Goal: Contribute content: Contribute content

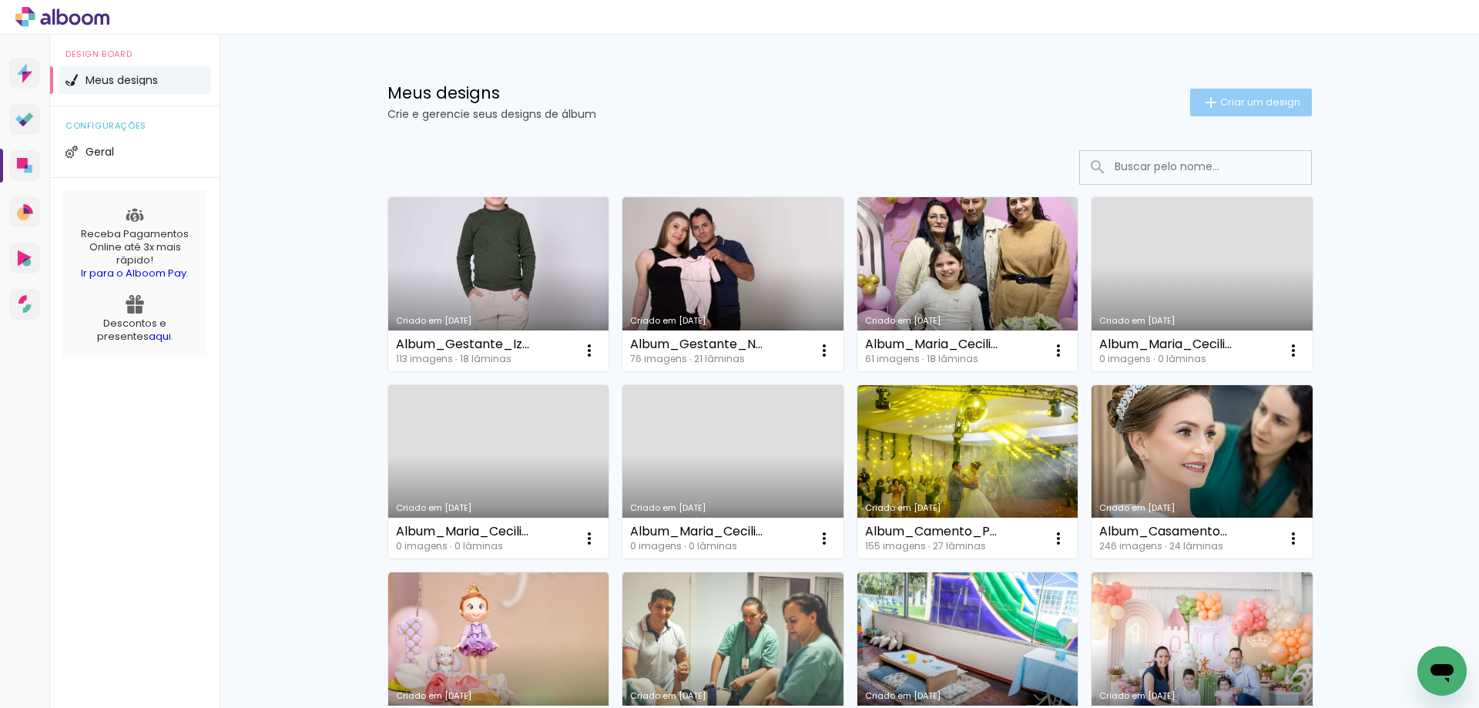
click at [1245, 107] on span "Criar um design" at bounding box center [1260, 102] width 80 height 10
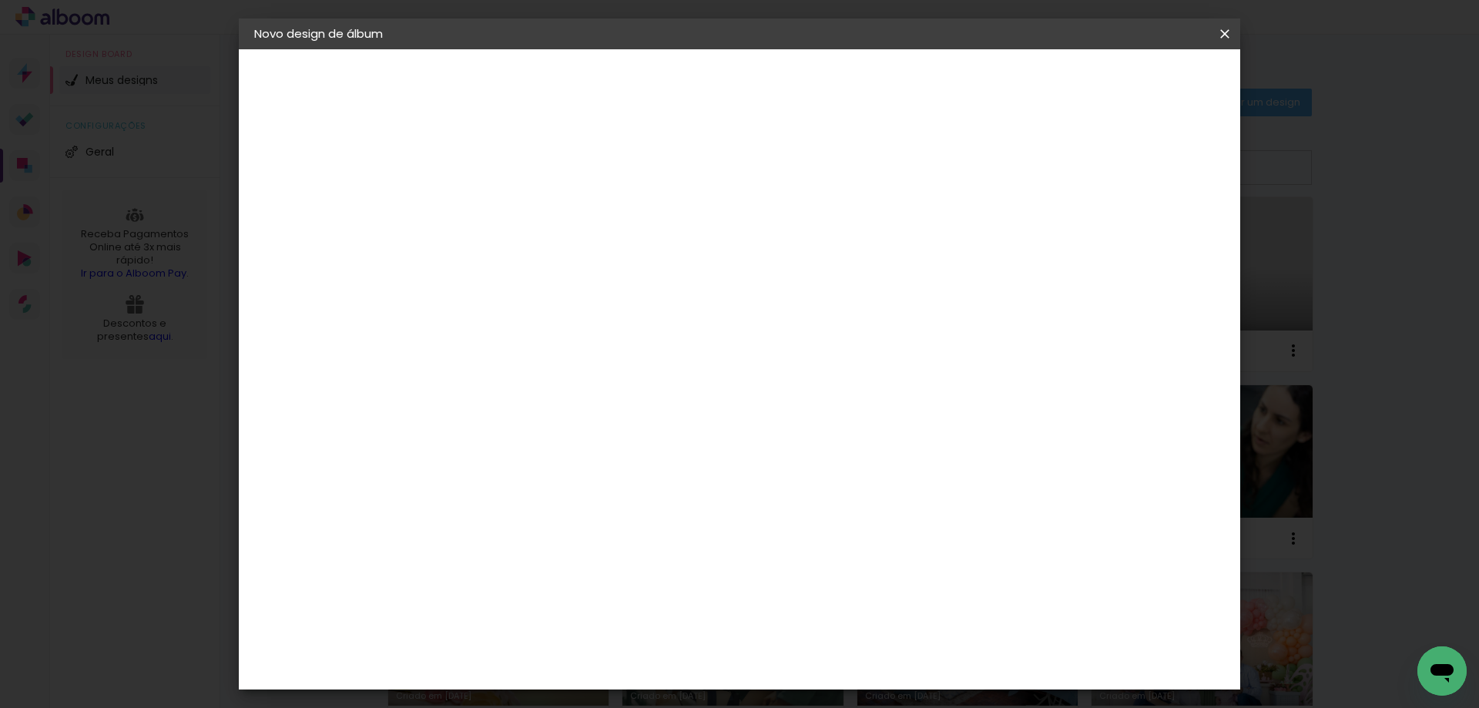
click at [506, 209] on input at bounding box center [506, 207] width 0 height 24
type input "Album_25X30_Fechado_15_Anos_Maria_Luiza"
type paper-input "Album_25X30_Fechado_15_Anos_Maria_Luiza"
click at [0, 0] on slot "Avançar" at bounding box center [0, 0] width 0 height 0
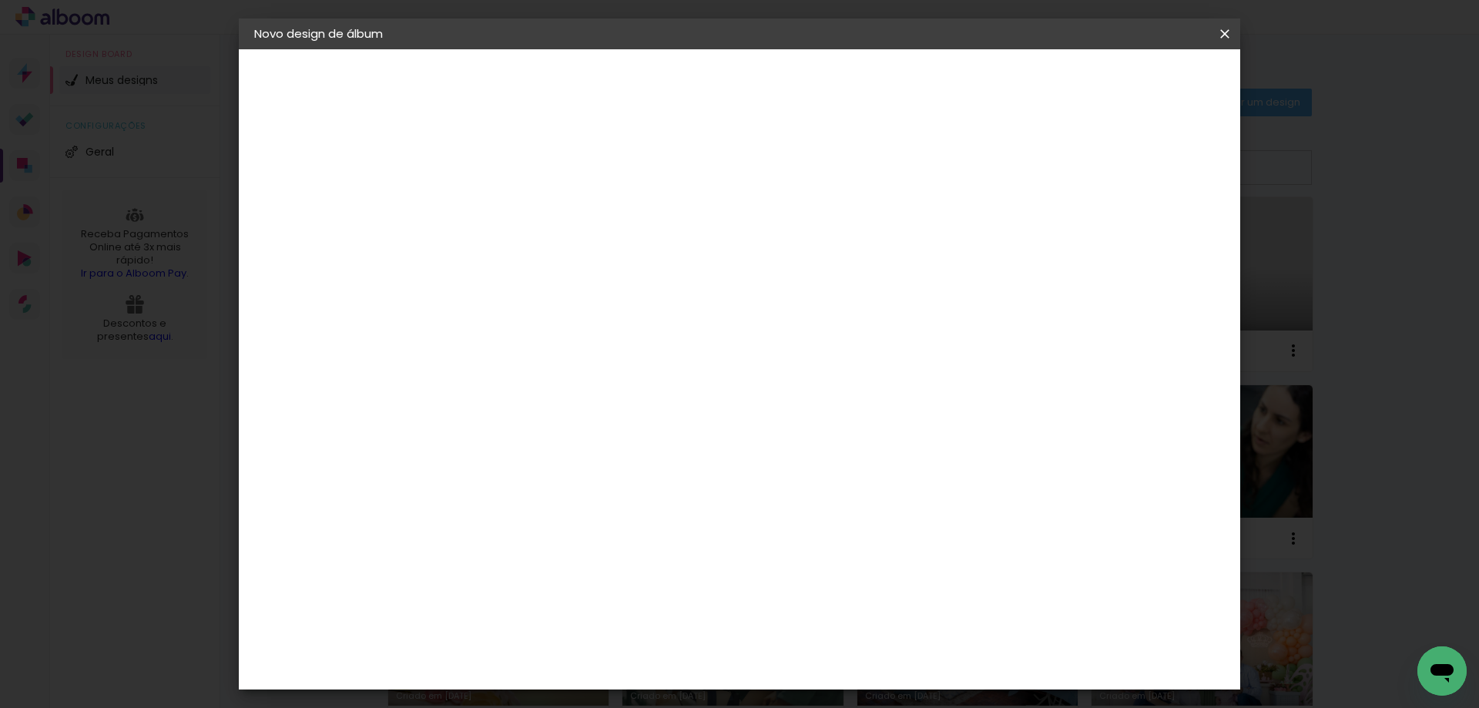
click at [747, 244] on paper-item "Grupo Foto Sul" at bounding box center [624, 262] width 247 height 52
click at [747, 260] on paper-item "Grupo Foto Sul" at bounding box center [624, 262] width 247 height 52
click at [809, 101] on header "Fornecedor Escolha um fornecedor ou avance com o tamanho livre. Voltar Avançar" at bounding box center [624, 101] width 370 height 104
click at [0, 0] on slot "Avançar" at bounding box center [0, 0] width 0 height 0
click at [610, 454] on span "25 × 30" at bounding box center [575, 474] width 72 height 41
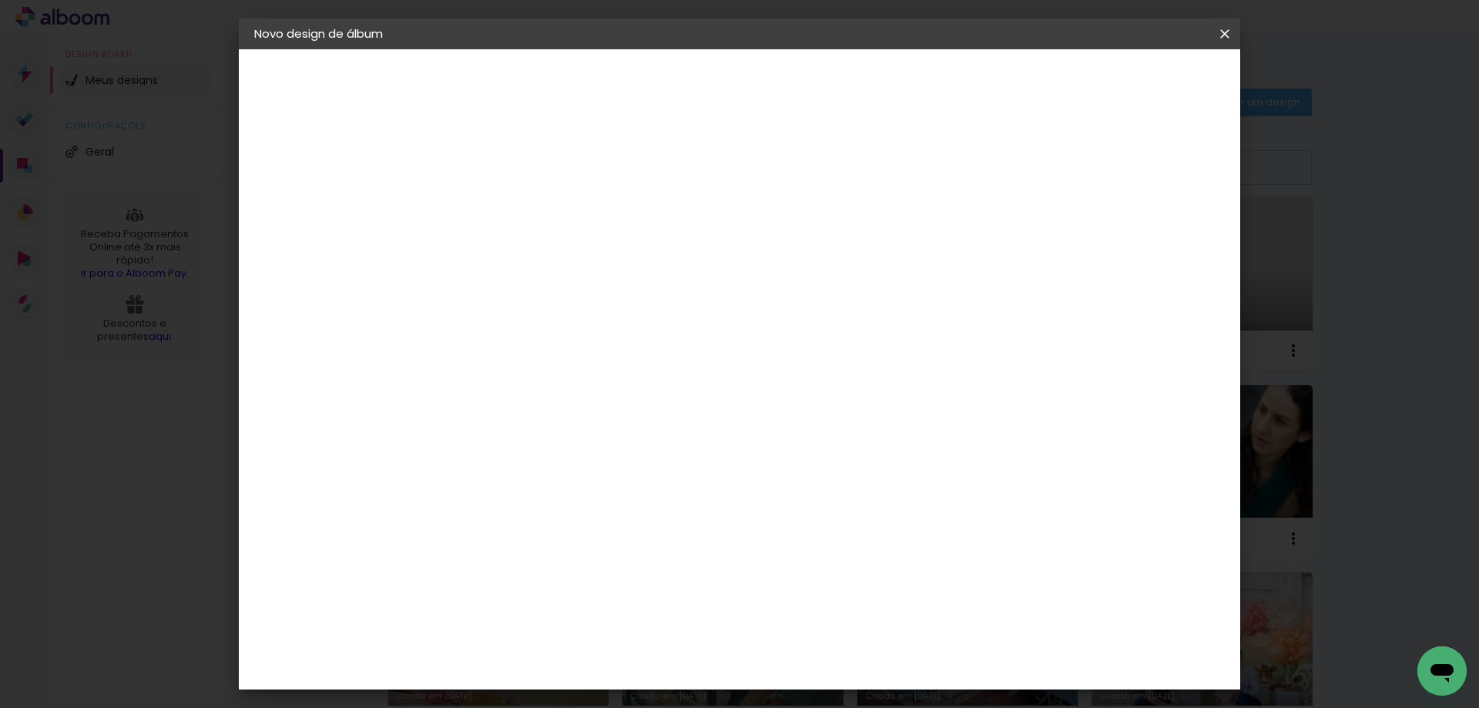
click at [0, 0] on slot "Avançar" at bounding box center [0, 0] width 0 height 0
click at [0, 0] on slot "Mostrar sangria" at bounding box center [0, 0] width 0 height 0
type paper-checkbox "on"
click at [1144, 91] on paper-button "Iniciar design" at bounding box center [1093, 82] width 101 height 26
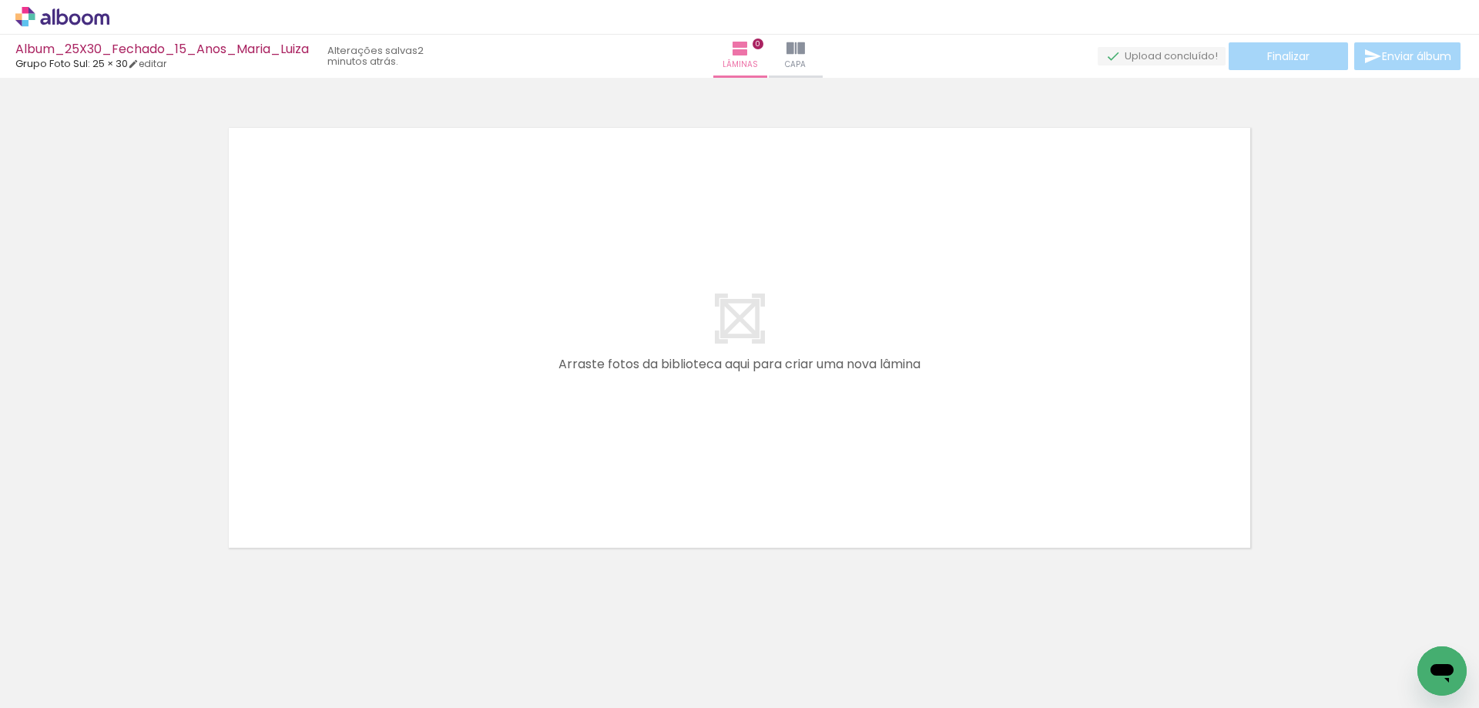
scroll to position [0, 10388]
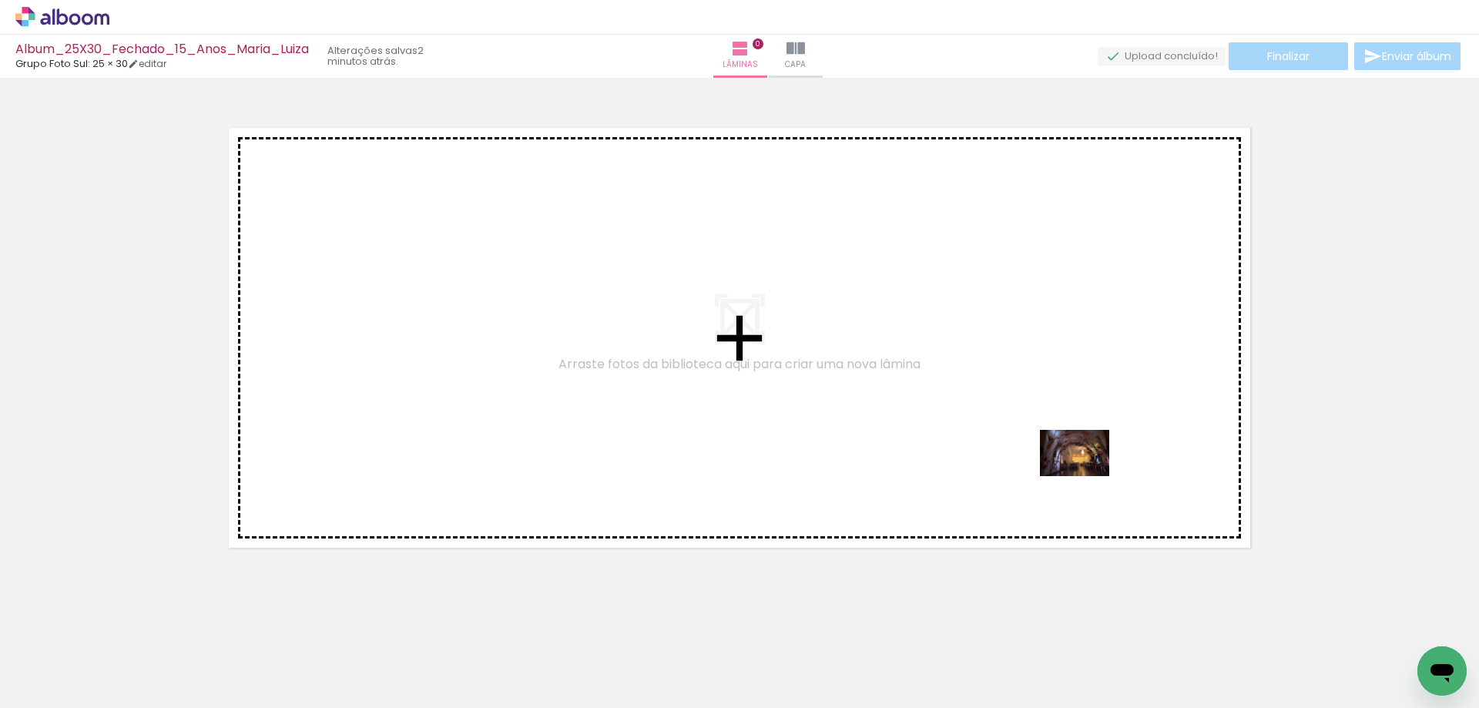
drag, startPoint x: 1415, startPoint y: 650, endPoint x: 1086, endPoint y: 476, distance: 371.6
click at [1086, 476] on quentale-workspace at bounding box center [739, 354] width 1479 height 708
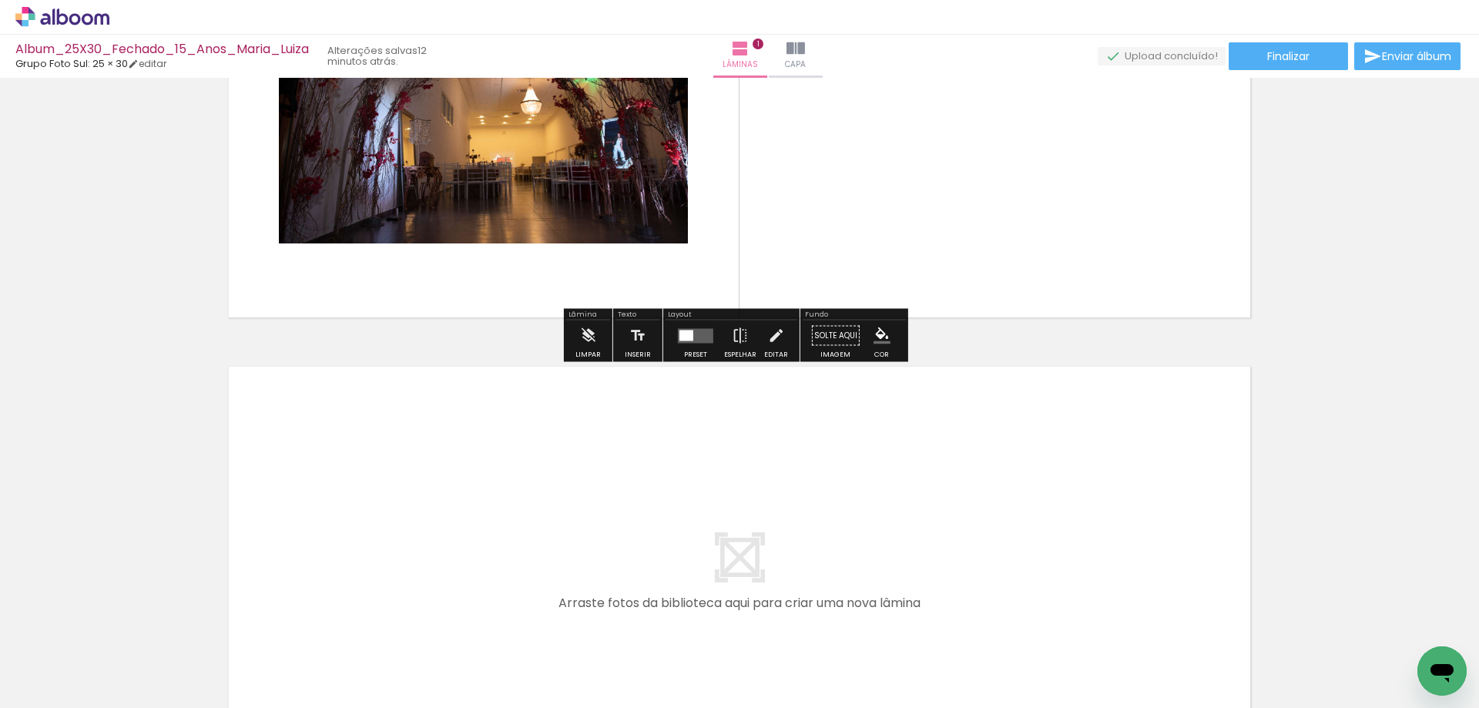
scroll to position [231, 0]
click at [1008, 555] on quentale-layouter at bounding box center [739, 576] width 1032 height 431
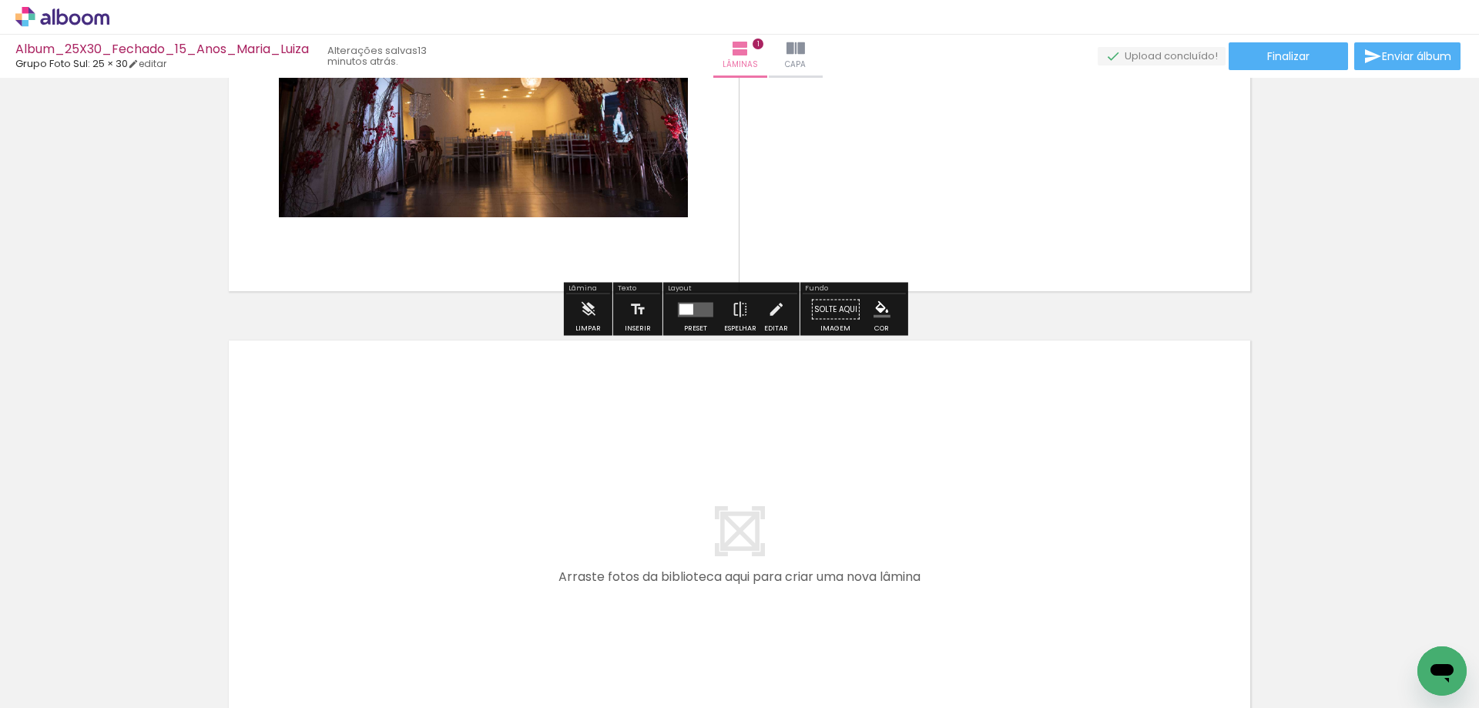
scroll to position [385, 0]
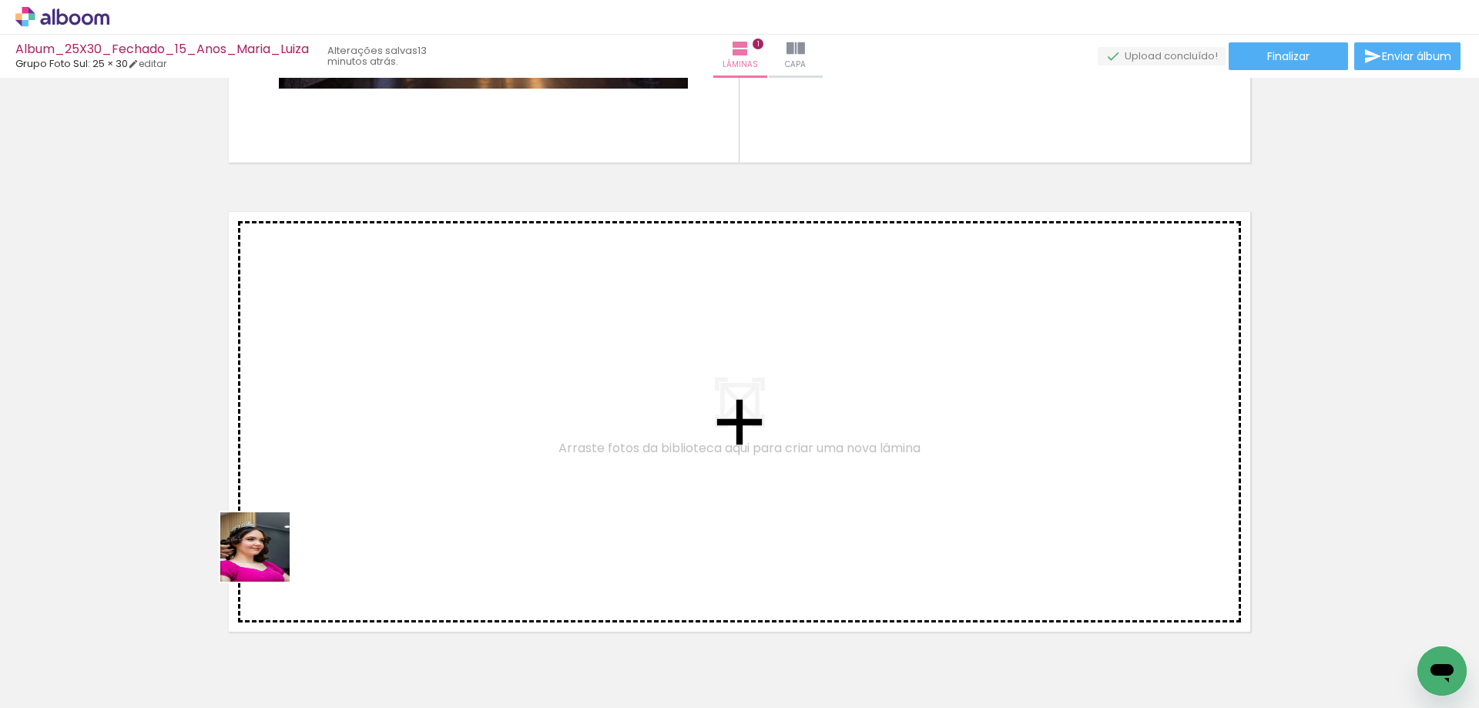
drag, startPoint x: 248, startPoint y: 579, endPoint x: 276, endPoint y: 548, distance: 42.0
click at [276, 548] on quentale-workspace at bounding box center [739, 354] width 1479 height 708
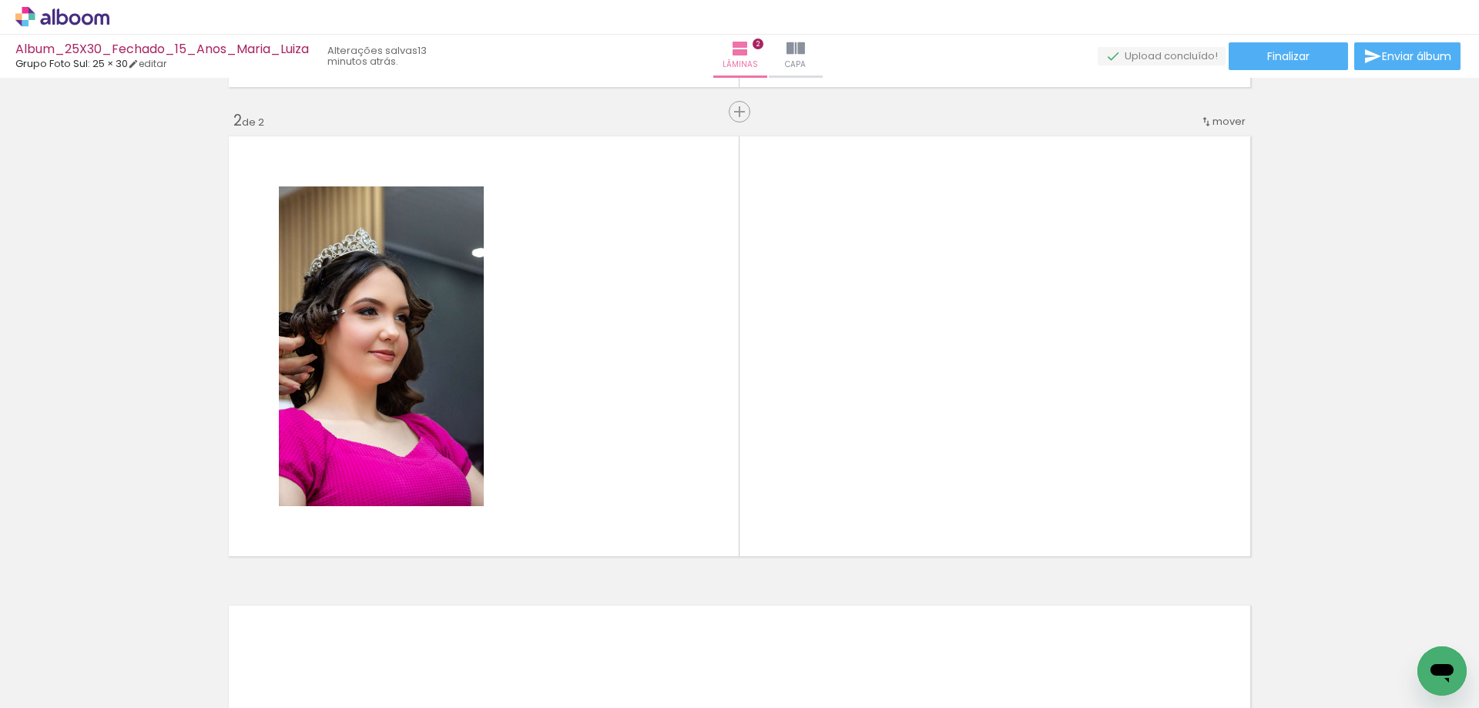
scroll to position [462, 0]
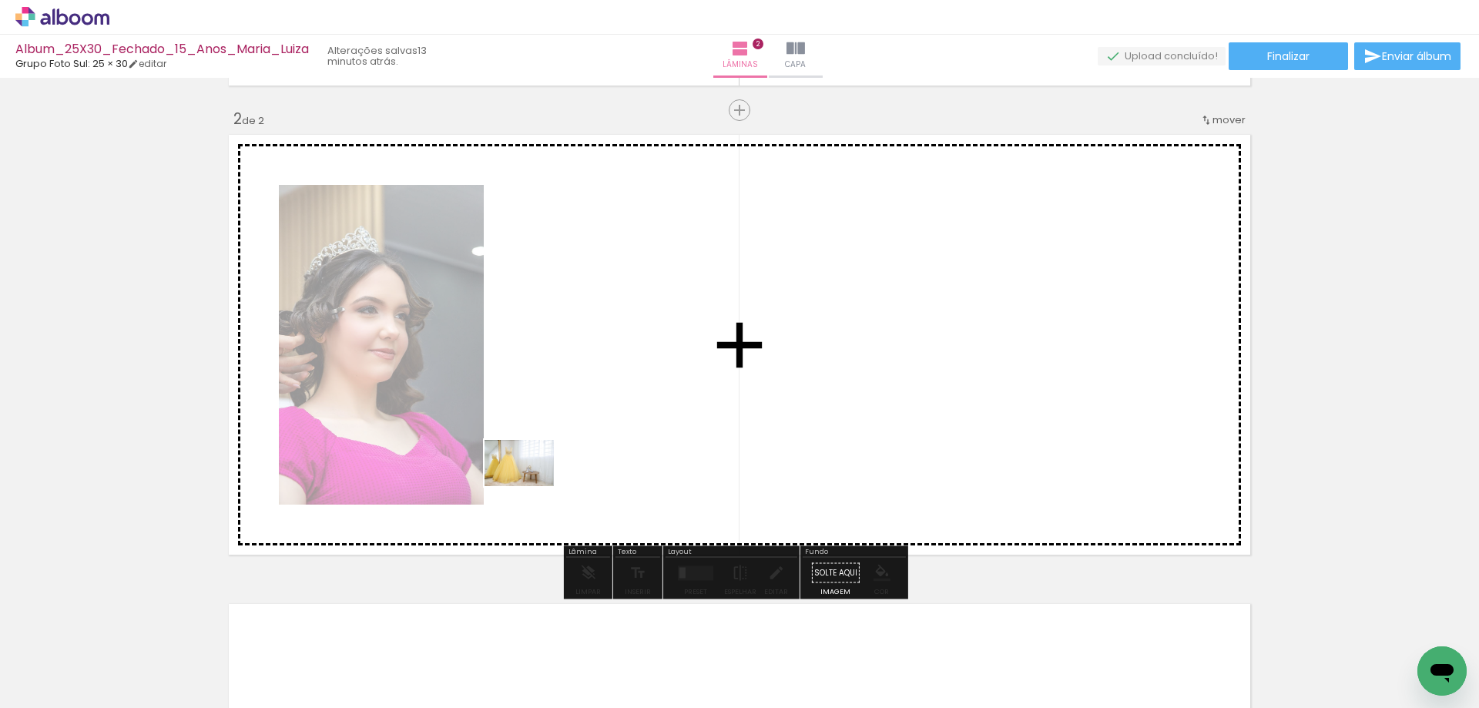
drag, startPoint x: 254, startPoint y: 666, endPoint x: 531, endPoint y: 486, distance: 329.8
click at [531, 486] on quentale-workspace at bounding box center [739, 354] width 1479 height 708
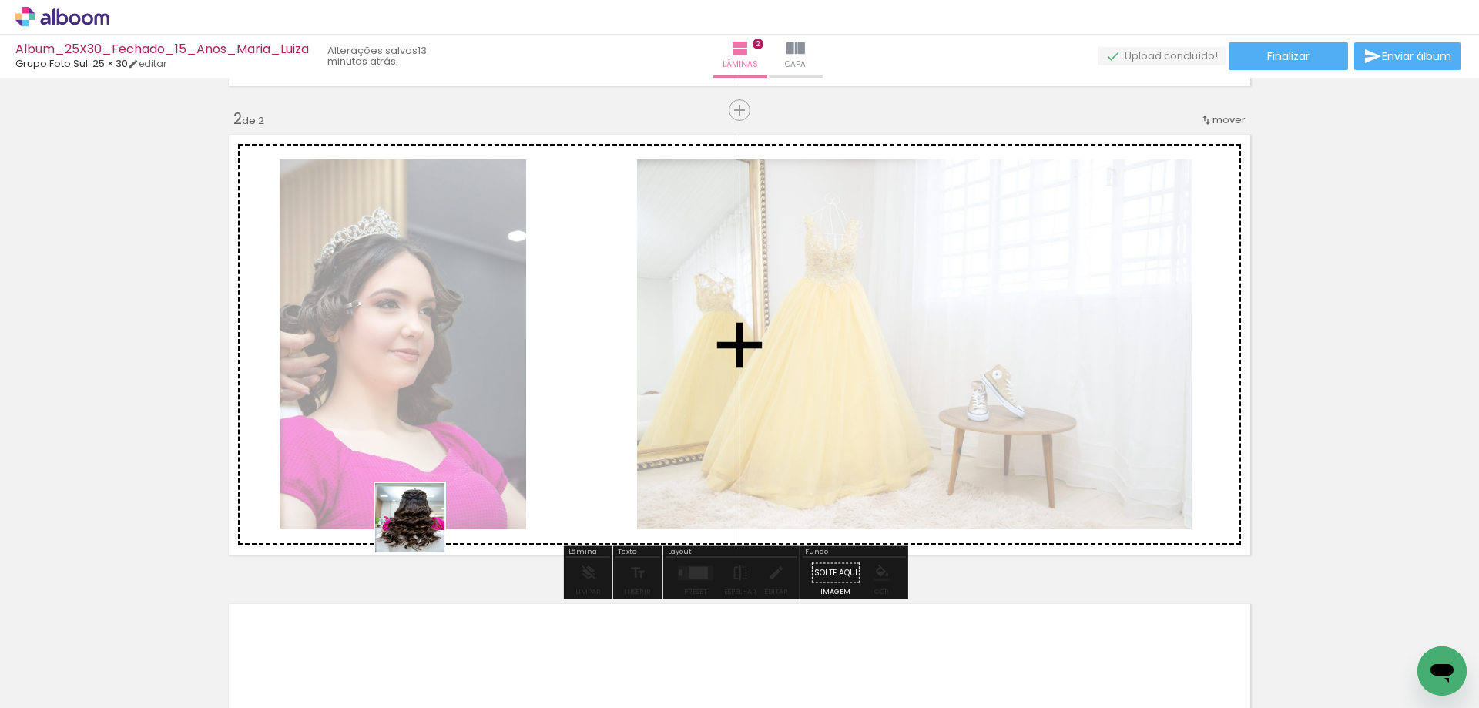
drag, startPoint x: 333, startPoint y: 664, endPoint x: 422, endPoint y: 526, distance: 164.3
click at [422, 528] on quentale-workspace at bounding box center [739, 354] width 1479 height 708
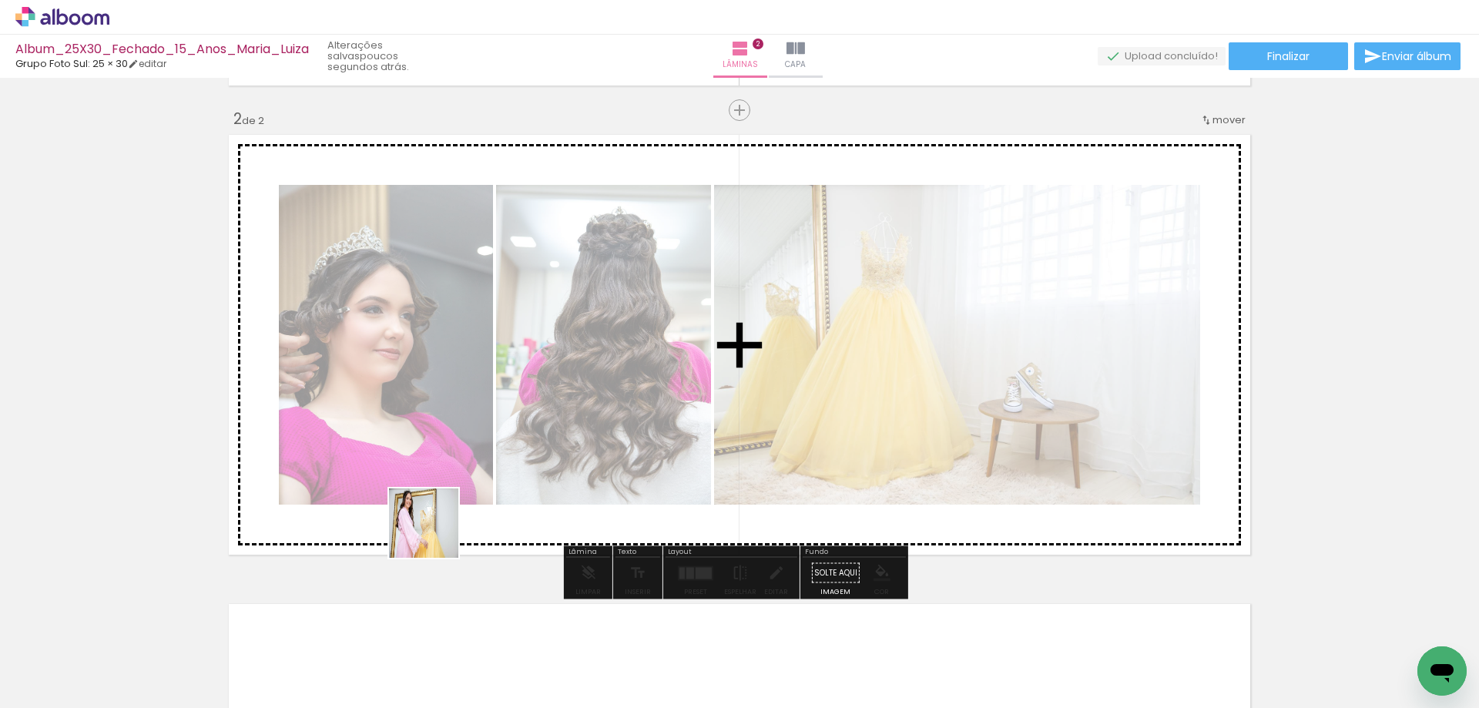
drag, startPoint x: 408, startPoint y: 659, endPoint x: 436, endPoint y: 529, distance: 132.5
click at [436, 529] on quentale-workspace at bounding box center [739, 354] width 1479 height 708
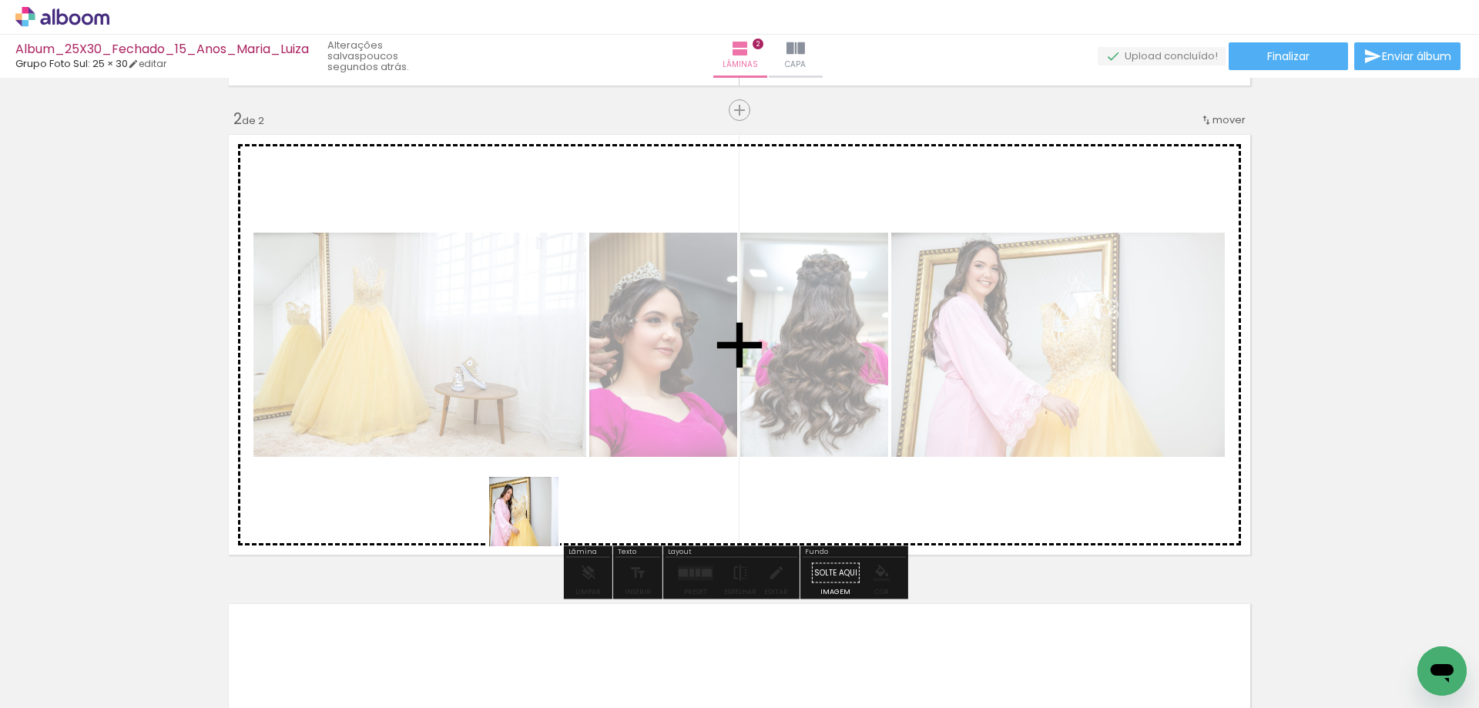
drag, startPoint x: 535, startPoint y: 542, endPoint x: 535, endPoint y: 523, distance: 19.3
click at [535, 523] on quentale-workspace at bounding box center [739, 354] width 1479 height 708
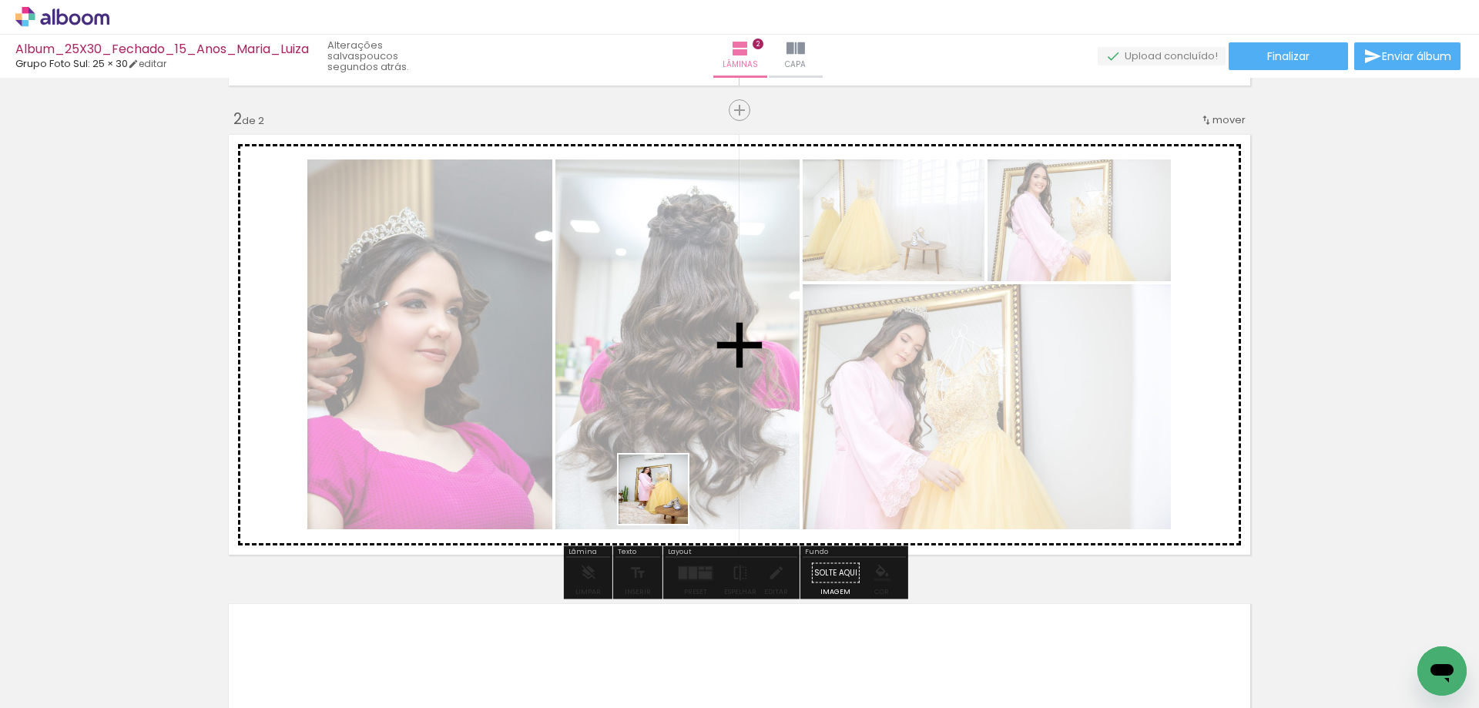
drag, startPoint x: 584, startPoint y: 673, endPoint x: 680, endPoint y: 600, distance: 120.4
click at [666, 495] on quentale-workspace at bounding box center [739, 354] width 1479 height 708
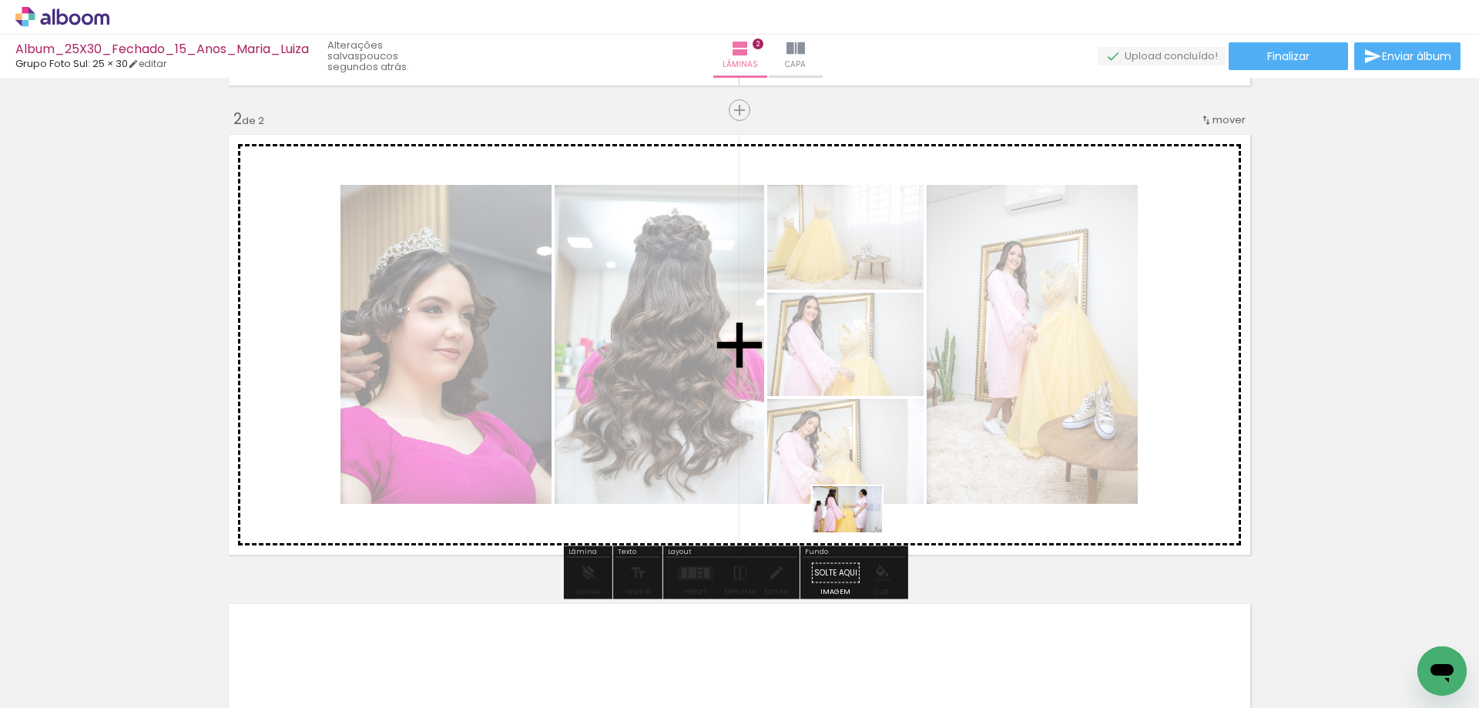
drag, startPoint x: 663, startPoint y: 674, endPoint x: 859, endPoint y: 532, distance: 242.3
click at [859, 532] on quentale-workspace at bounding box center [739, 354] width 1479 height 708
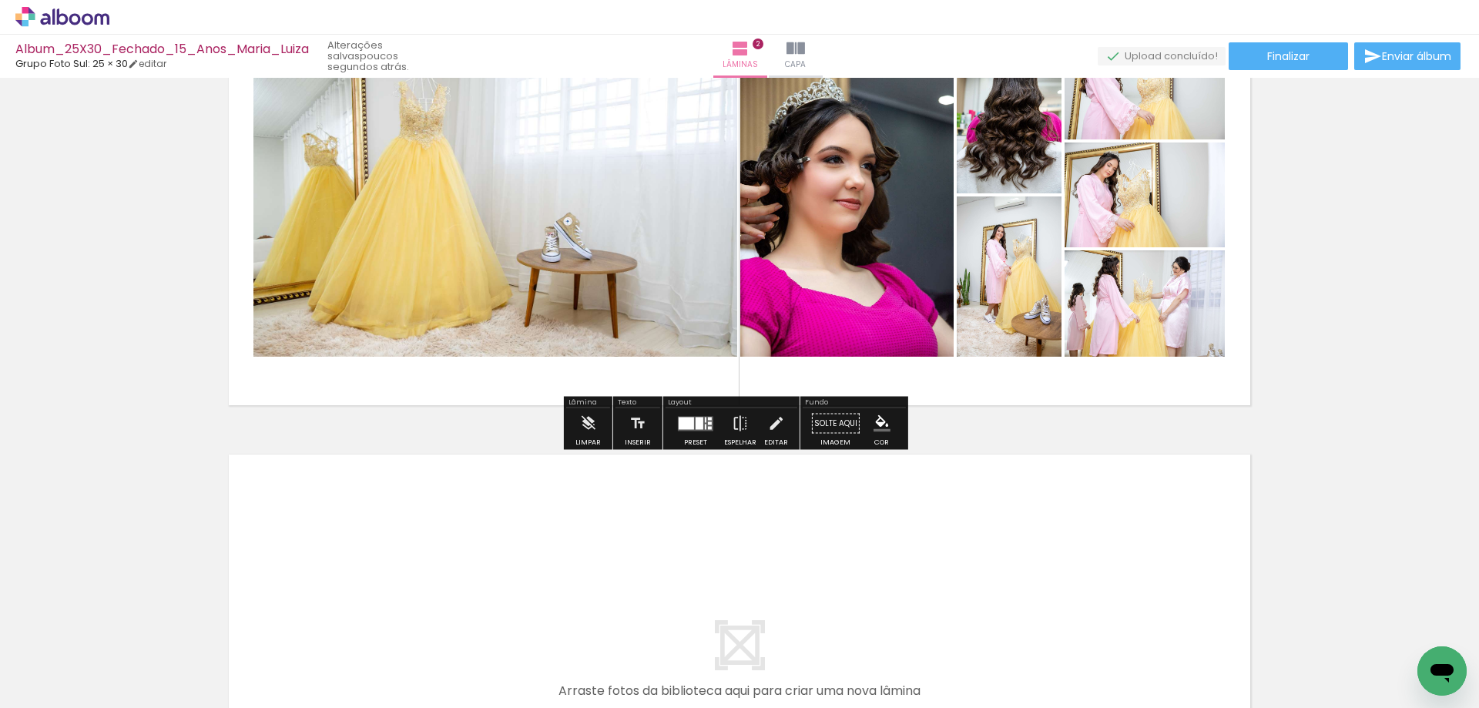
scroll to position [616, 0]
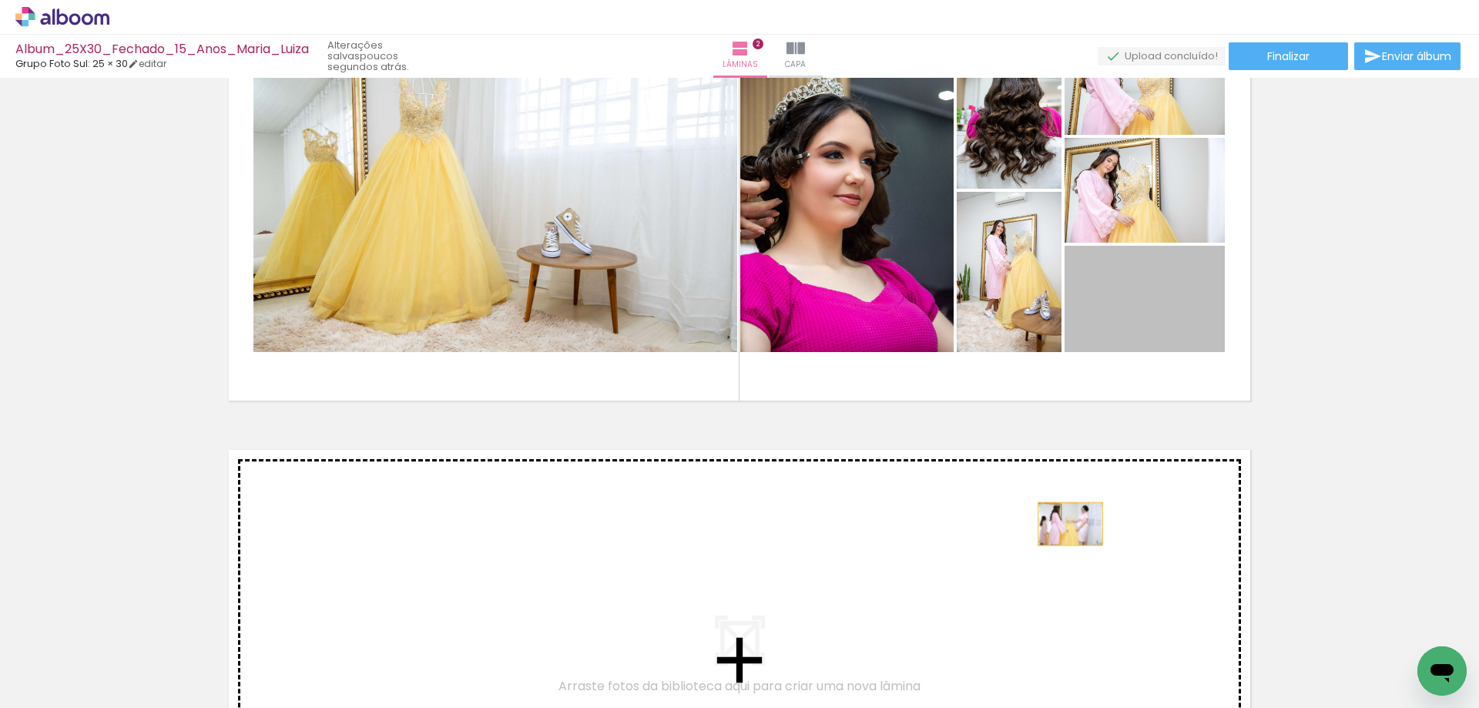
drag, startPoint x: 1130, startPoint y: 309, endPoint x: 1065, endPoint y: 524, distance: 224.5
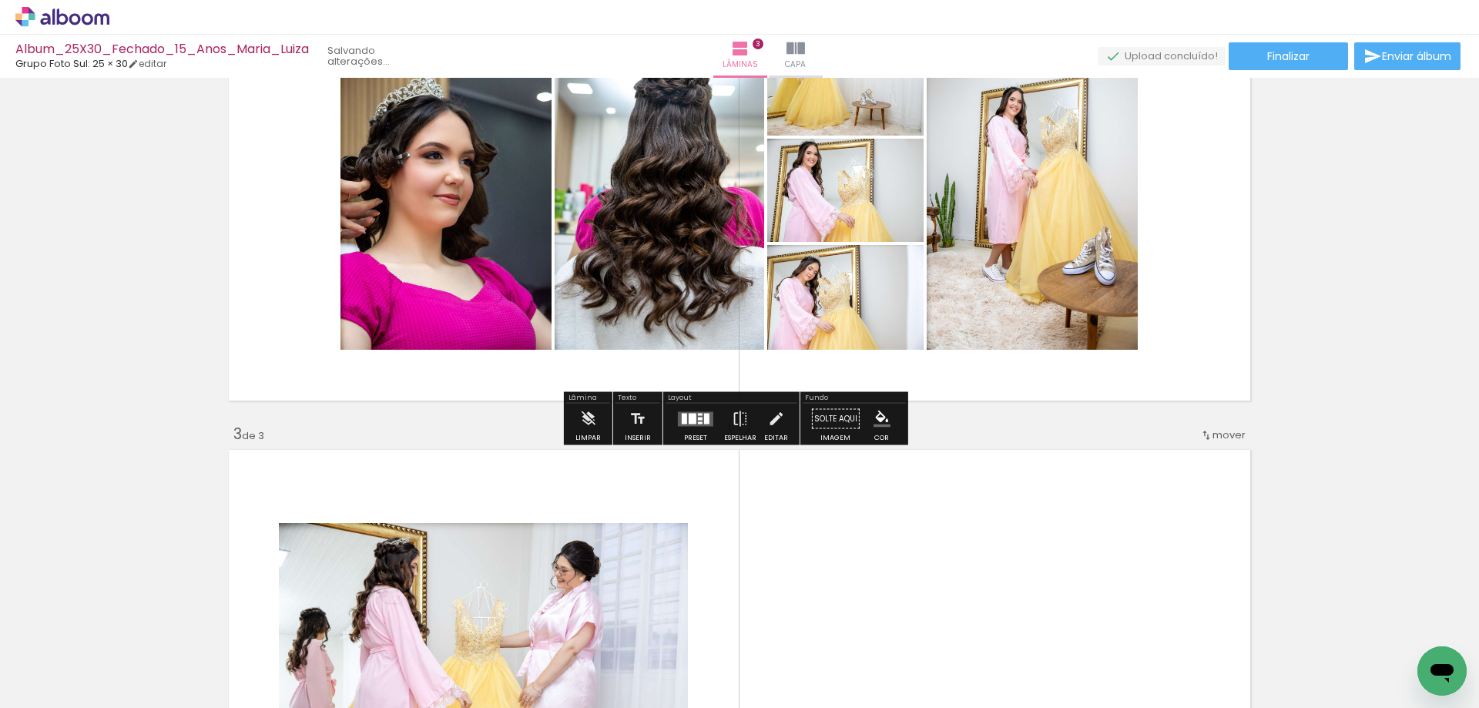
scroll to position [932, 0]
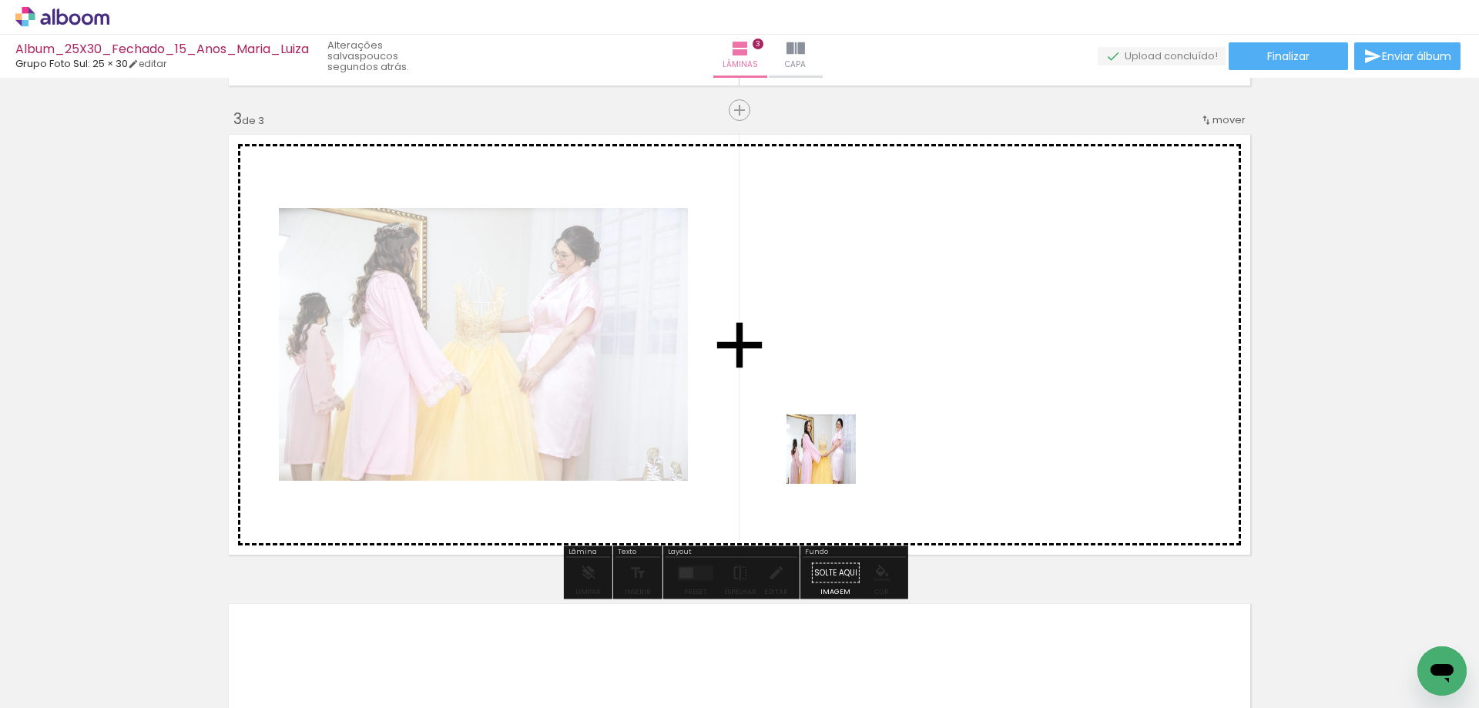
drag, startPoint x: 777, startPoint y: 656, endPoint x: 833, endPoint y: 453, distance: 211.0
click at [833, 453] on quentale-workspace at bounding box center [739, 354] width 1479 height 708
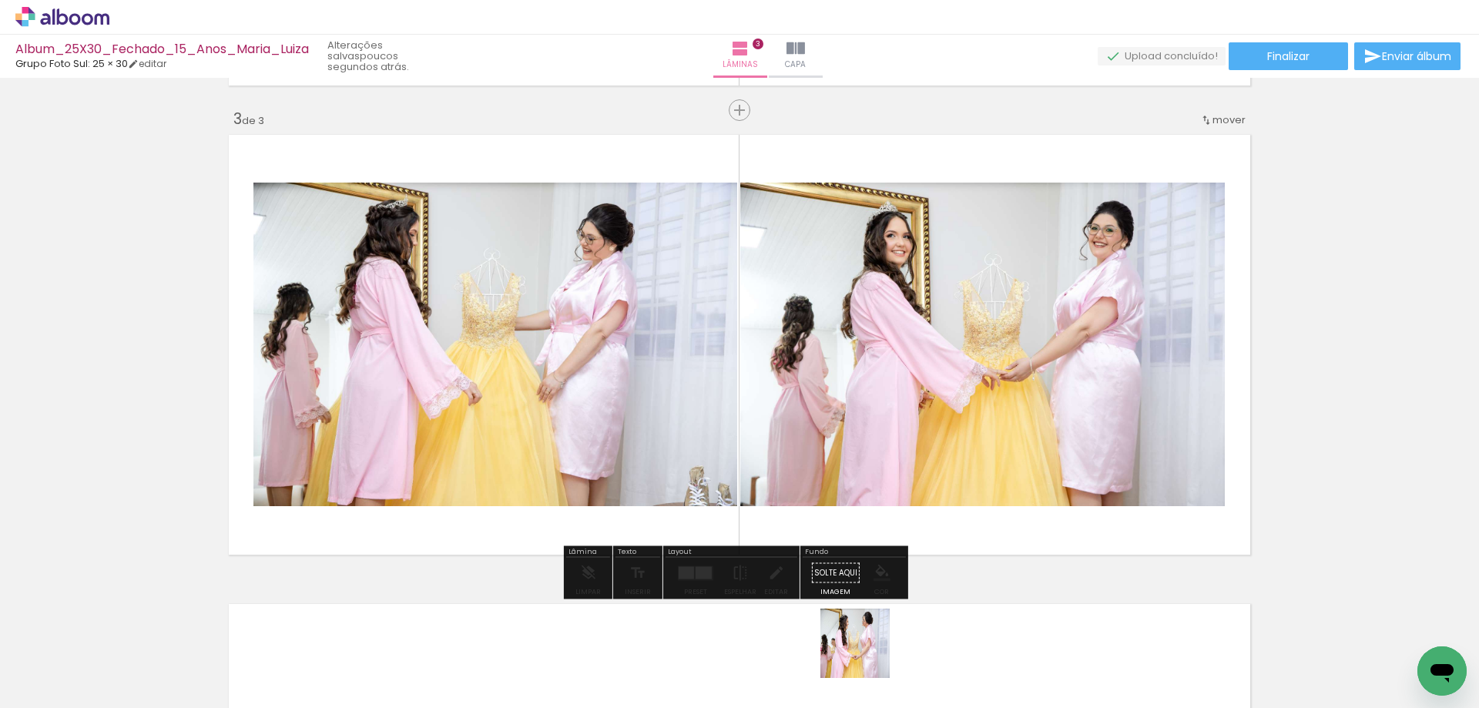
drag, startPoint x: 867, startPoint y: 655, endPoint x: 932, endPoint y: 623, distance: 72.7
click at [932, 547] on quentale-workspace at bounding box center [739, 354] width 1479 height 708
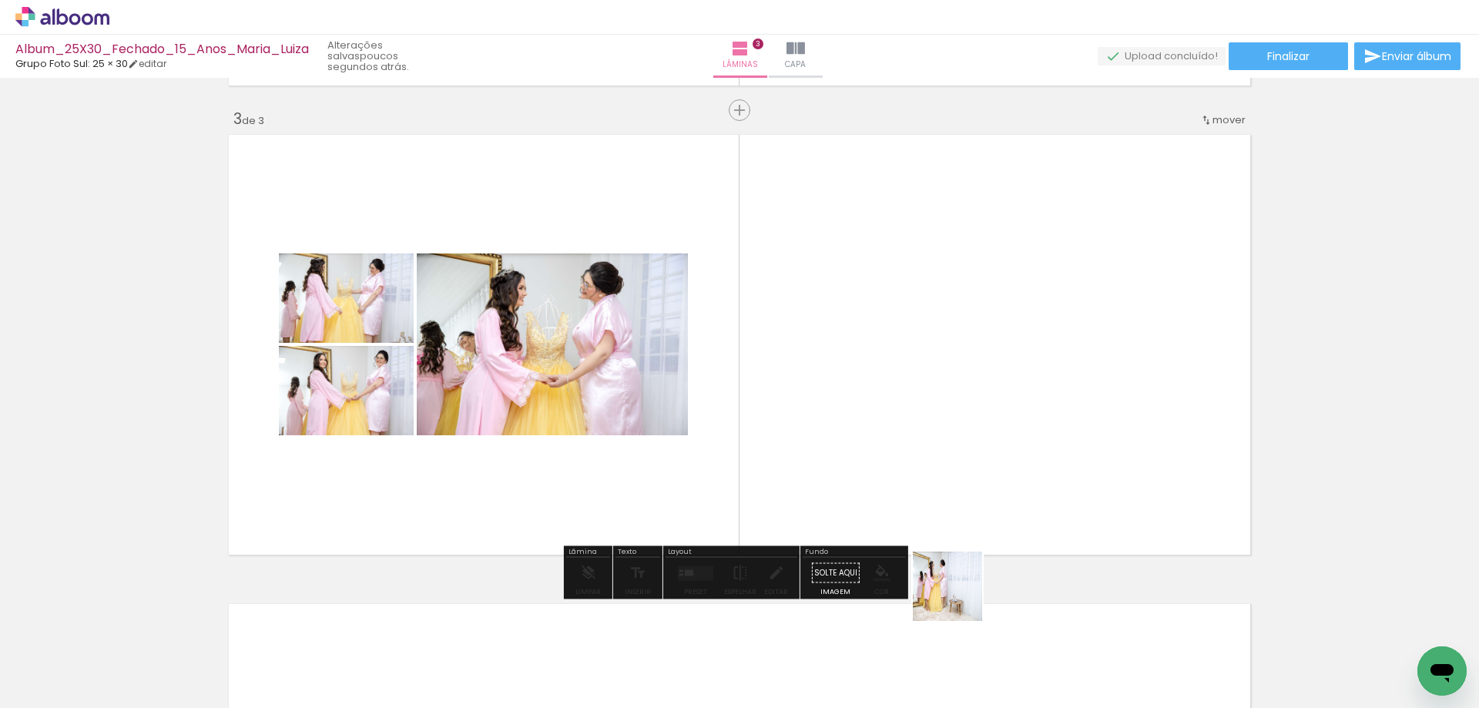
drag, startPoint x: 948, startPoint y: 644, endPoint x: 983, endPoint y: 419, distance: 227.6
click at [983, 419] on quentale-workspace at bounding box center [739, 354] width 1479 height 708
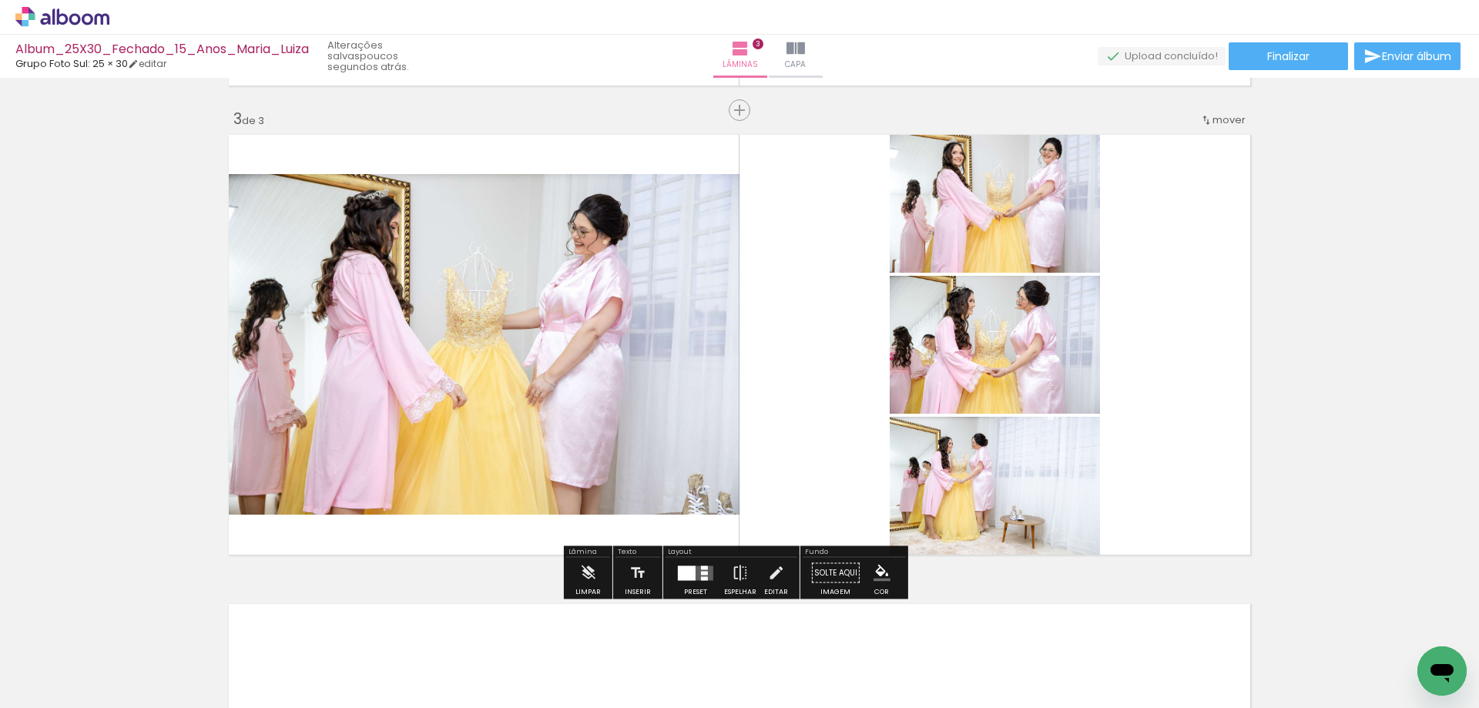
click at [275, 663] on div at bounding box center [240, 656] width 69 height 46
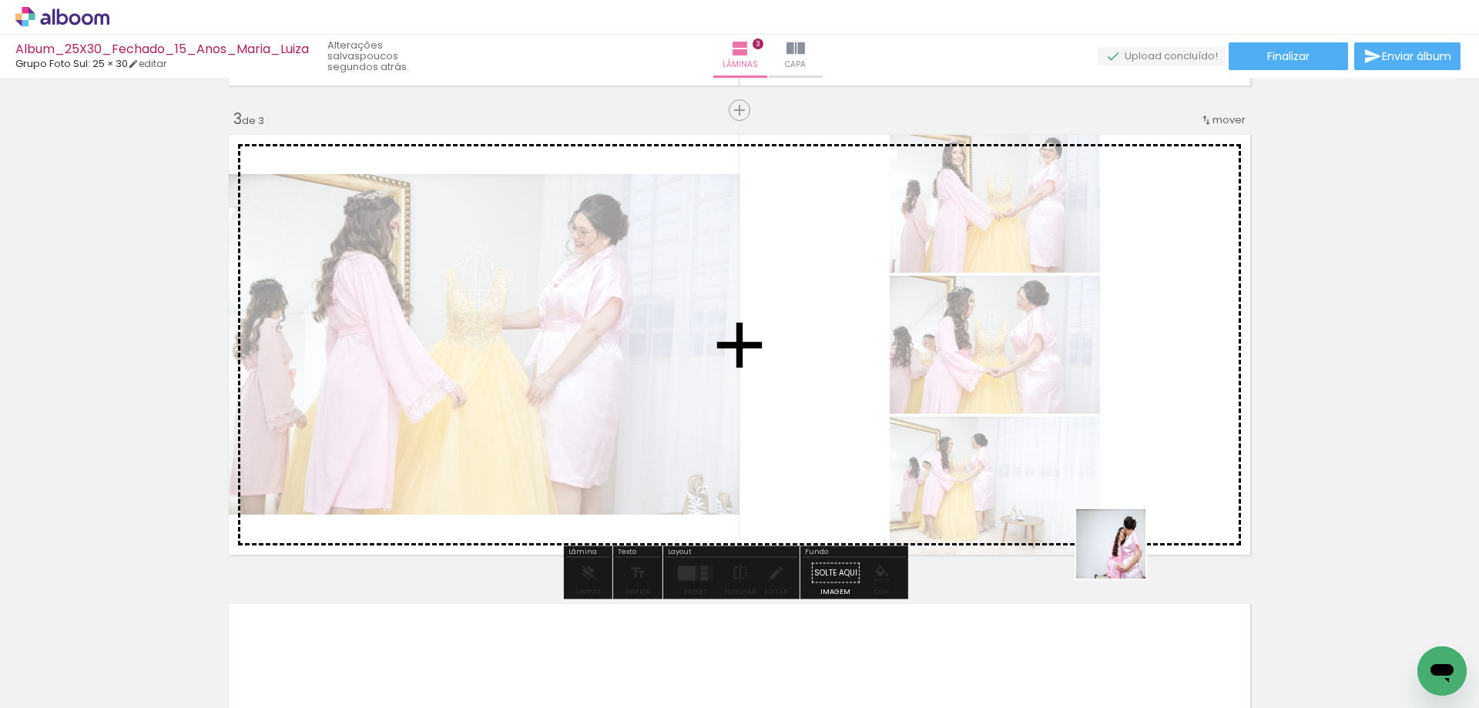
drag, startPoint x: 1110, startPoint y: 661, endPoint x: 1144, endPoint y: 480, distance: 184.4
click at [1144, 480] on quentale-workspace at bounding box center [739, 354] width 1479 height 708
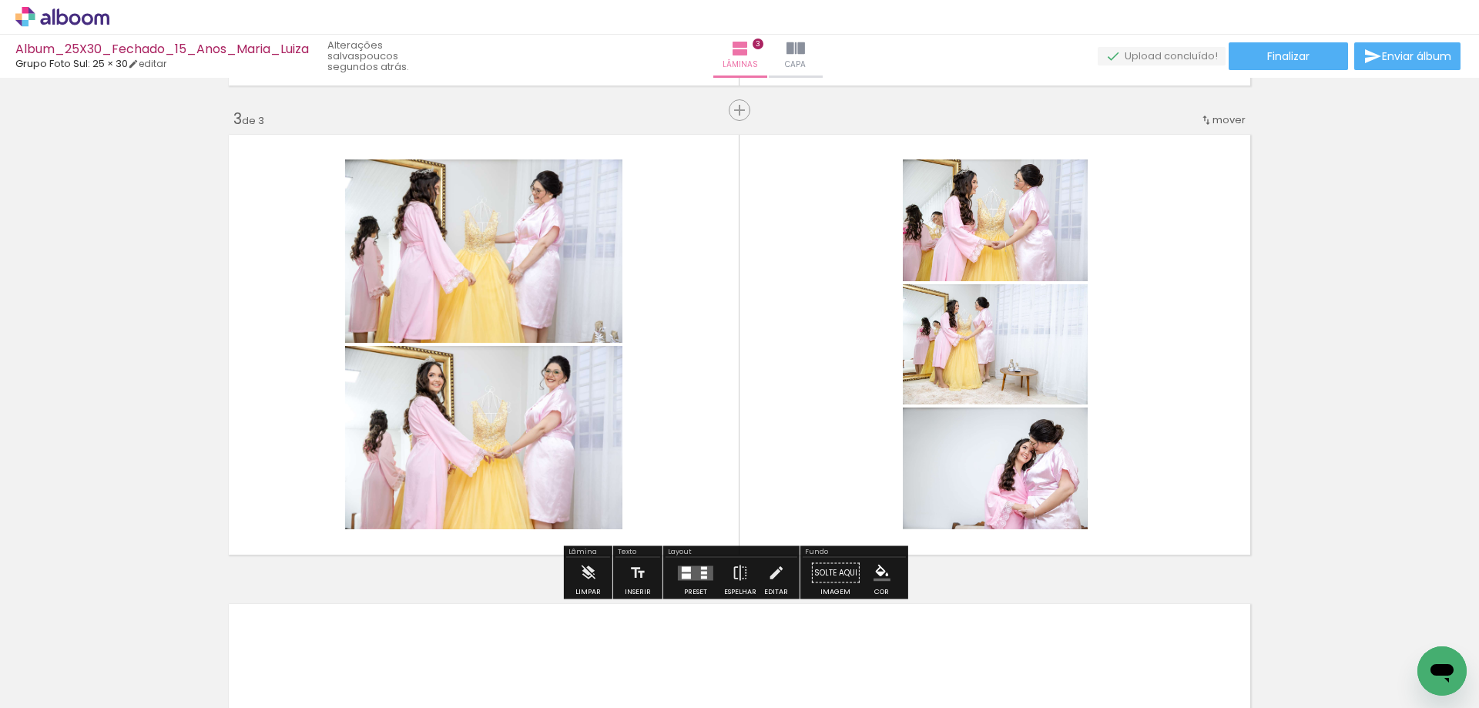
drag, startPoint x: 1196, startPoint y: 666, endPoint x: 1138, endPoint y: 485, distance: 190.1
click at [275, 651] on div at bounding box center [240, 656] width 69 height 46
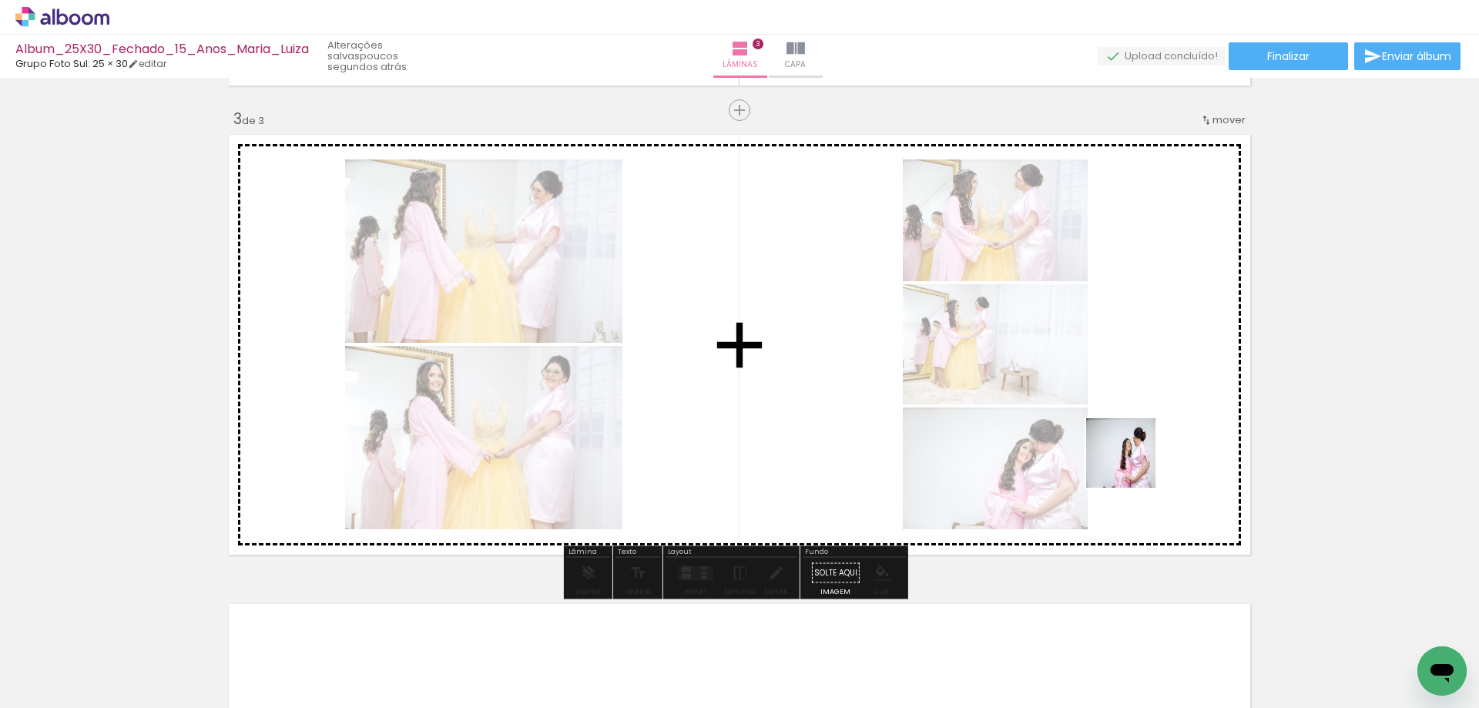
drag, startPoint x: 1138, startPoint y: 485, endPoint x: 1133, endPoint y: 465, distance: 21.5
click at [1133, 465] on quentale-workspace at bounding box center [739, 354] width 1479 height 708
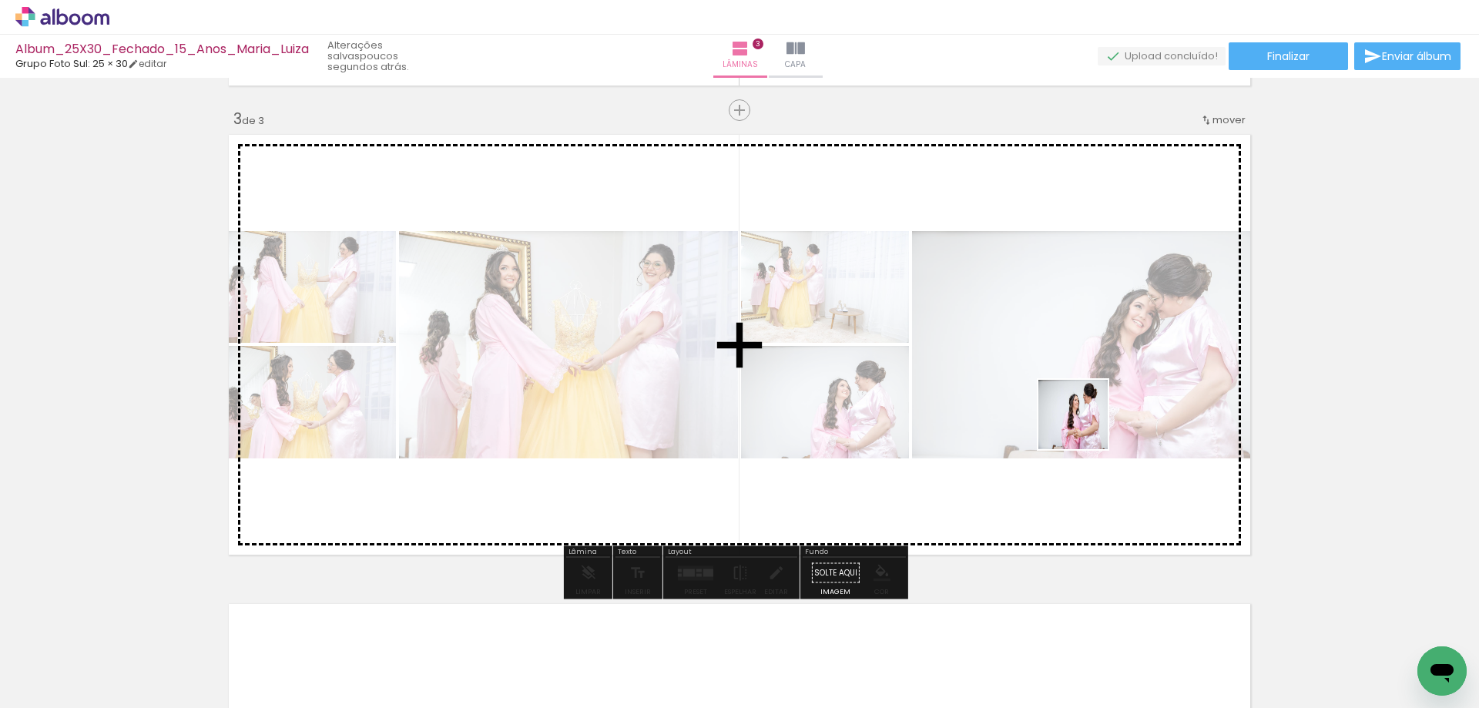
drag, startPoint x: 1032, startPoint y: 630, endPoint x: 1086, endPoint y: 401, distance: 235.1
click at [1086, 401] on quentale-workspace at bounding box center [739, 354] width 1479 height 708
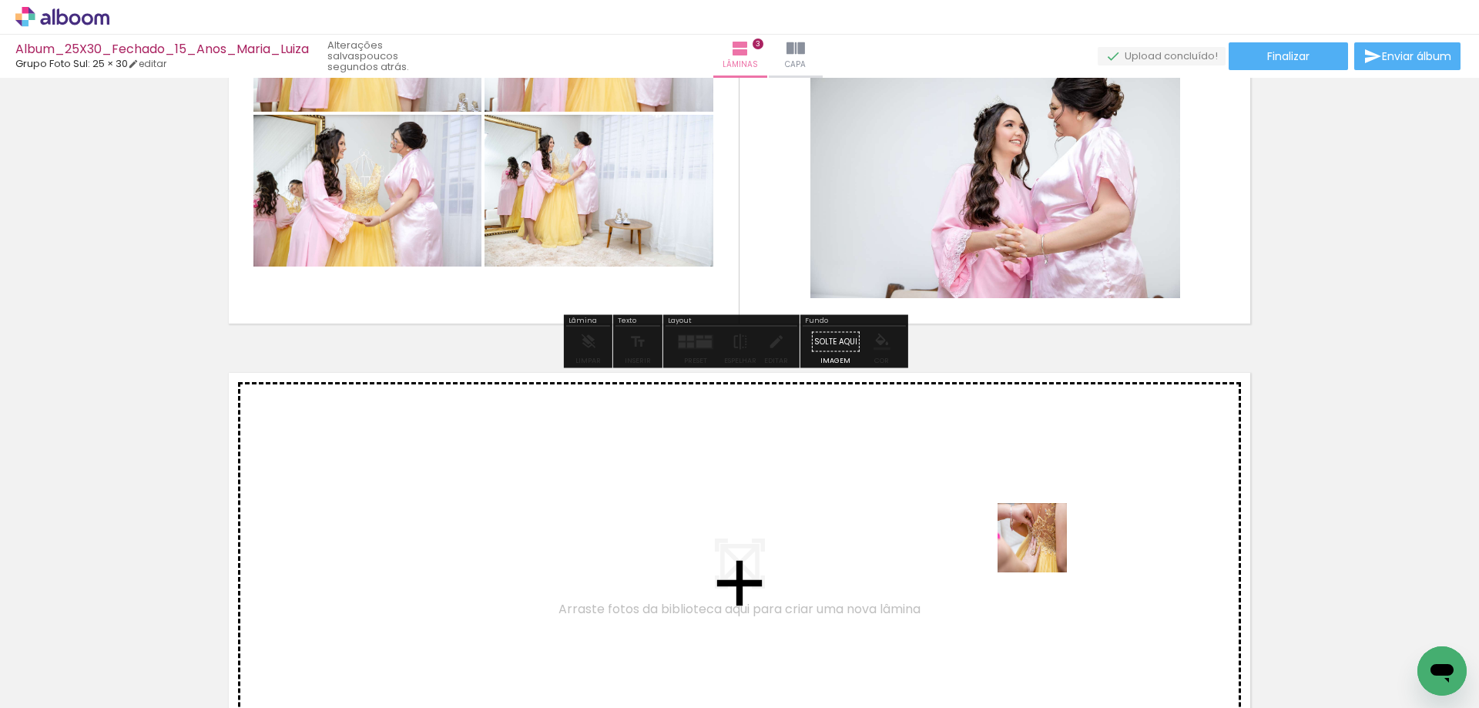
drag, startPoint x: 1064, startPoint y: 558, endPoint x: 1279, endPoint y: 646, distance: 232.2
click at [989, 525] on quentale-workspace at bounding box center [739, 354] width 1479 height 708
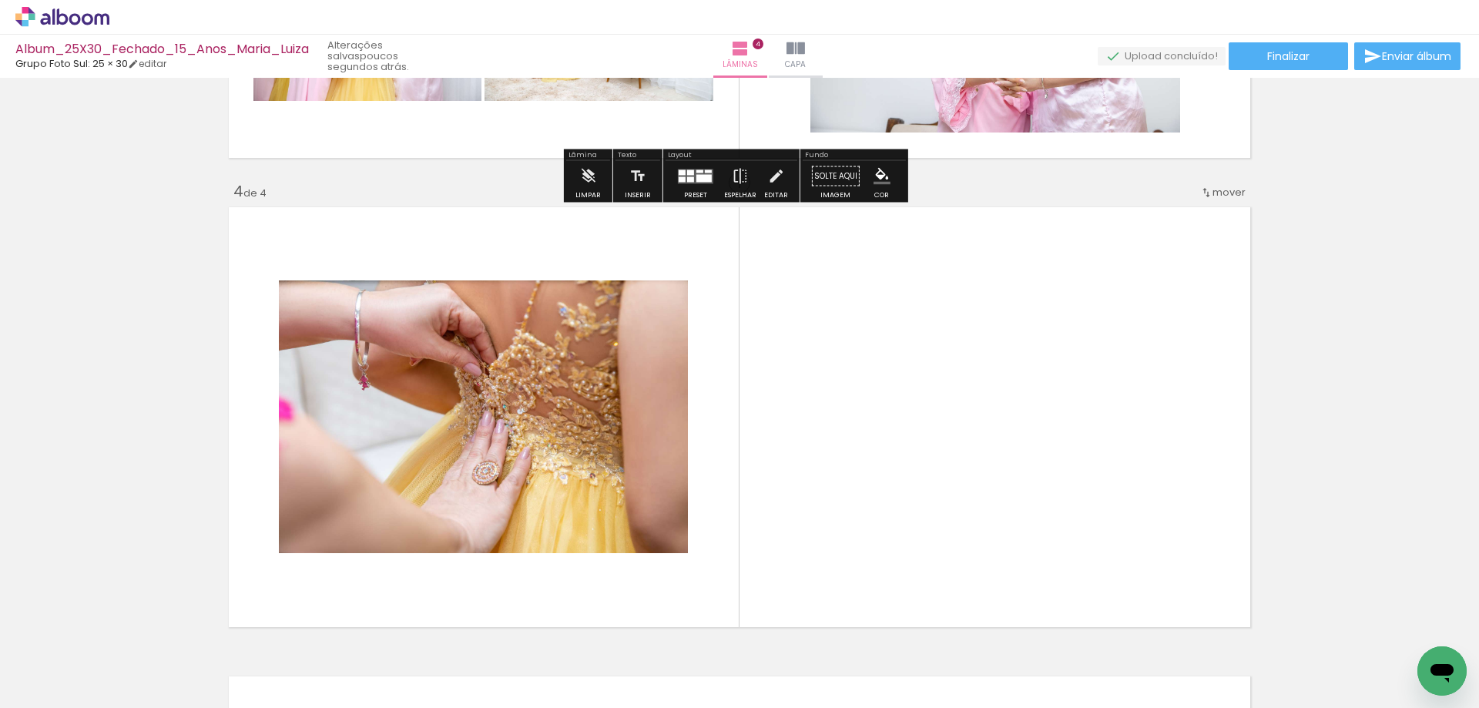
scroll to position [1401, 0]
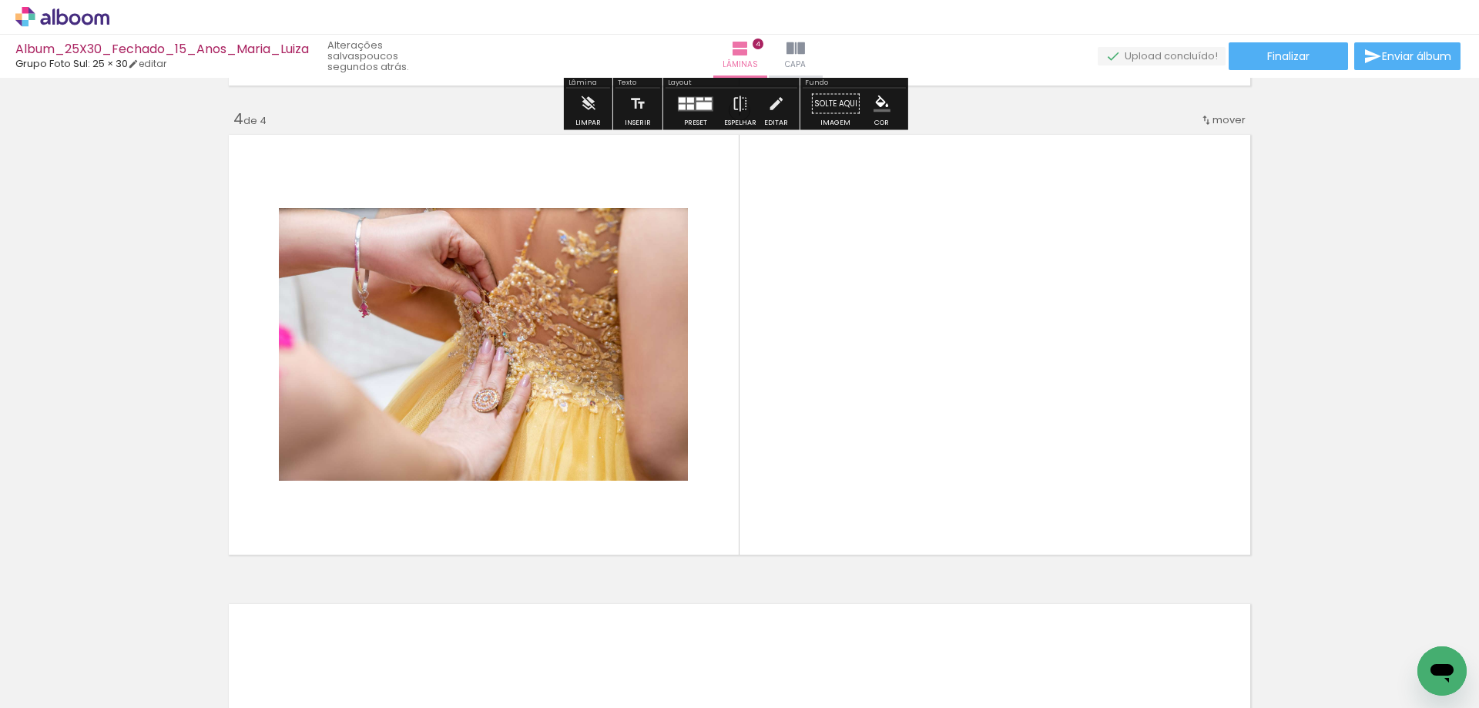
drag, startPoint x: 1353, startPoint y: 659, endPoint x: 820, endPoint y: 596, distance: 536.8
click at [1078, 515] on quentale-workspace at bounding box center [739, 354] width 1479 height 708
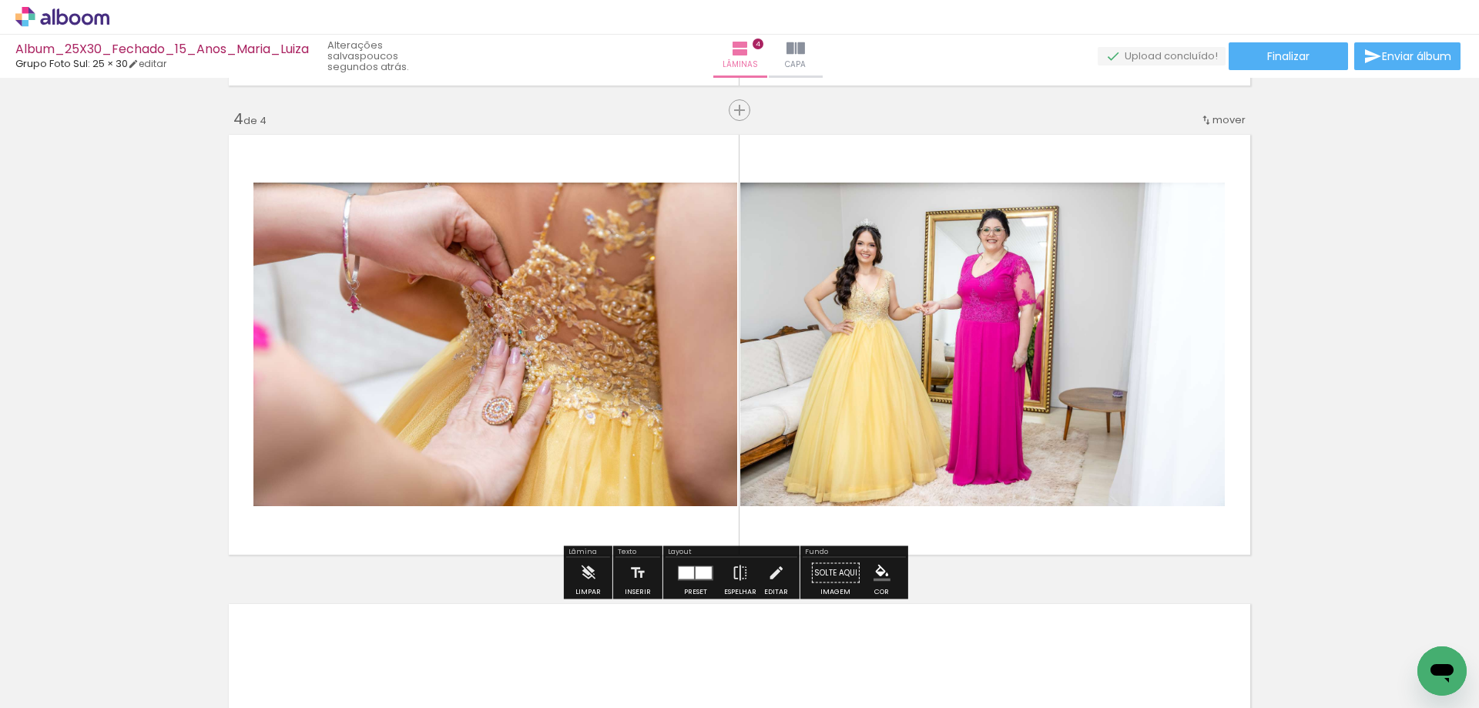
scroll to position [0, 382]
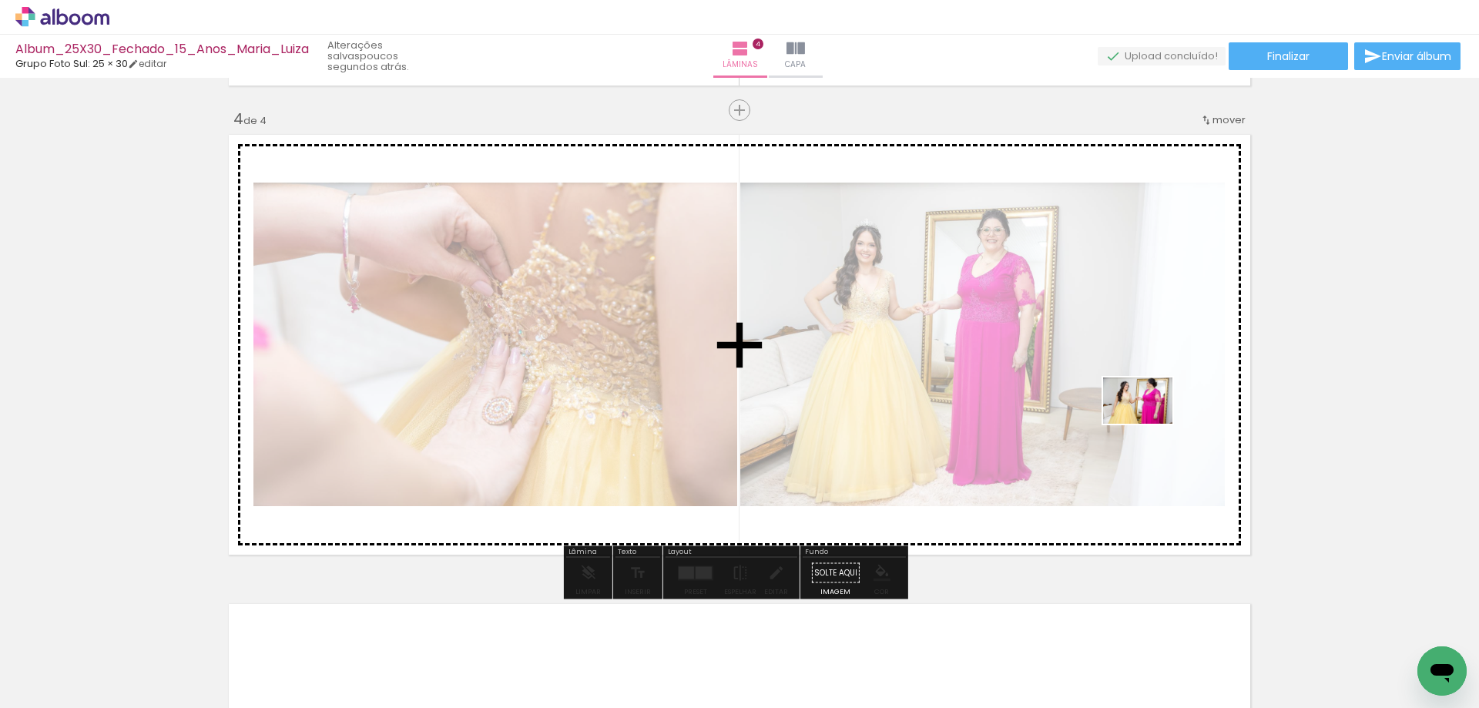
drag, startPoint x: 1086, startPoint y: 640, endPoint x: 1149, endPoint y: 427, distance: 222.4
click at [1150, 423] on quentale-workspace at bounding box center [739, 354] width 1479 height 708
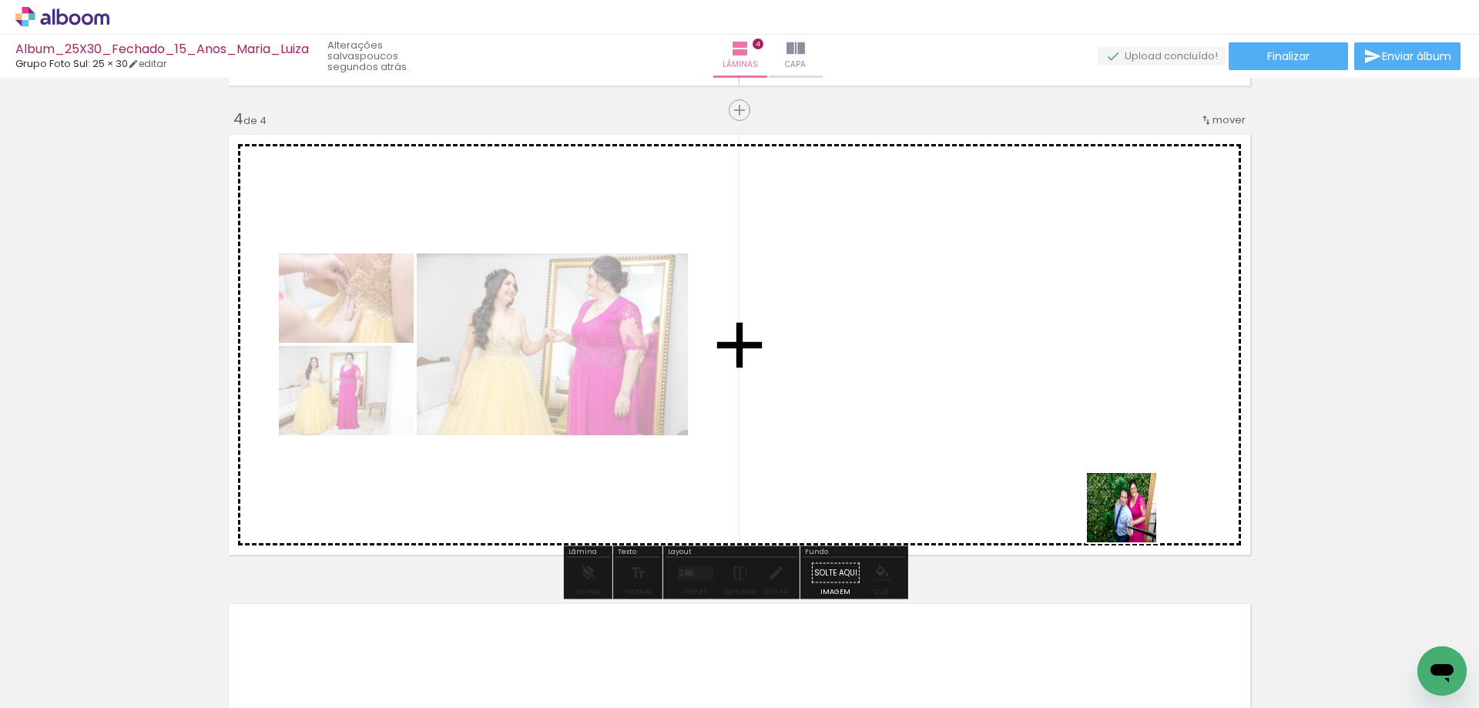
drag, startPoint x: 1174, startPoint y: 654, endPoint x: 1234, endPoint y: 660, distance: 59.6
click at [1093, 425] on quentale-workspace at bounding box center [739, 354] width 1479 height 708
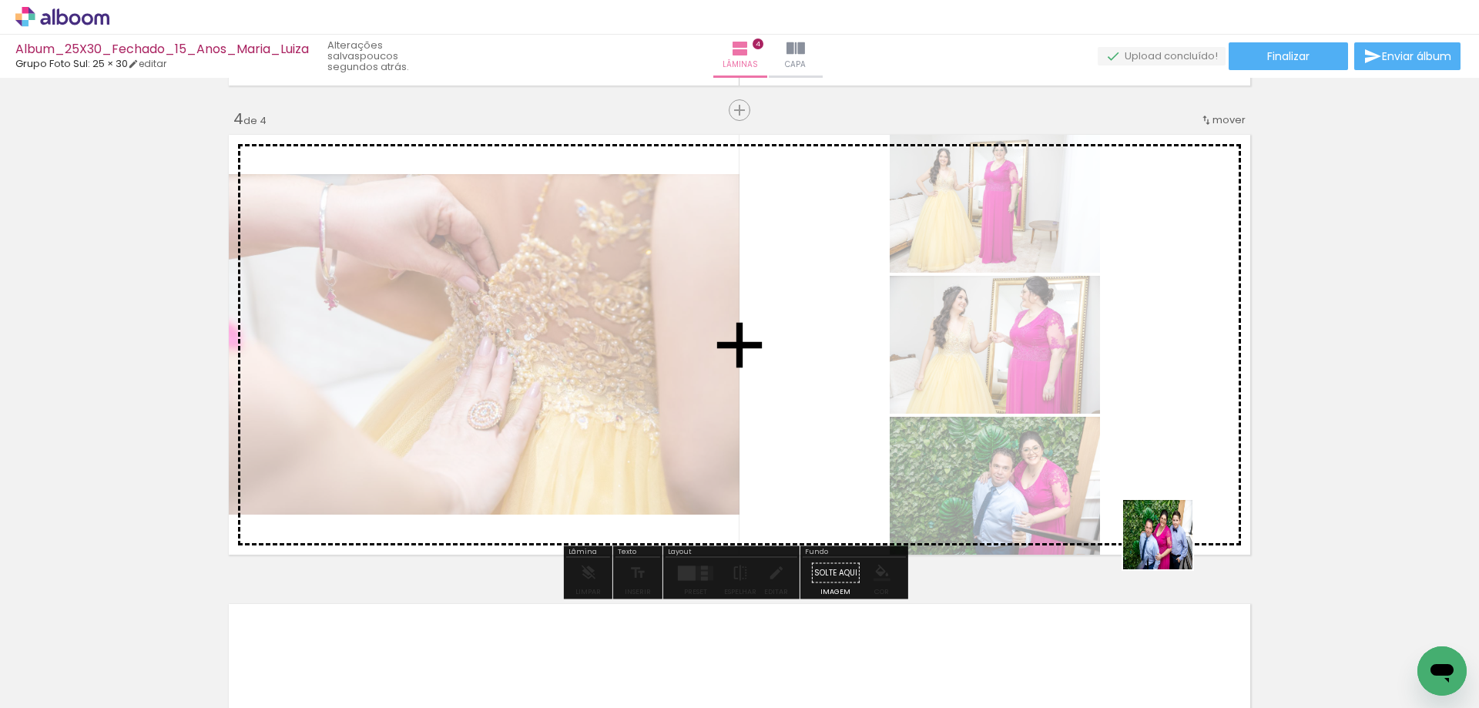
drag, startPoint x: 1254, startPoint y: 663, endPoint x: 1294, endPoint y: 641, distance: 45.9
click at [1132, 488] on quentale-workspace at bounding box center [739, 354] width 1479 height 708
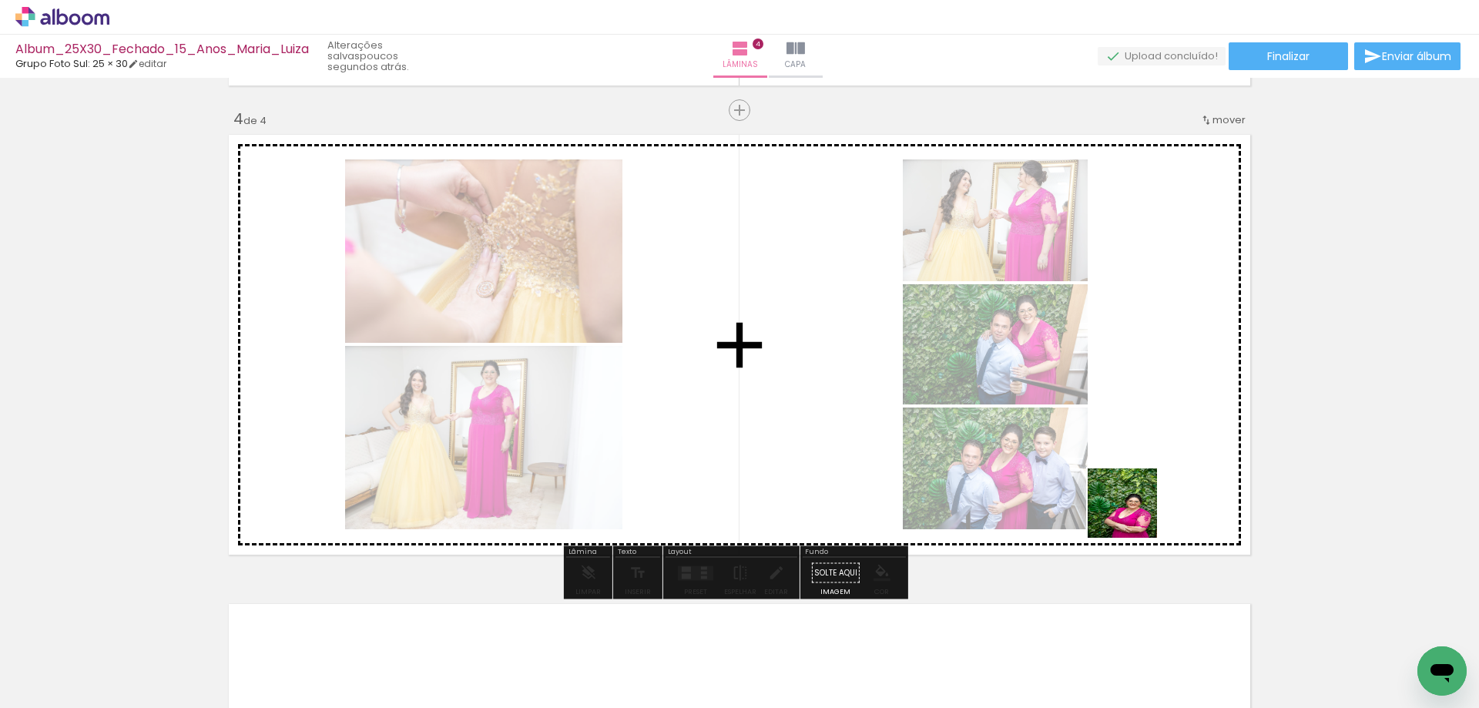
drag, startPoint x: 1230, startPoint y: 592, endPoint x: 855, endPoint y: 703, distance: 391.3
click at [1133, 514] on quentale-workspace at bounding box center [739, 354] width 1479 height 708
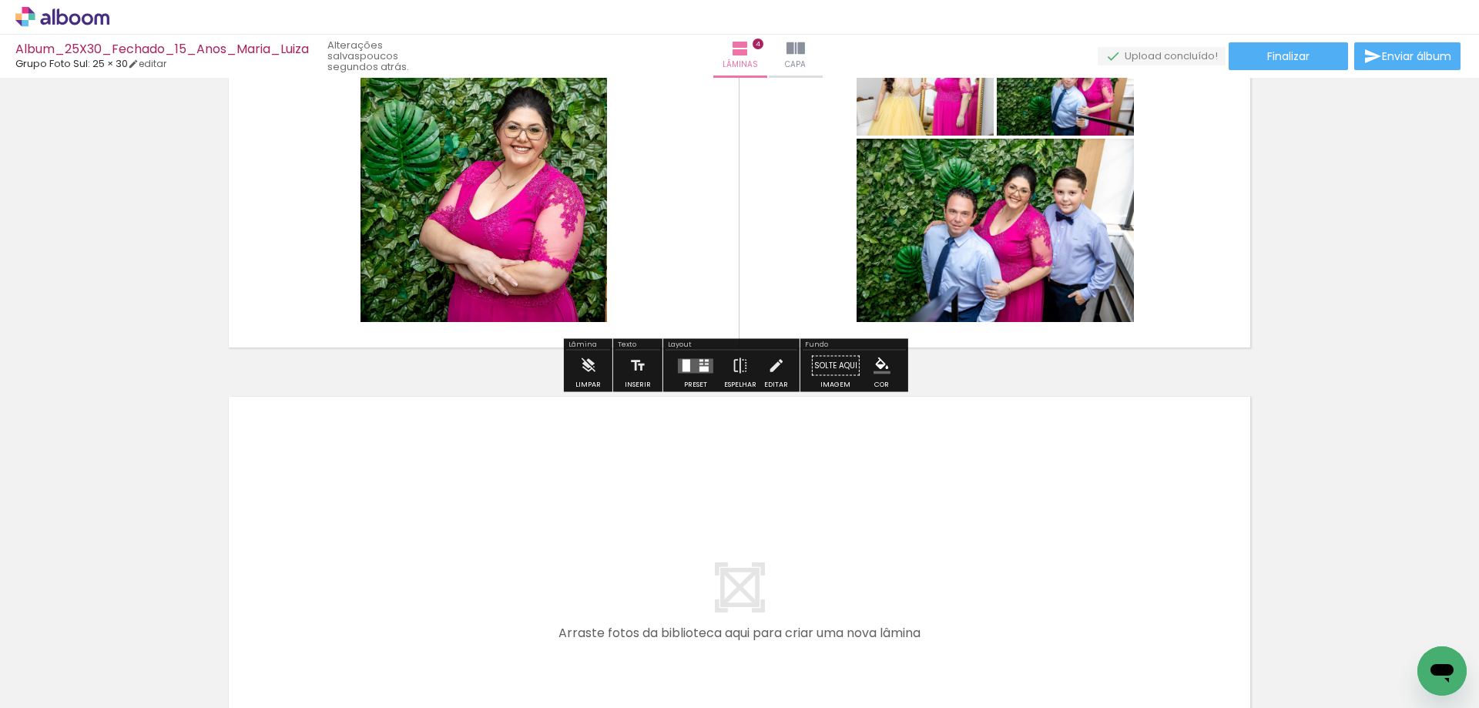
scroll to position [1632, 0]
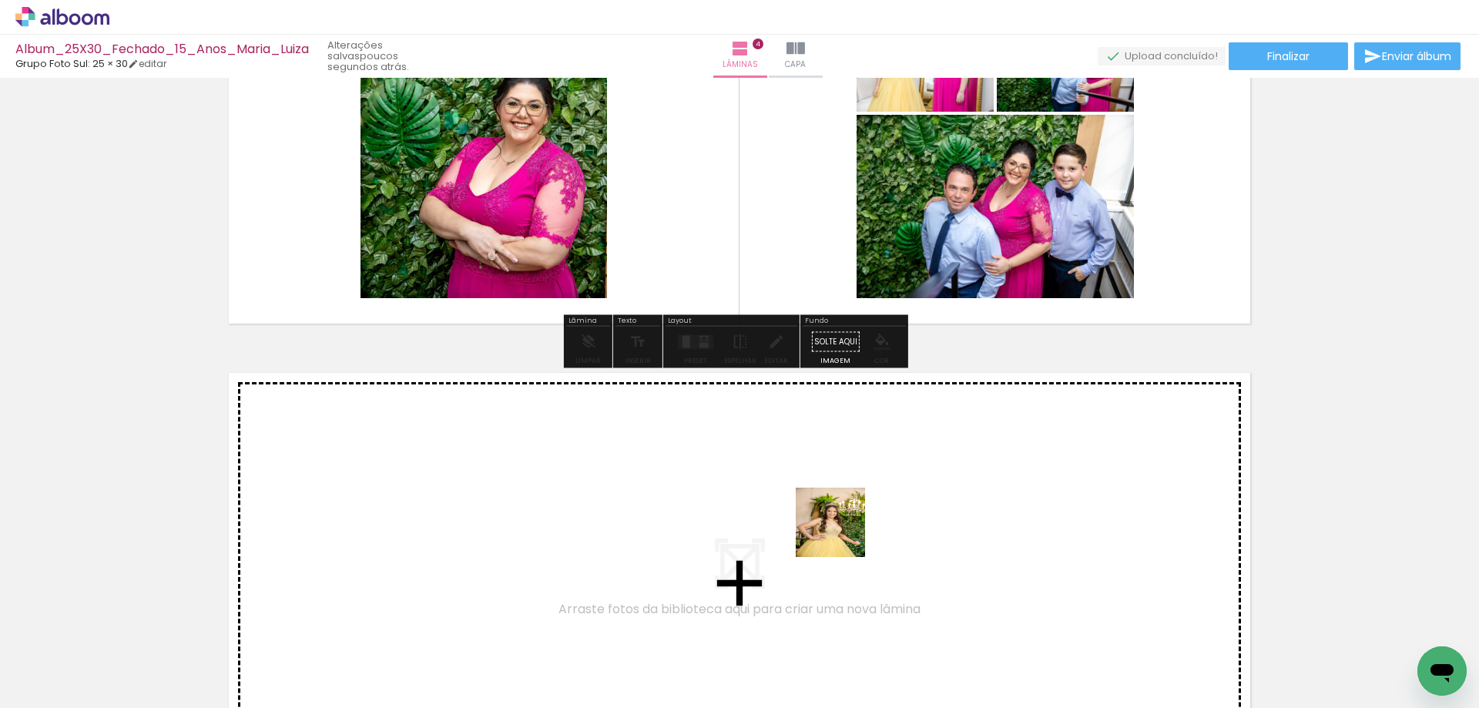
drag, startPoint x: 842, startPoint y: 566, endPoint x: 842, endPoint y: 534, distance: 31.6
click at [842, 534] on quentale-workspace at bounding box center [739, 354] width 1479 height 708
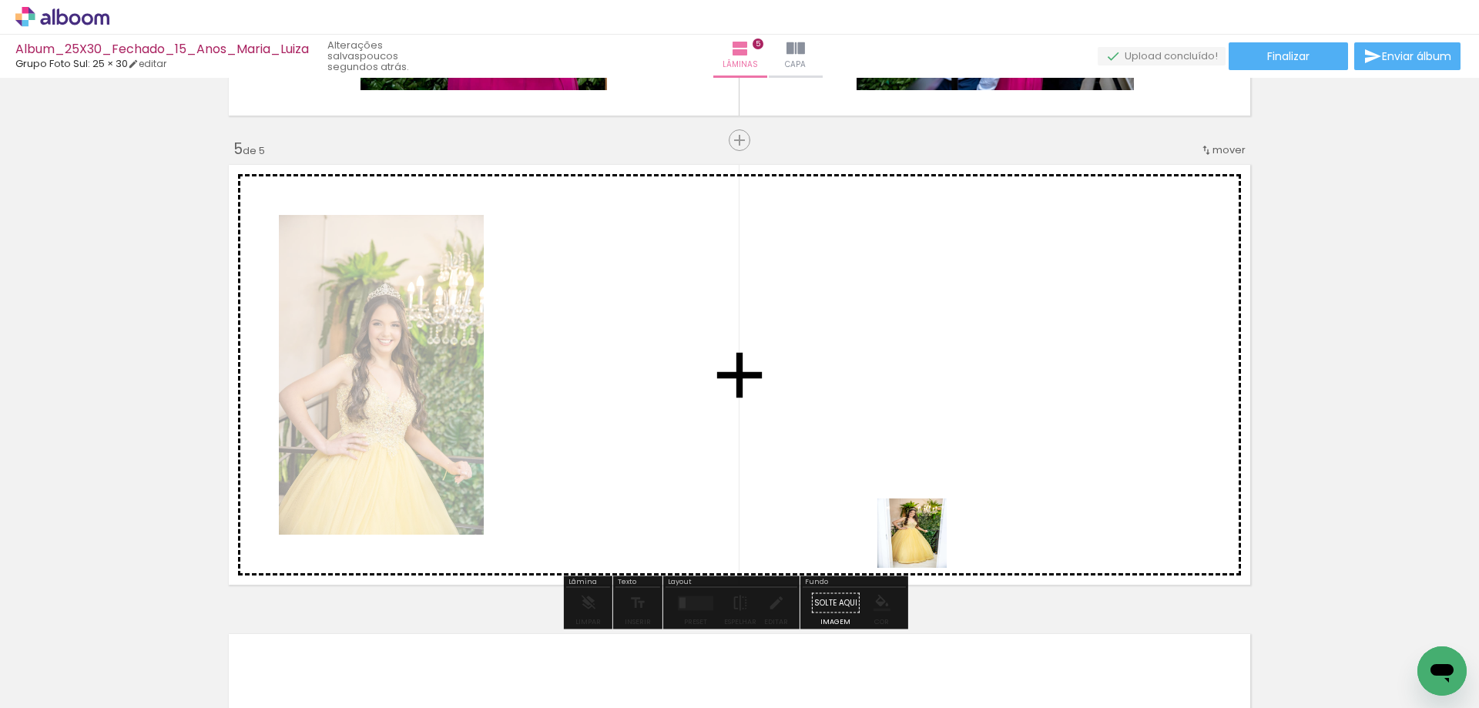
scroll to position [1870, 0]
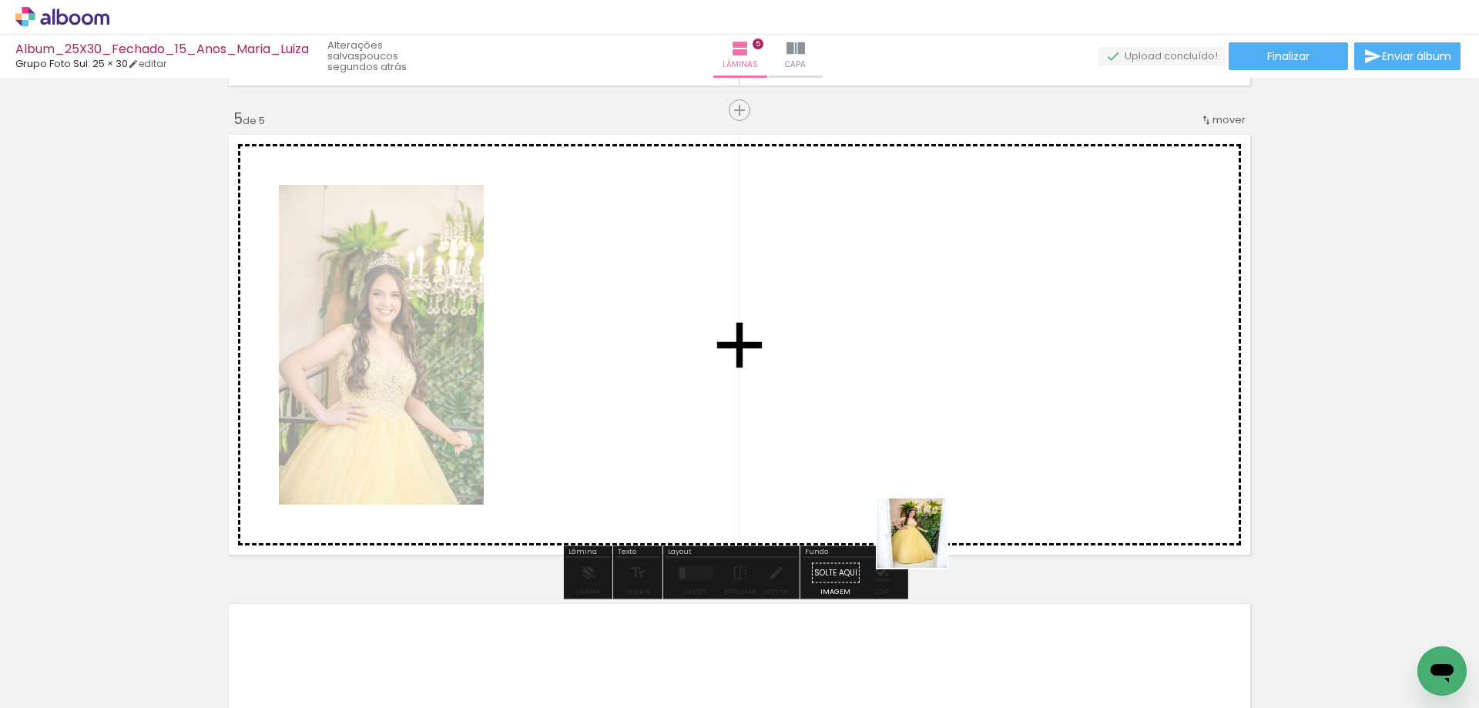
drag, startPoint x: 933, startPoint y: 589, endPoint x: 908, endPoint y: 490, distance: 101.8
click at [908, 490] on quentale-workspace at bounding box center [739, 354] width 1479 height 708
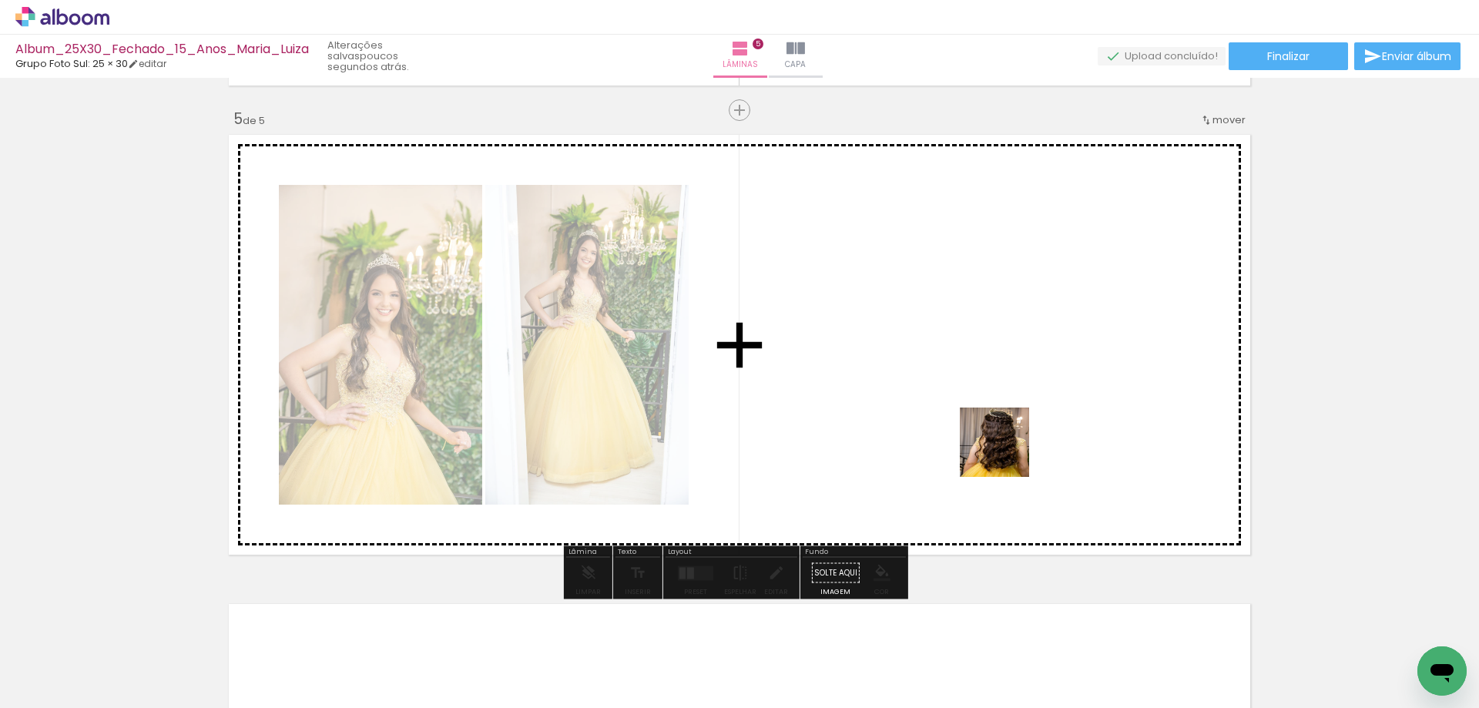
drag, startPoint x: 987, startPoint y: 643, endPoint x: 1006, endPoint y: 452, distance: 192.8
click at [1006, 452] on quentale-workspace at bounding box center [739, 354] width 1479 height 708
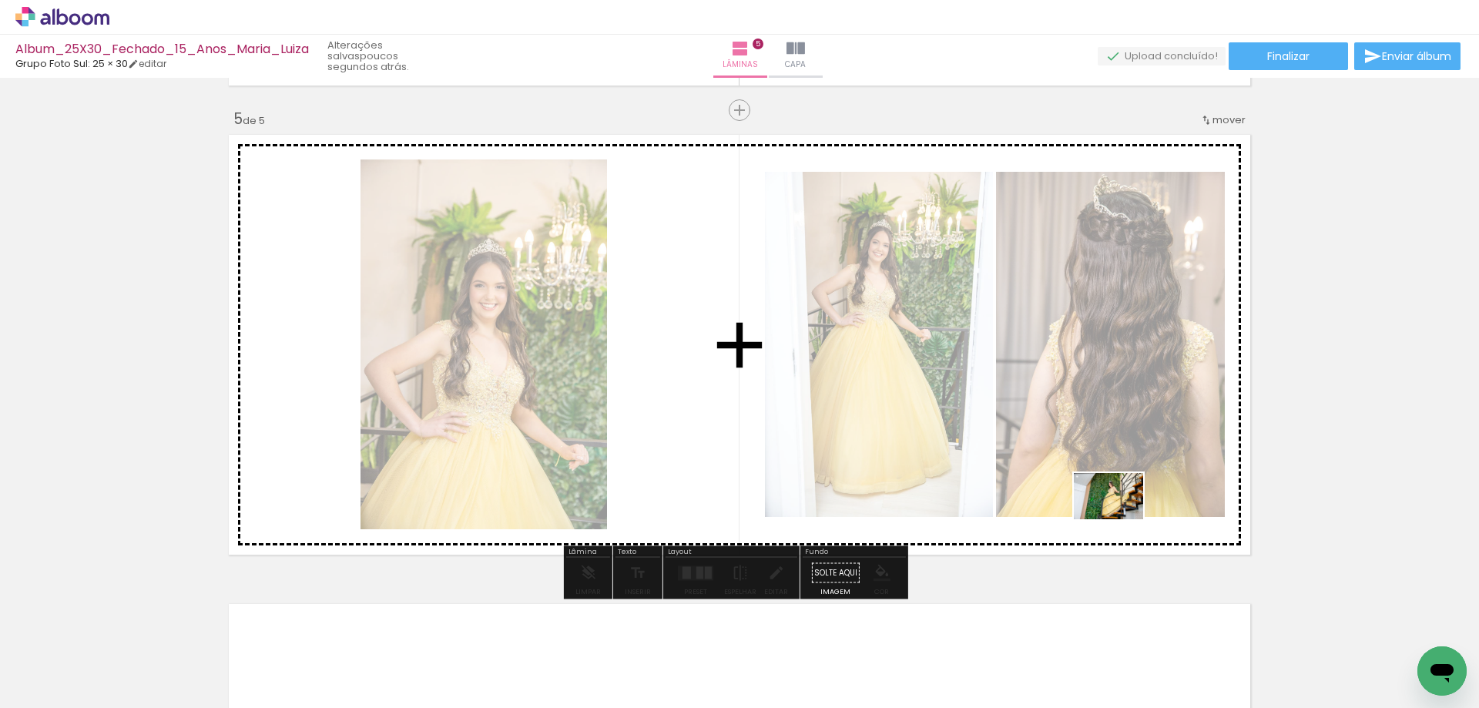
drag, startPoint x: 1094, startPoint y: 656, endPoint x: 1120, endPoint y: 519, distance: 138.9
click at [1120, 519] on quentale-workspace at bounding box center [739, 354] width 1479 height 708
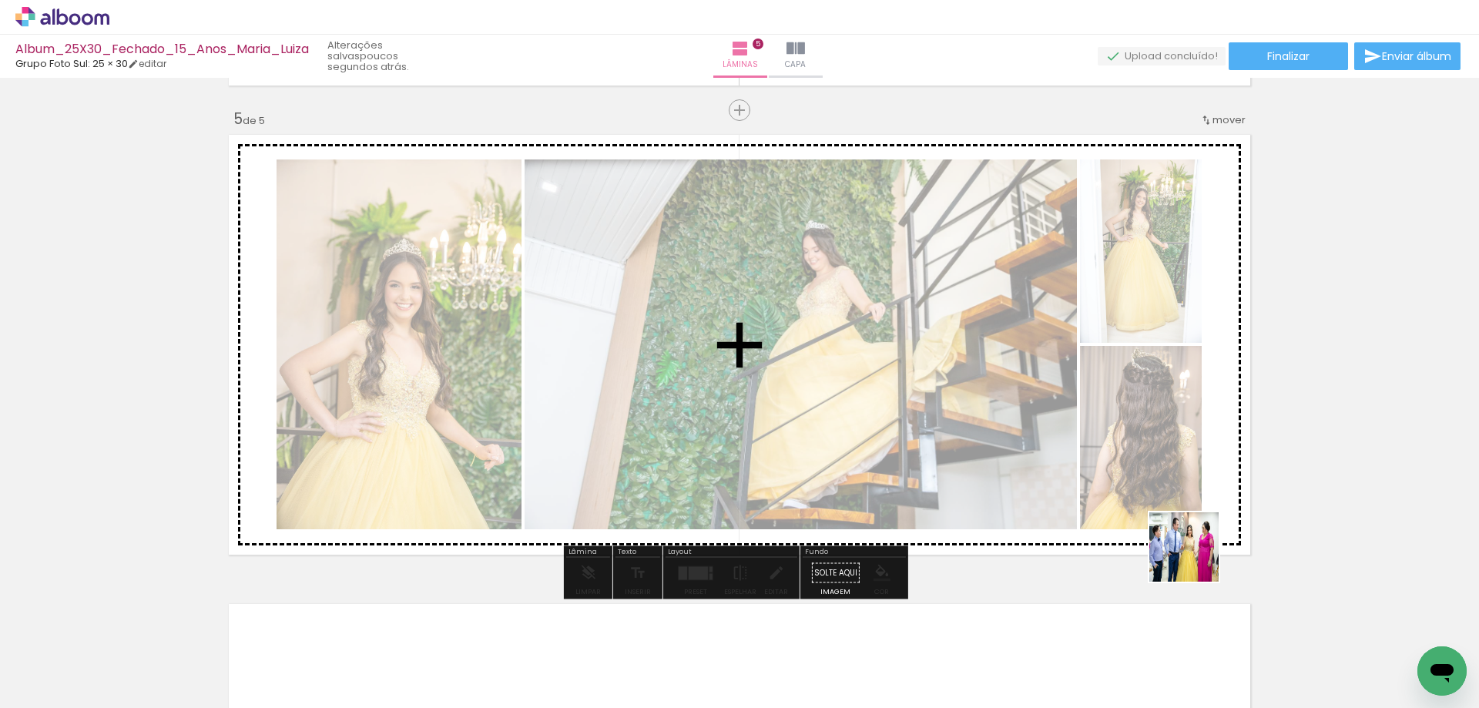
drag, startPoint x: 1179, startPoint y: 652, endPoint x: 1183, endPoint y: 537, distance: 114.9
click at [1195, 557] on quentale-workspace at bounding box center [739, 354] width 1479 height 708
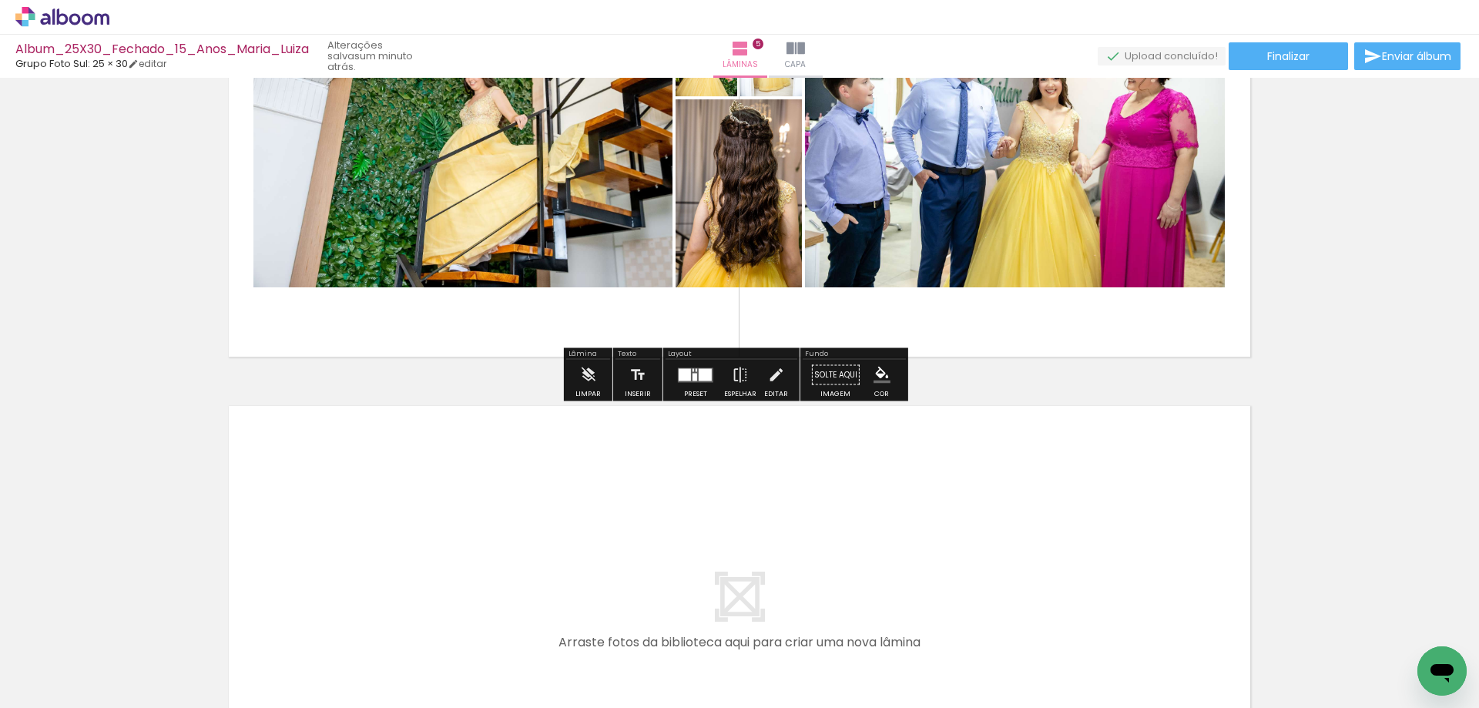
scroll to position [2101, 0]
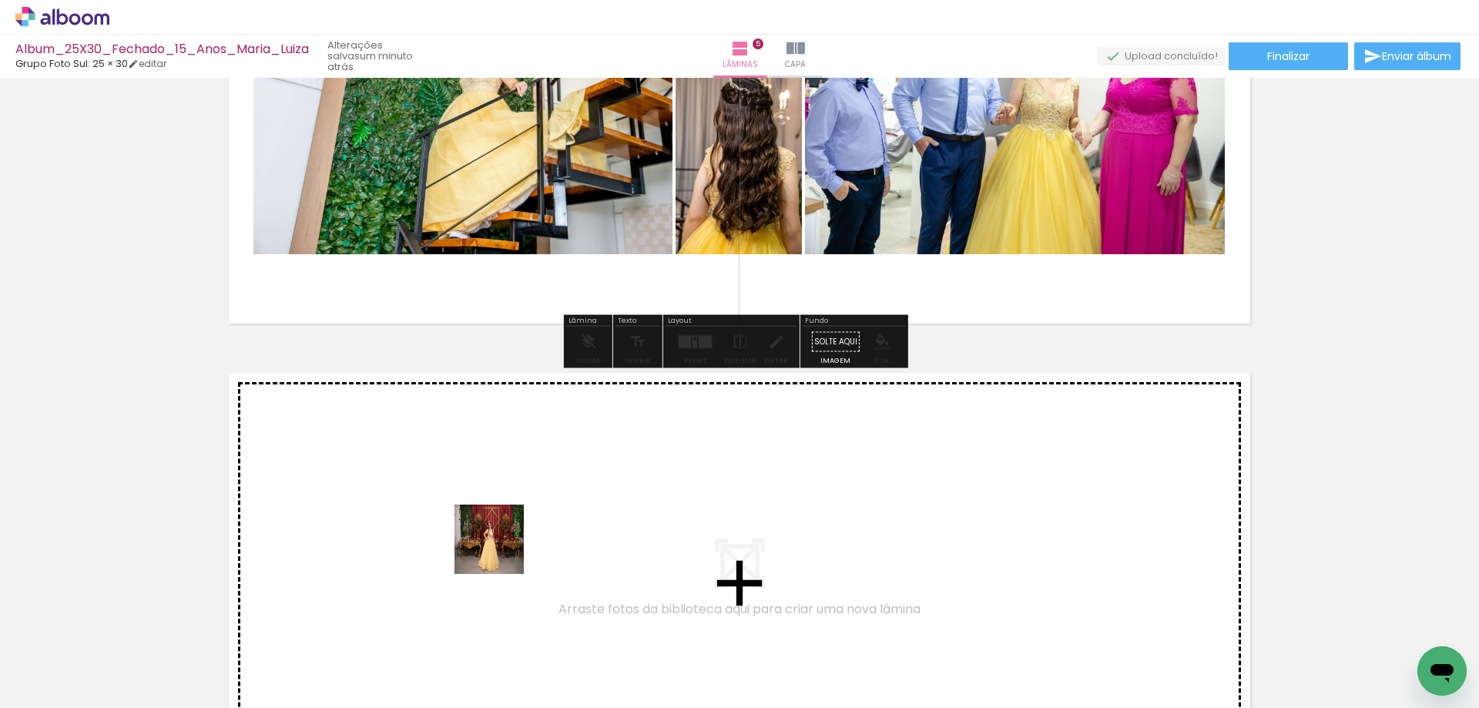
drag, startPoint x: 501, startPoint y: 570, endPoint x: 568, endPoint y: 670, distance: 119.9
click at [503, 533] on quentale-workspace at bounding box center [739, 354] width 1479 height 708
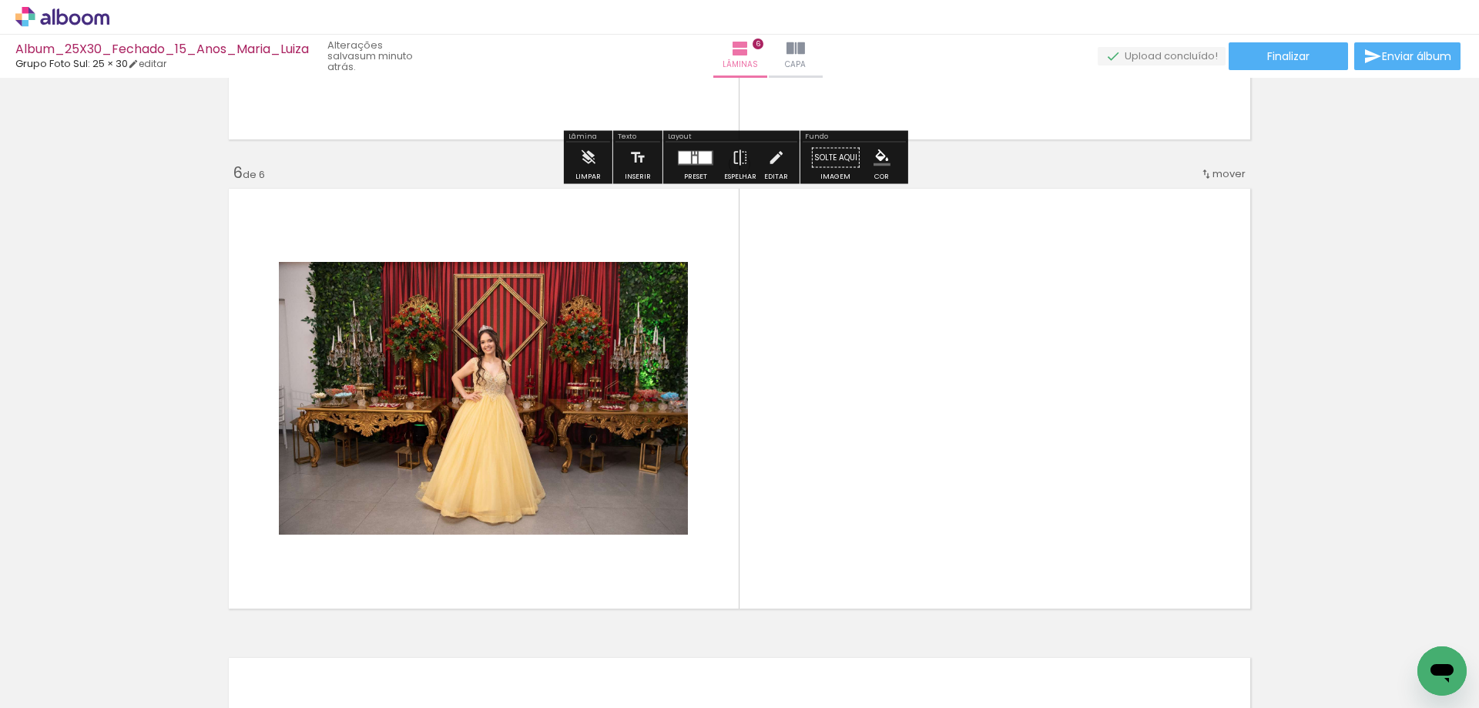
scroll to position [2339, 0]
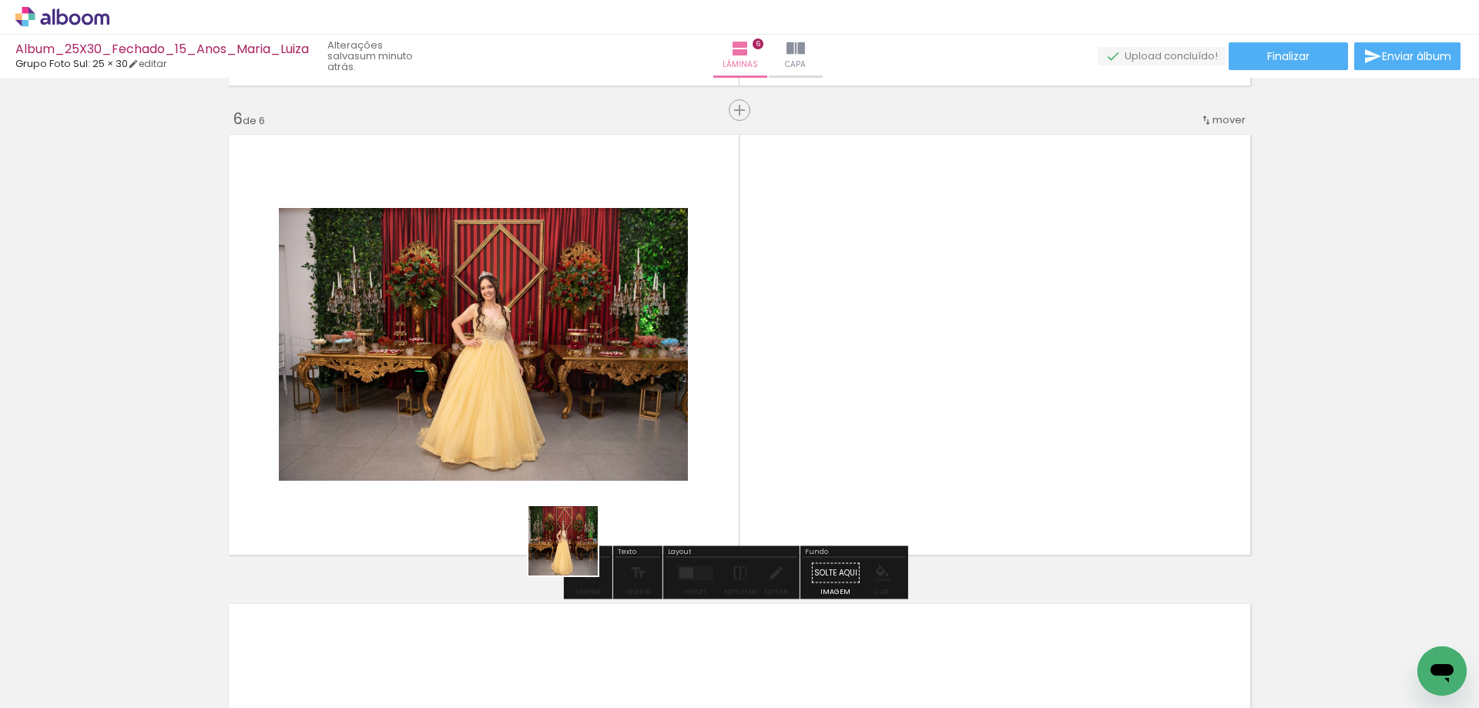
drag, startPoint x: 575, startPoint y: 668, endPoint x: 576, endPoint y: 510, distance: 158.0
click at [576, 511] on quentale-workspace at bounding box center [739, 354] width 1479 height 708
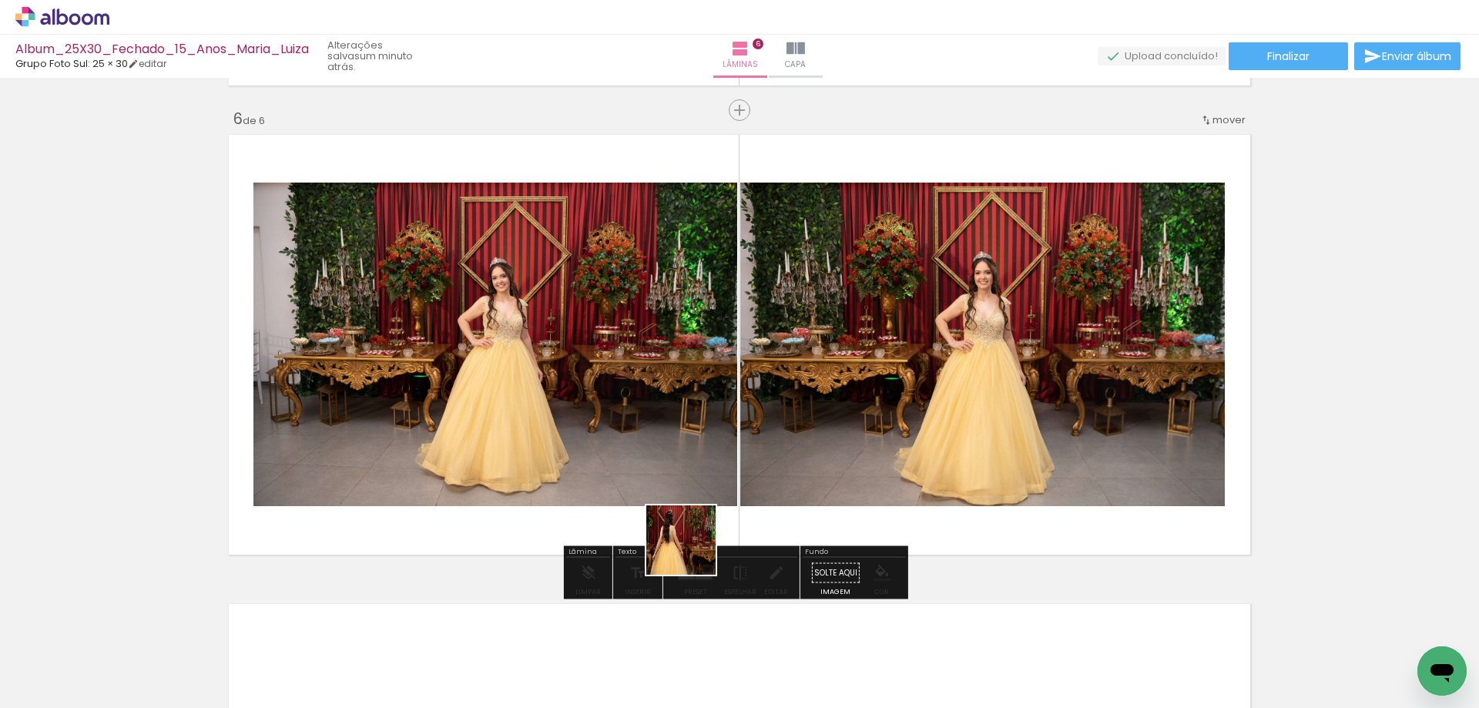
drag, startPoint x: 655, startPoint y: 664, endPoint x: 717, endPoint y: 614, distance: 80.0
click at [693, 544] on quentale-workspace at bounding box center [739, 354] width 1479 height 708
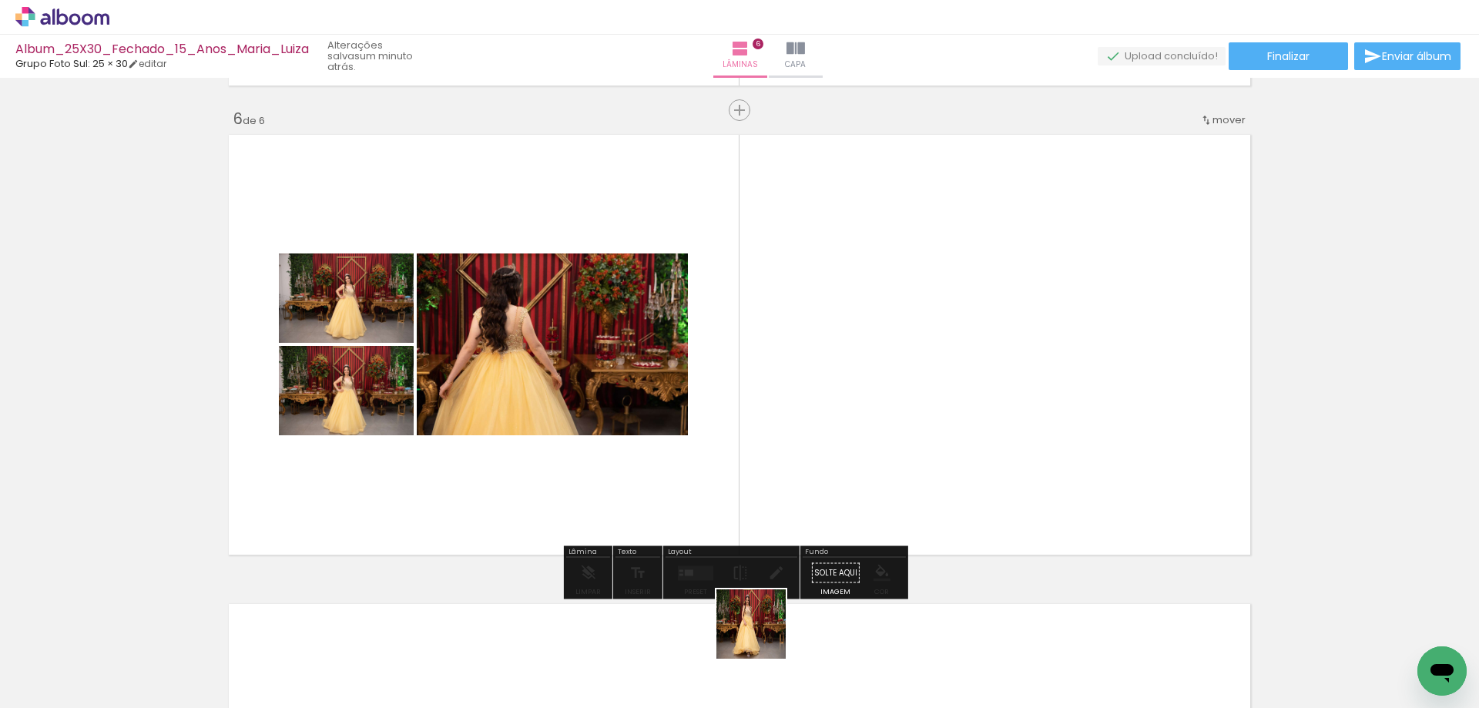
drag, startPoint x: 746, startPoint y: 654, endPoint x: 865, endPoint y: 613, distance: 125.5
click at [875, 488] on quentale-workspace at bounding box center [739, 354] width 1479 height 708
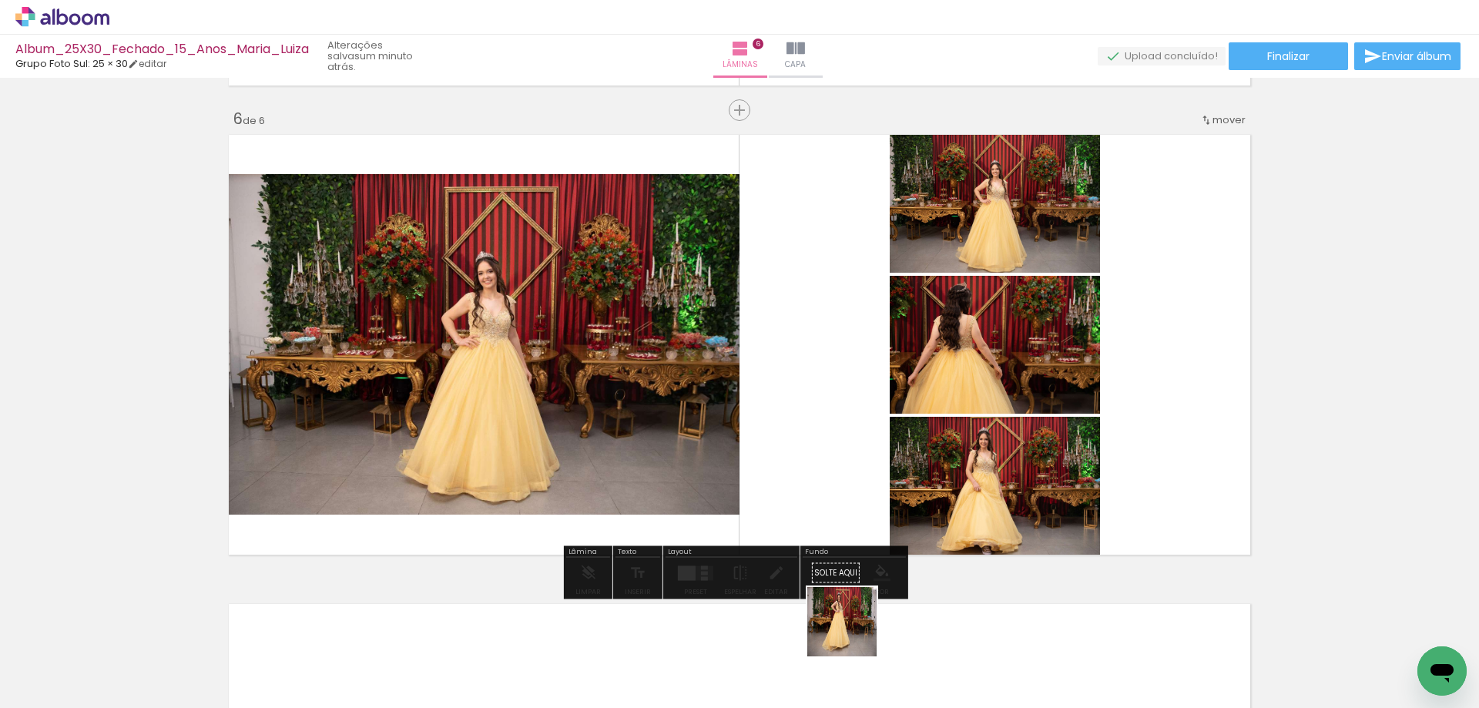
drag, startPoint x: 854, startPoint y: 633, endPoint x: 869, endPoint y: 479, distance: 154.9
click at [875, 498] on quentale-workspace at bounding box center [739, 354] width 1479 height 708
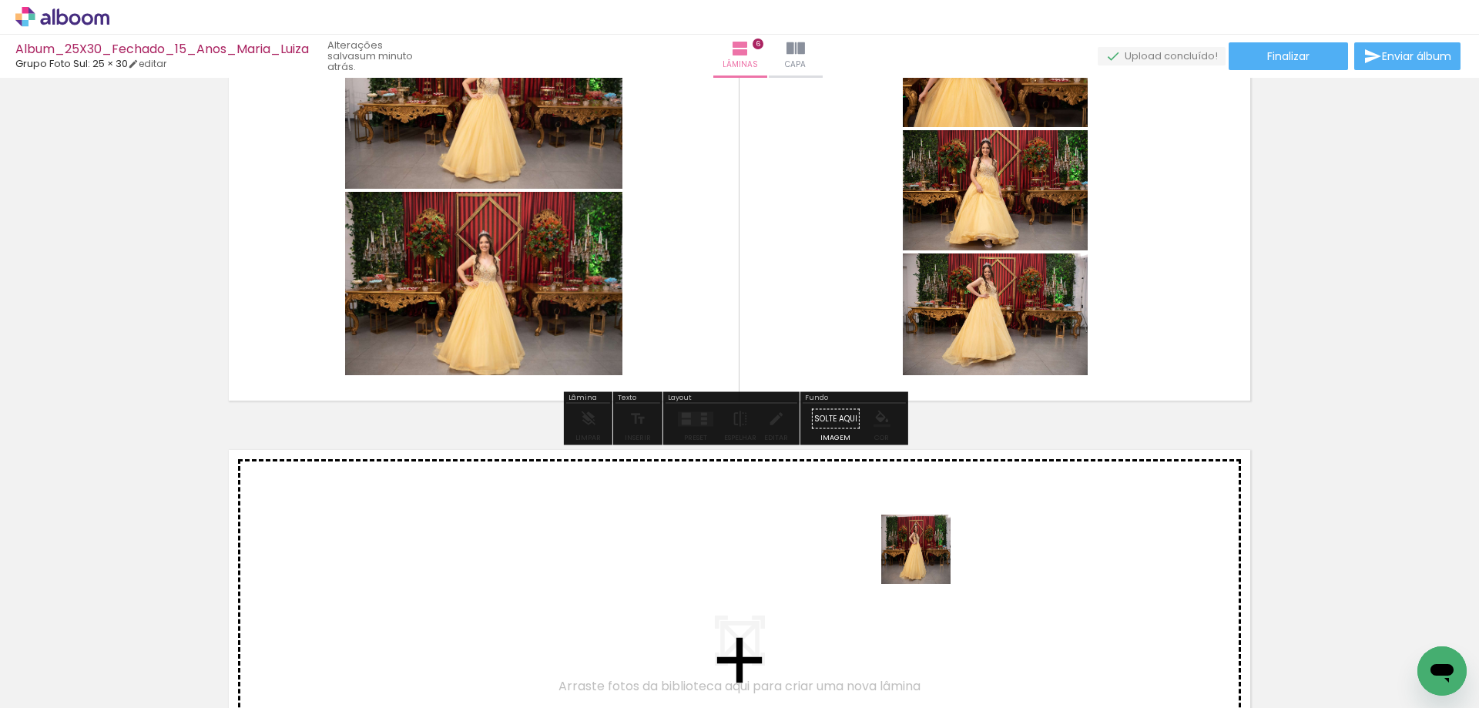
drag, startPoint x: 928, startPoint y: 632, endPoint x: 1046, endPoint y: 642, distance: 118.3
click at [928, 553] on quentale-workspace at bounding box center [739, 354] width 1479 height 708
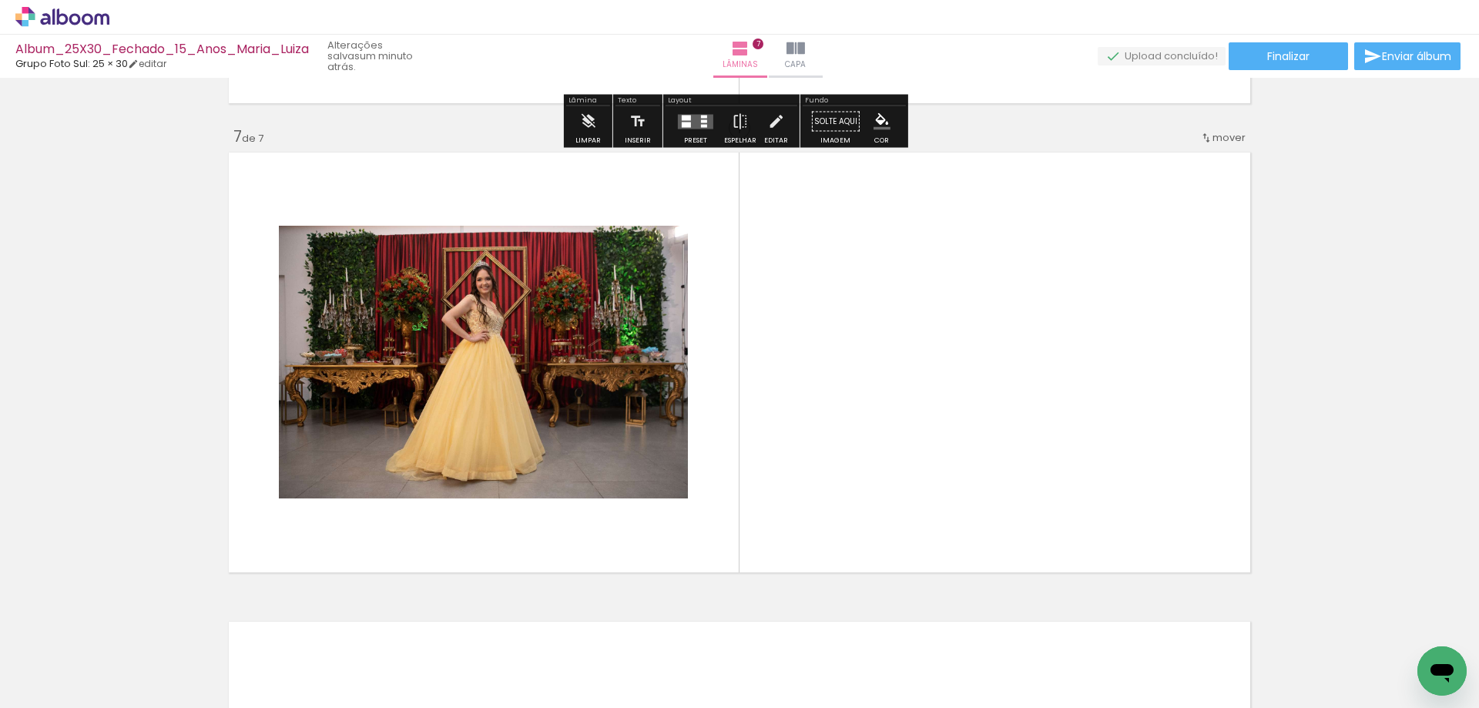
scroll to position [2808, 0]
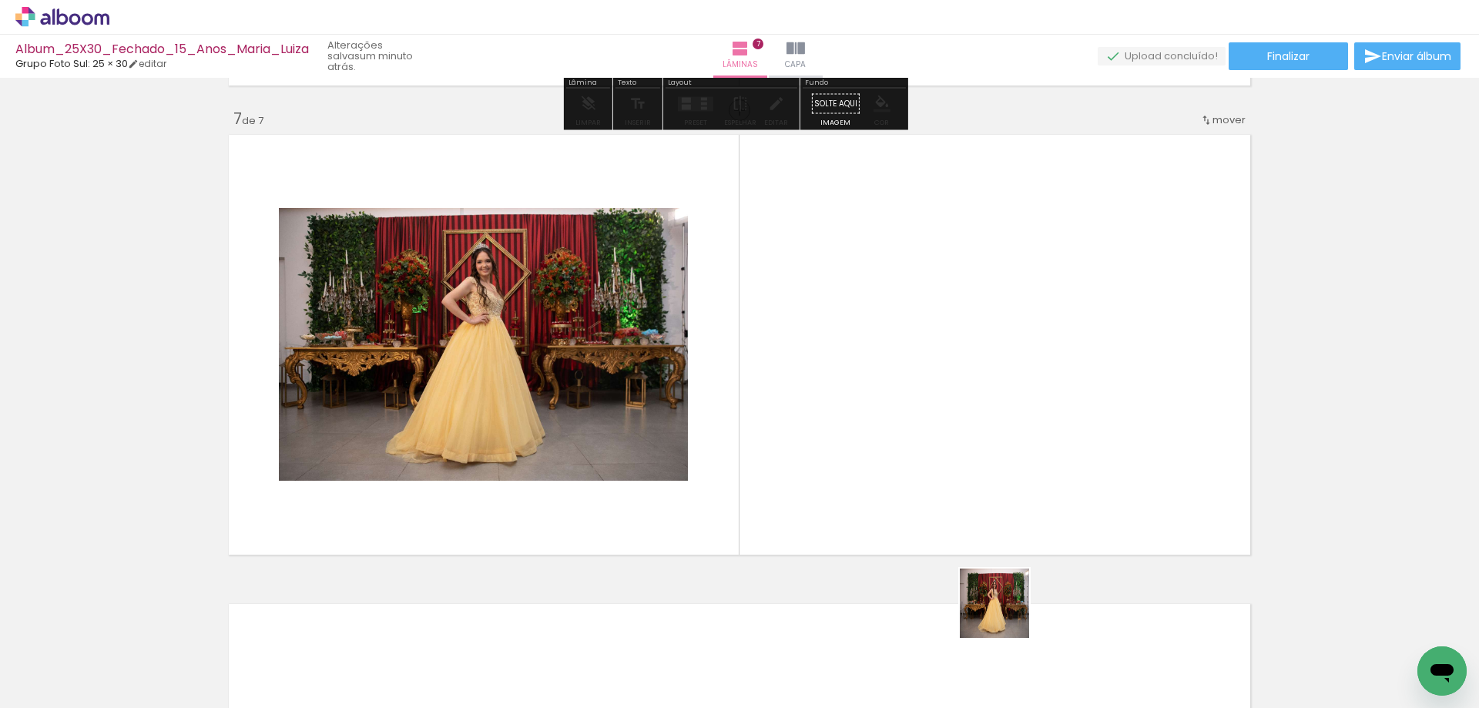
drag, startPoint x: 1006, startPoint y: 615, endPoint x: 947, endPoint y: 482, distance: 145.2
click at [947, 482] on quentale-workspace at bounding box center [739, 354] width 1479 height 708
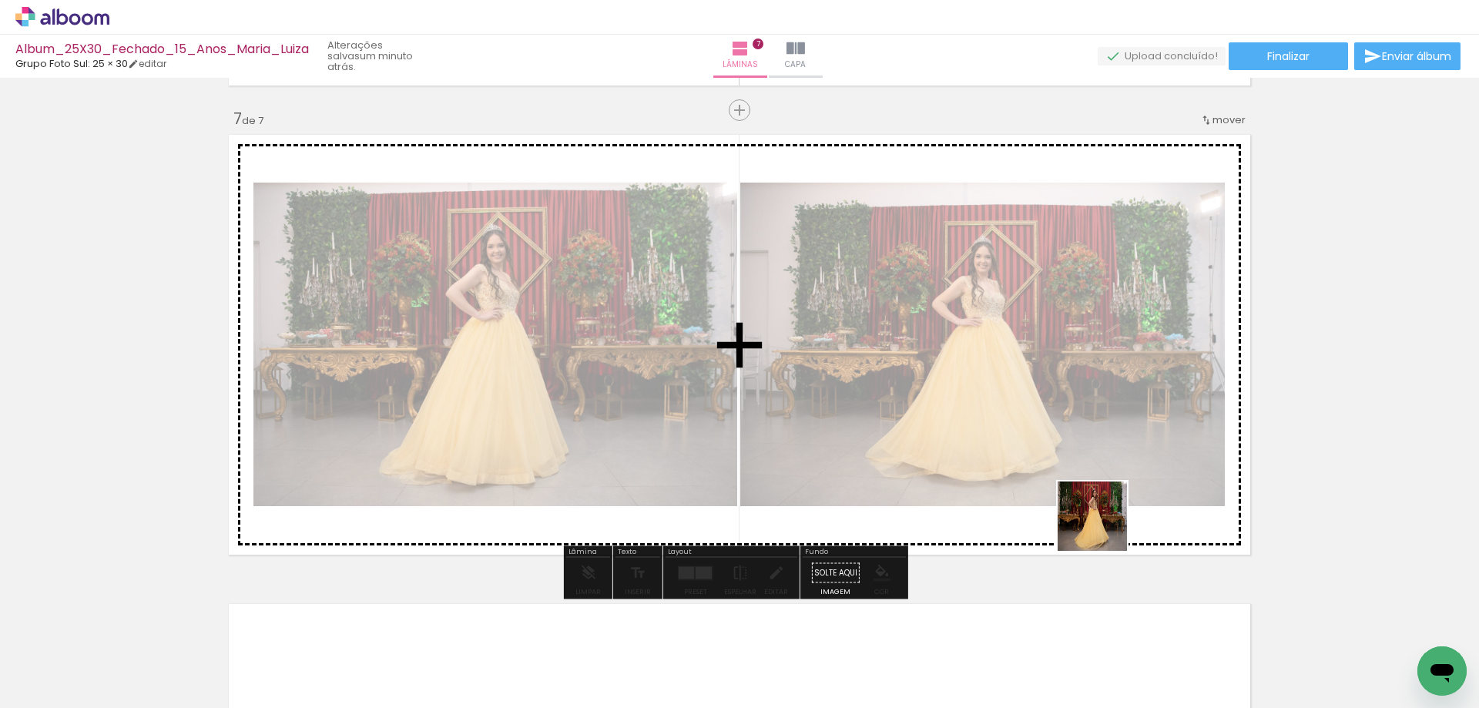
drag, startPoint x: 1104, startPoint y: 631, endPoint x: 1104, endPoint y: 512, distance: 118.7
click at [1104, 512] on quentale-workspace at bounding box center [739, 354] width 1479 height 708
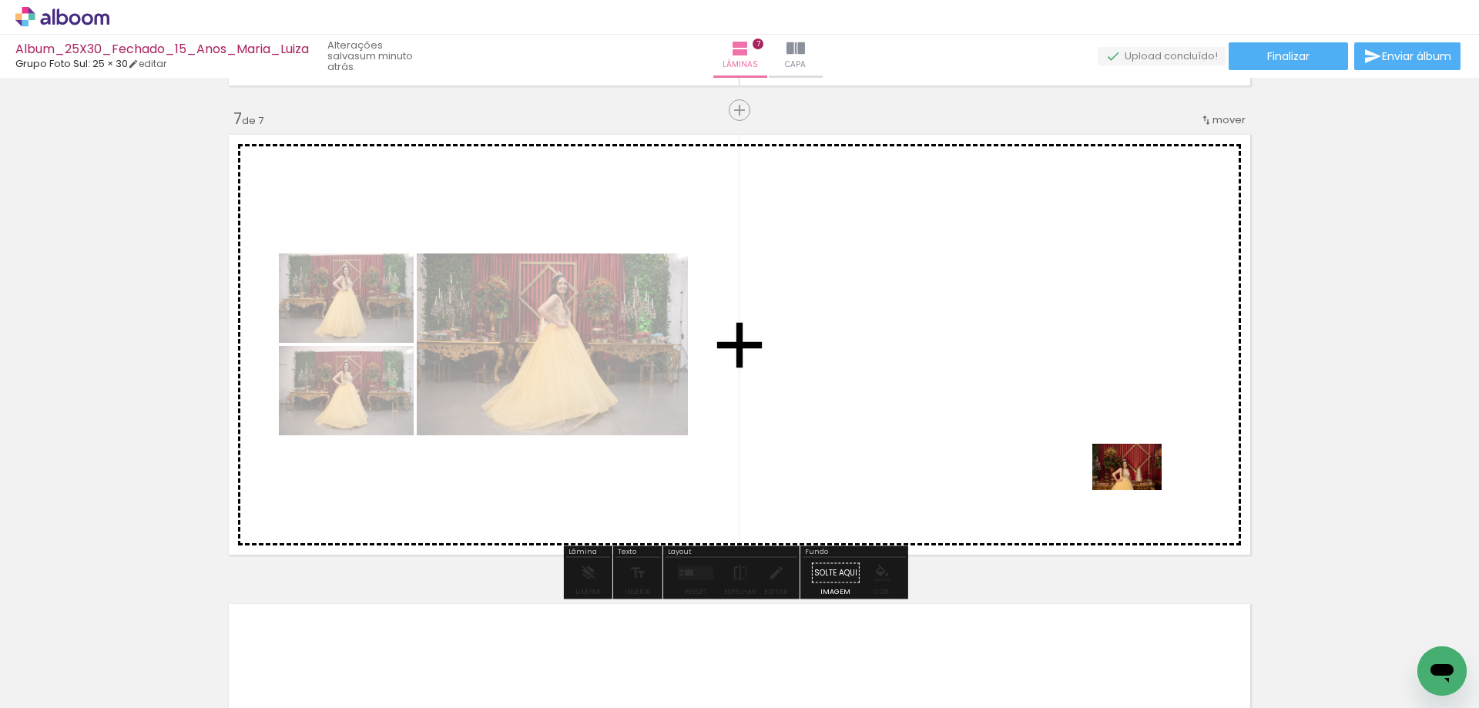
drag, startPoint x: 1181, startPoint y: 664, endPoint x: 1137, endPoint y: 488, distance: 181.8
click at [1137, 488] on quentale-workspace at bounding box center [739, 354] width 1479 height 708
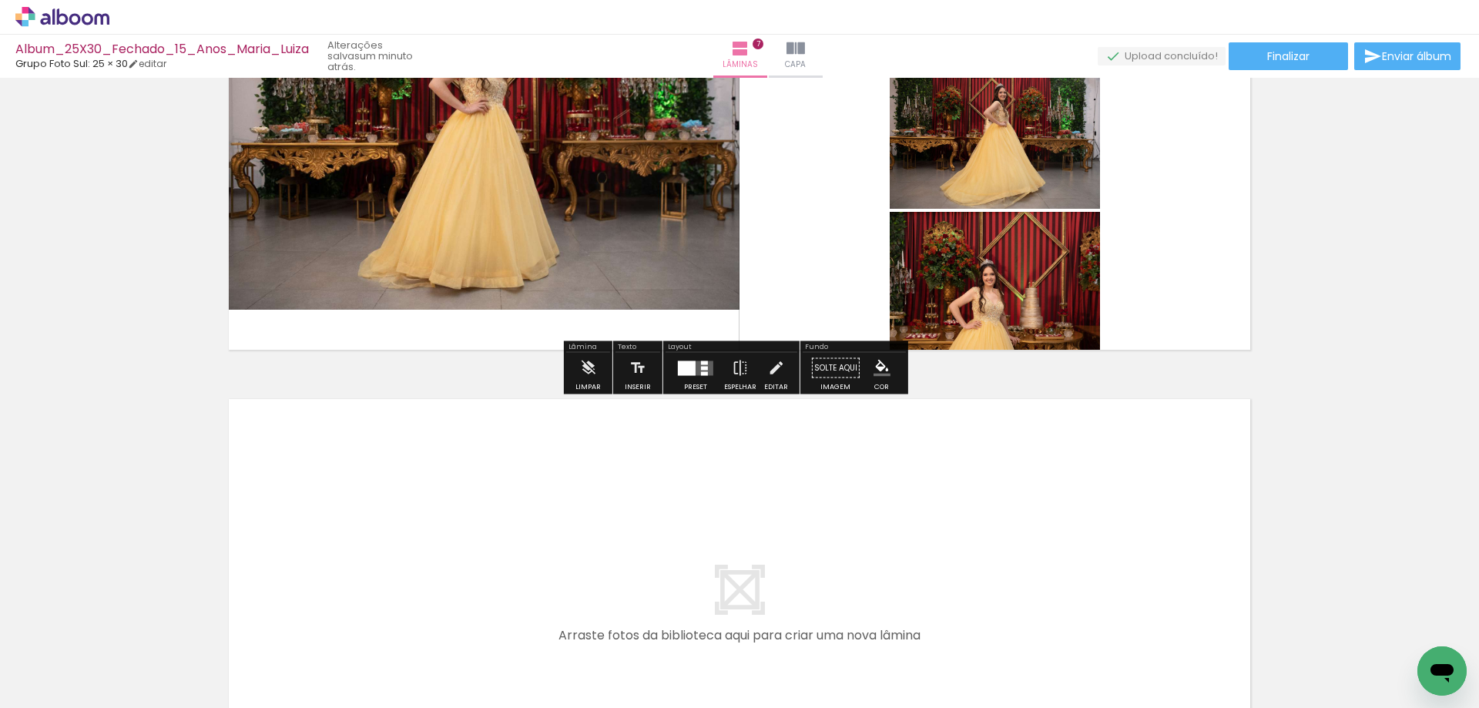
scroll to position [3117, 0]
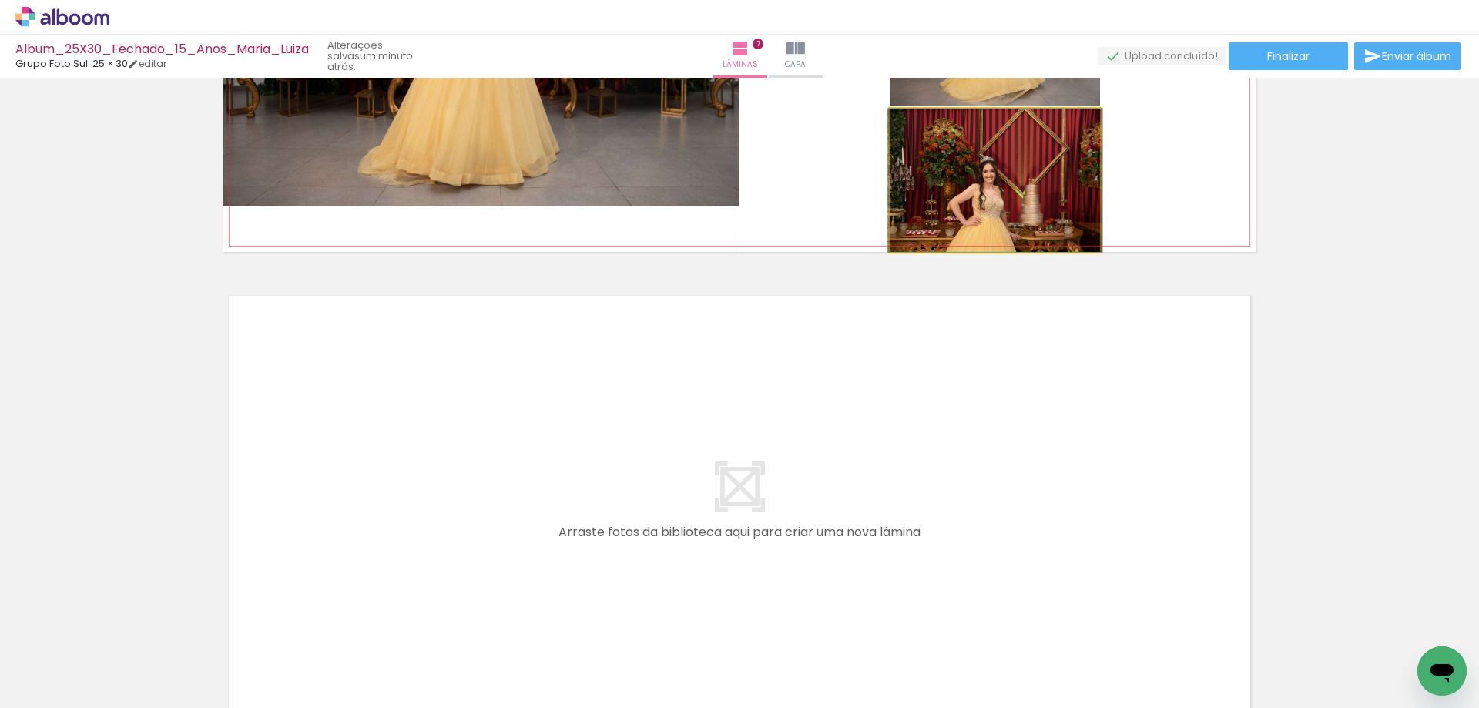
drag, startPoint x: 1028, startPoint y: 228, endPoint x: 1264, endPoint y: 616, distance: 454.0
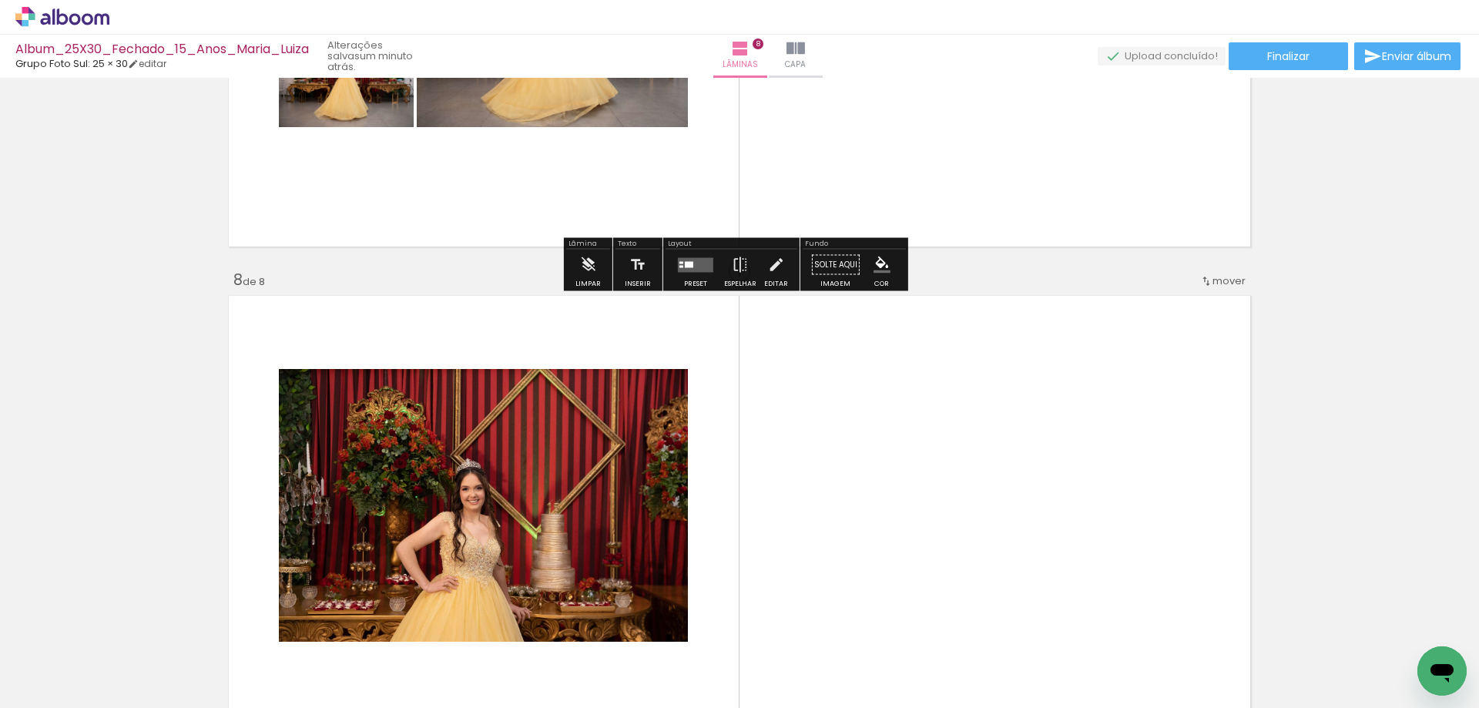
scroll to position [3278, 0]
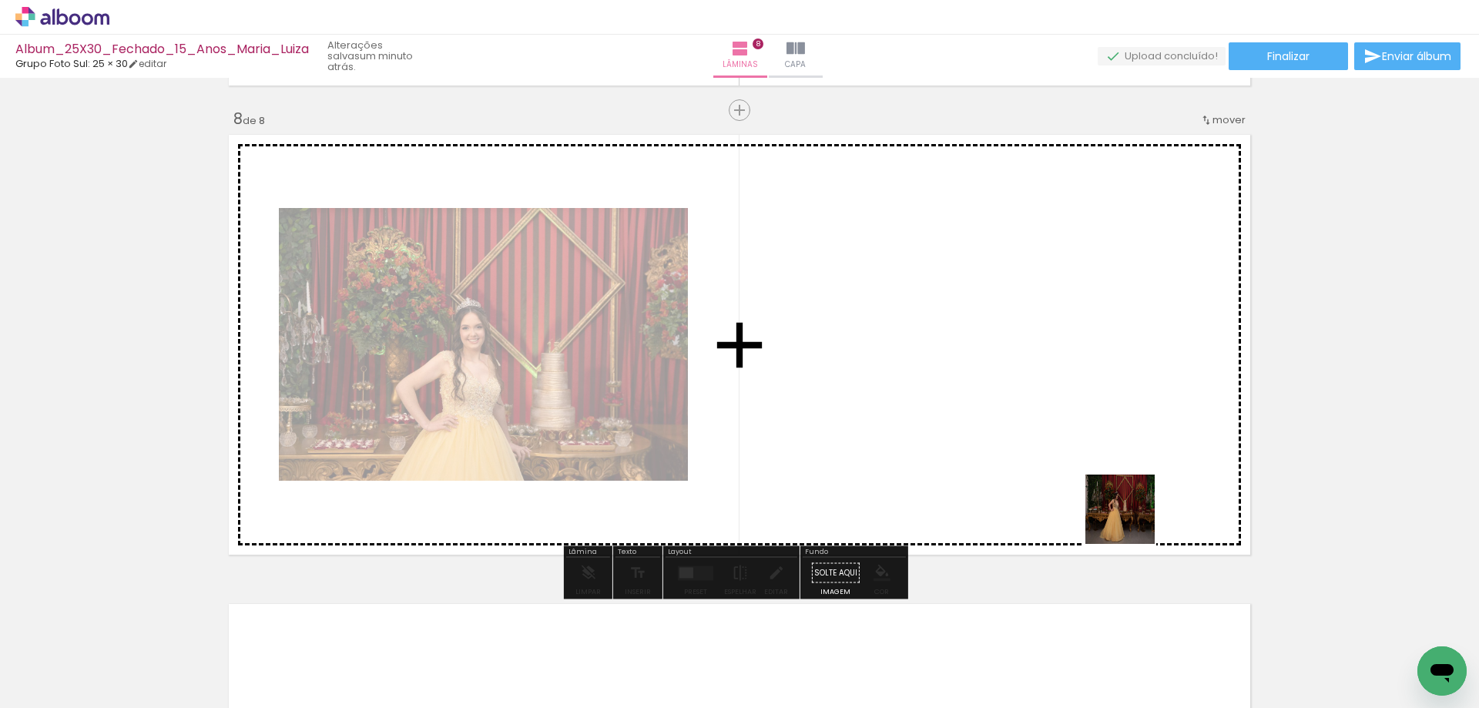
drag, startPoint x: 1256, startPoint y: 662, endPoint x: 1288, endPoint y: 631, distance: 44.1
click at [1077, 462] on quentale-workspace at bounding box center [739, 354] width 1479 height 708
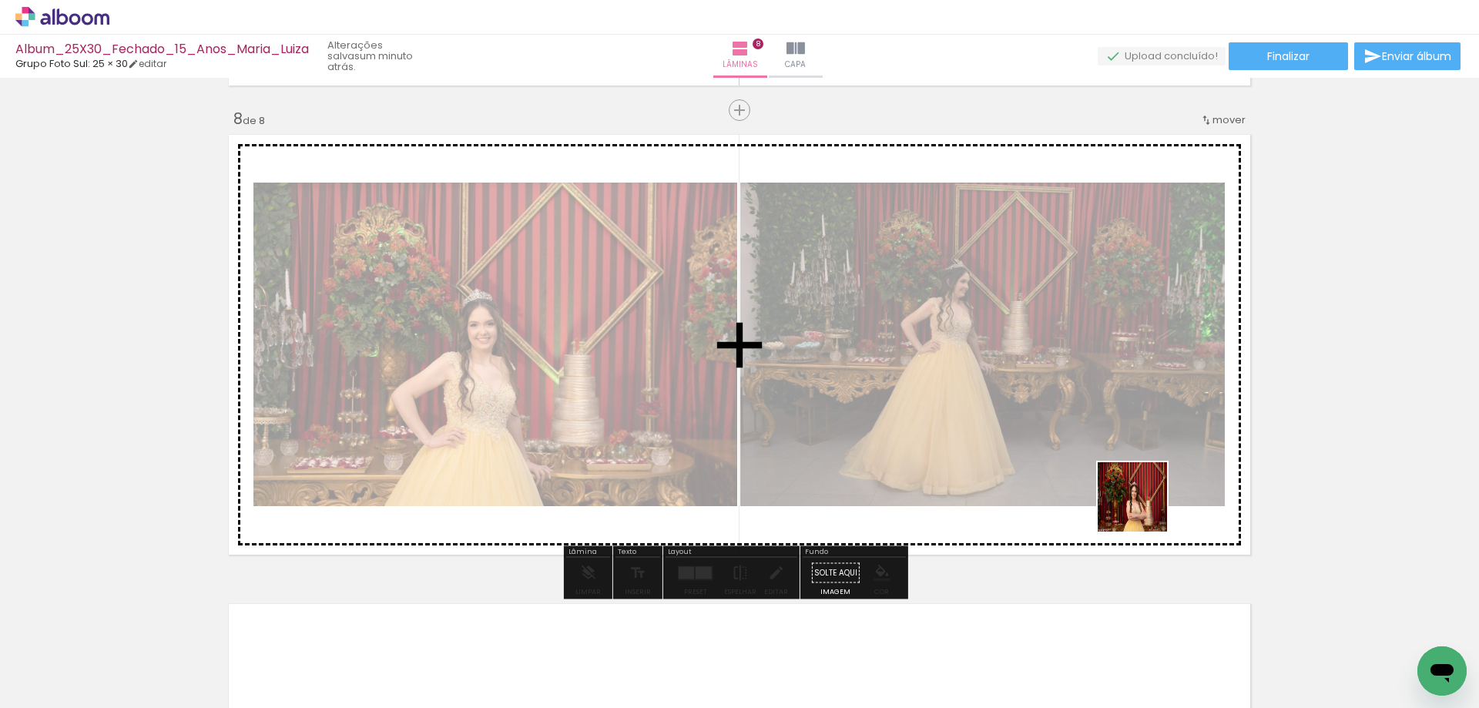
drag, startPoint x: 1355, startPoint y: 666, endPoint x: 1098, endPoint y: 475, distance: 319.9
click at [1098, 475] on quentale-workspace at bounding box center [739, 354] width 1479 height 708
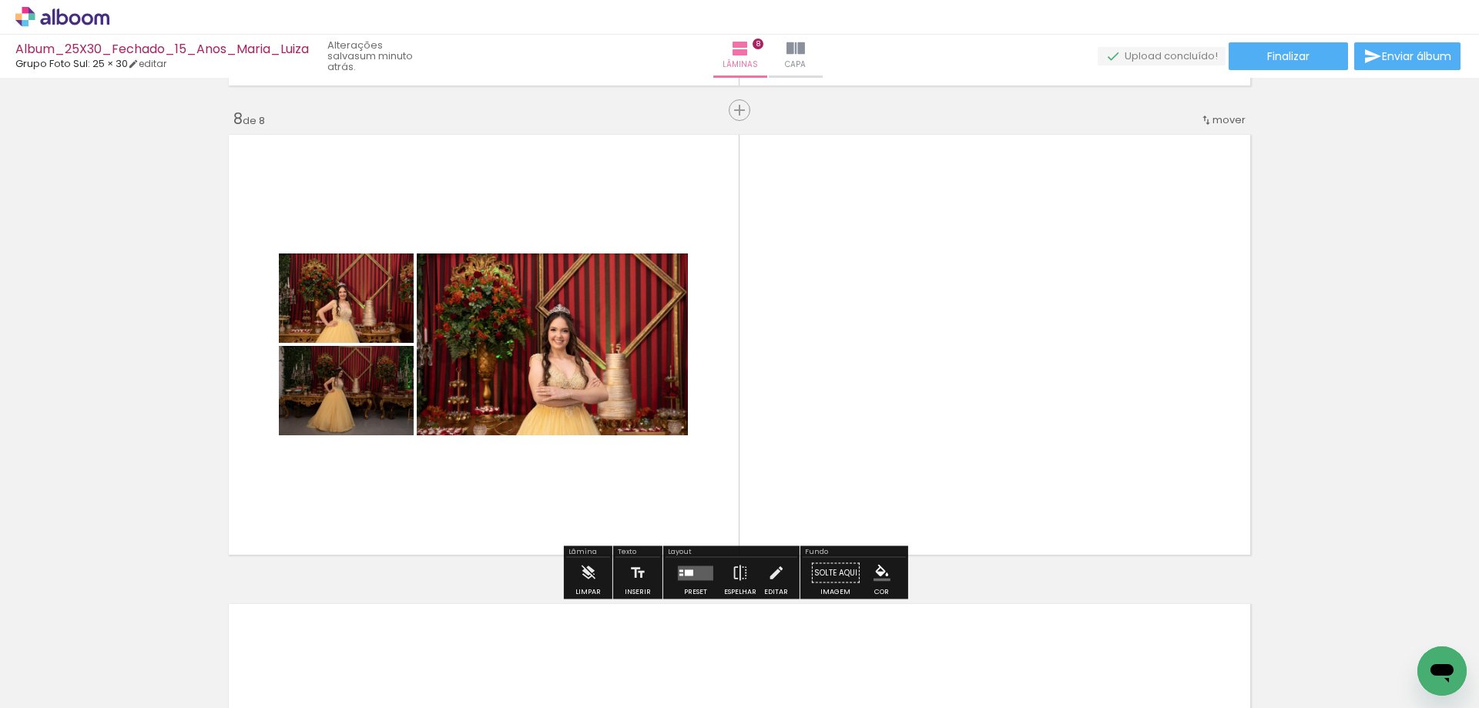
scroll to position [0, 2866]
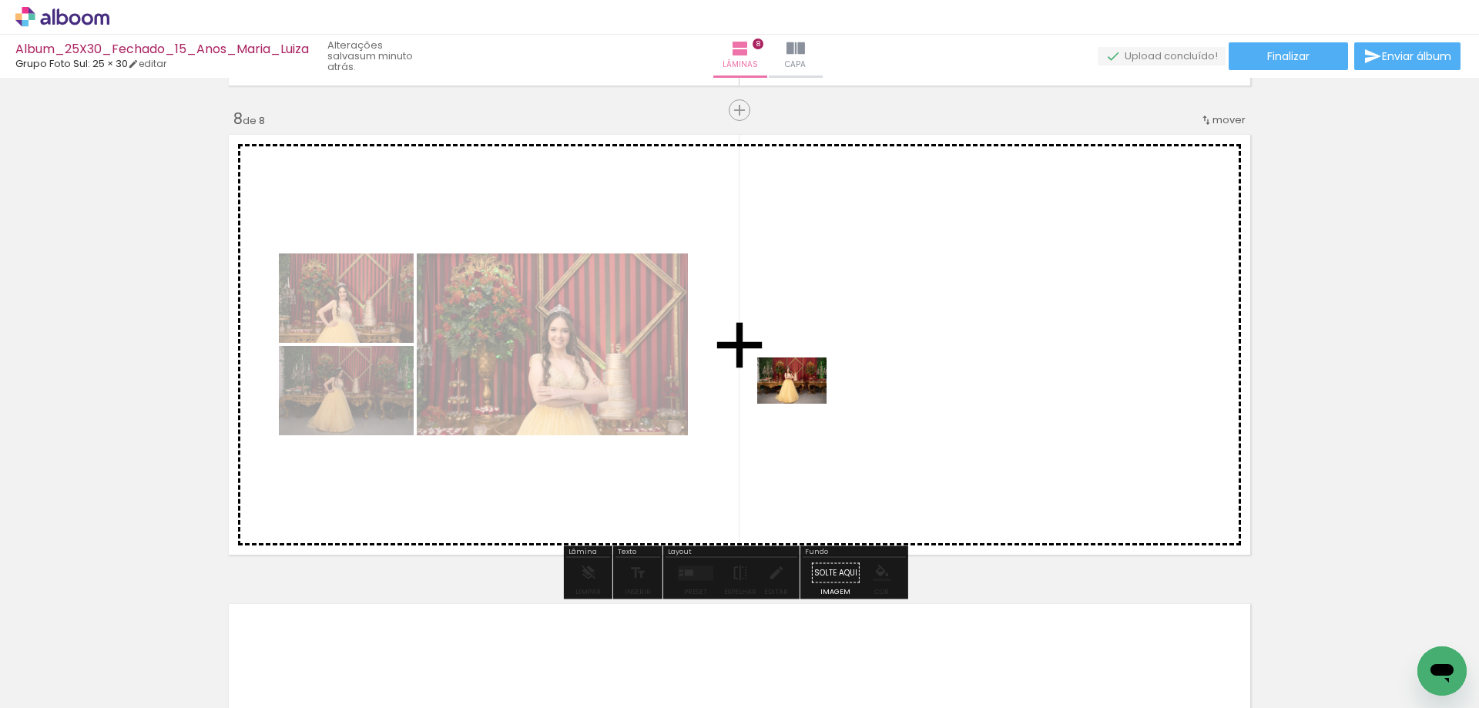
drag, startPoint x: 324, startPoint y: 666, endPoint x: 809, endPoint y: 416, distance: 545.2
click at [814, 398] on quentale-workspace at bounding box center [739, 354] width 1479 height 708
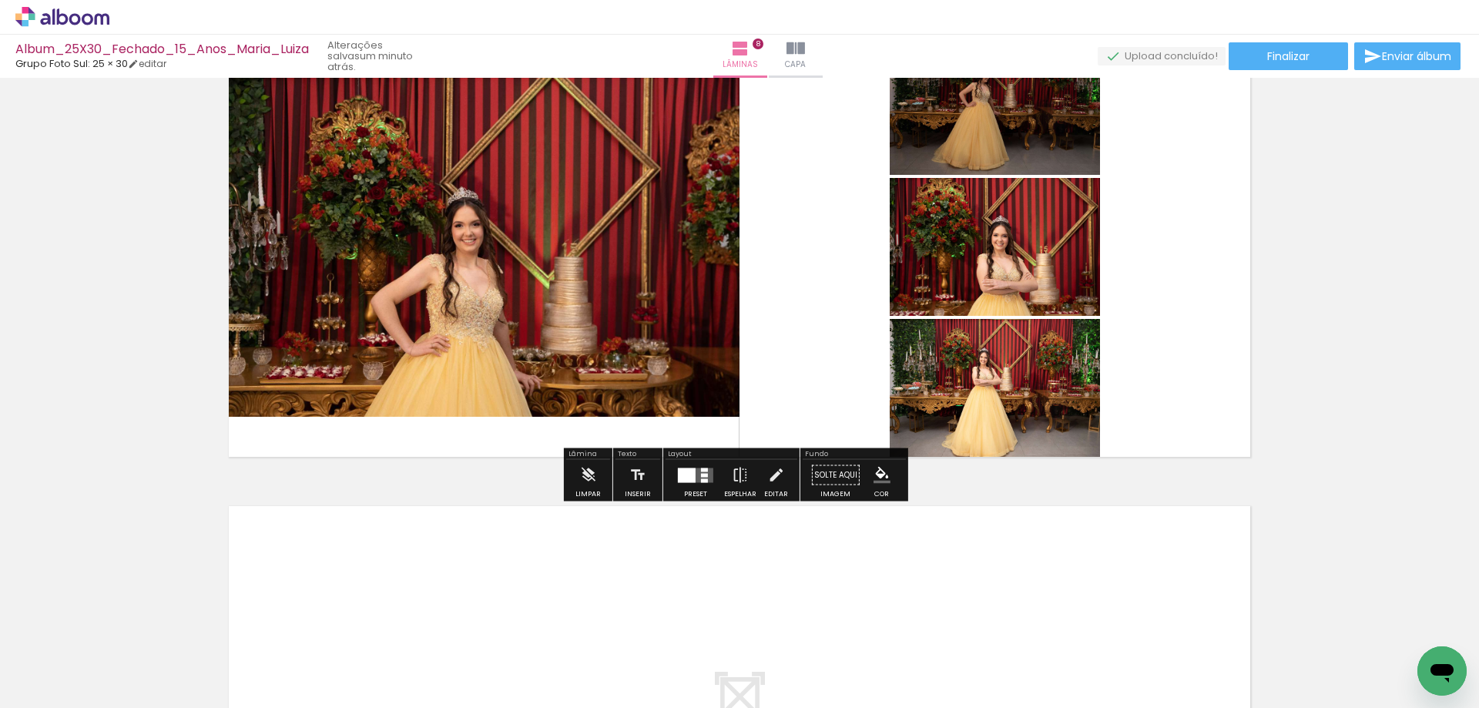
scroll to position [3432, 0]
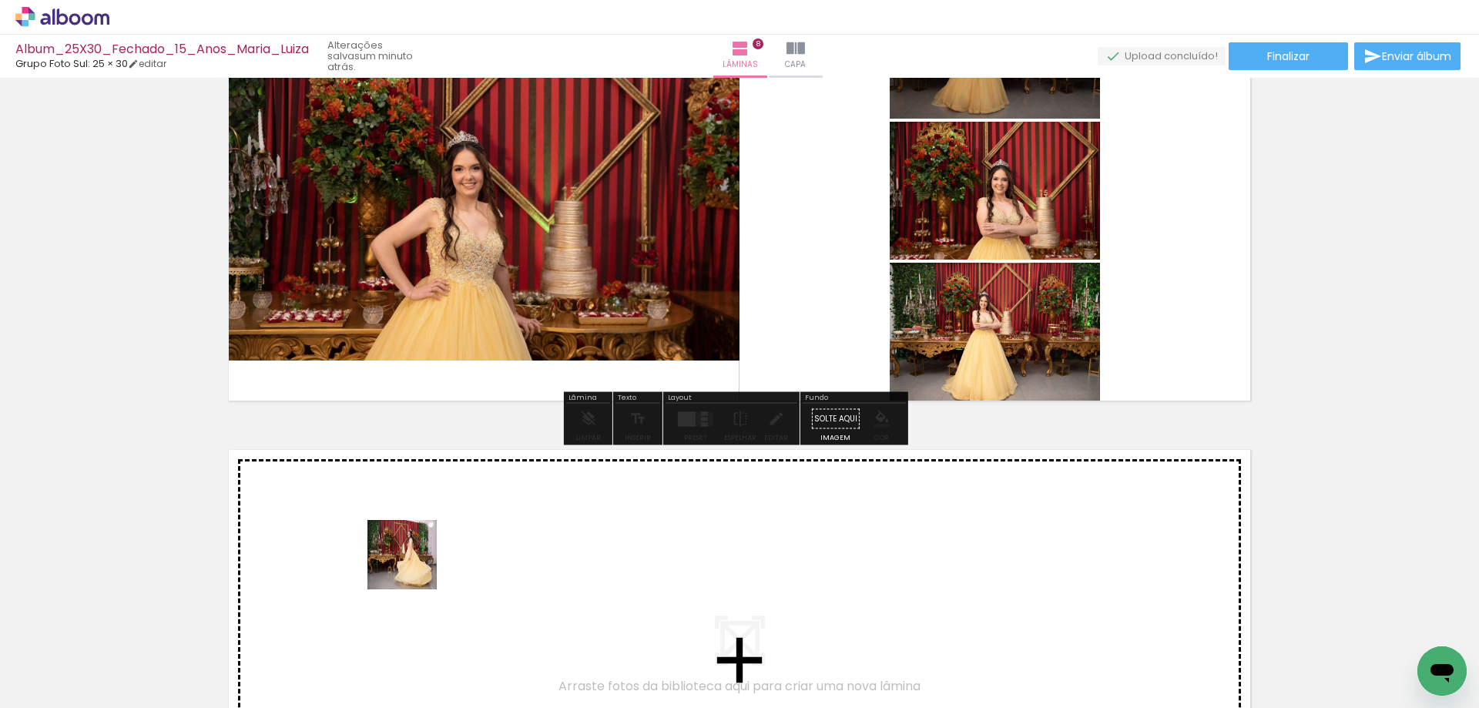
drag, startPoint x: 414, startPoint y: 569, endPoint x: 492, endPoint y: 660, distance: 119.6
click at [418, 555] on quentale-workspace at bounding box center [739, 354] width 1479 height 708
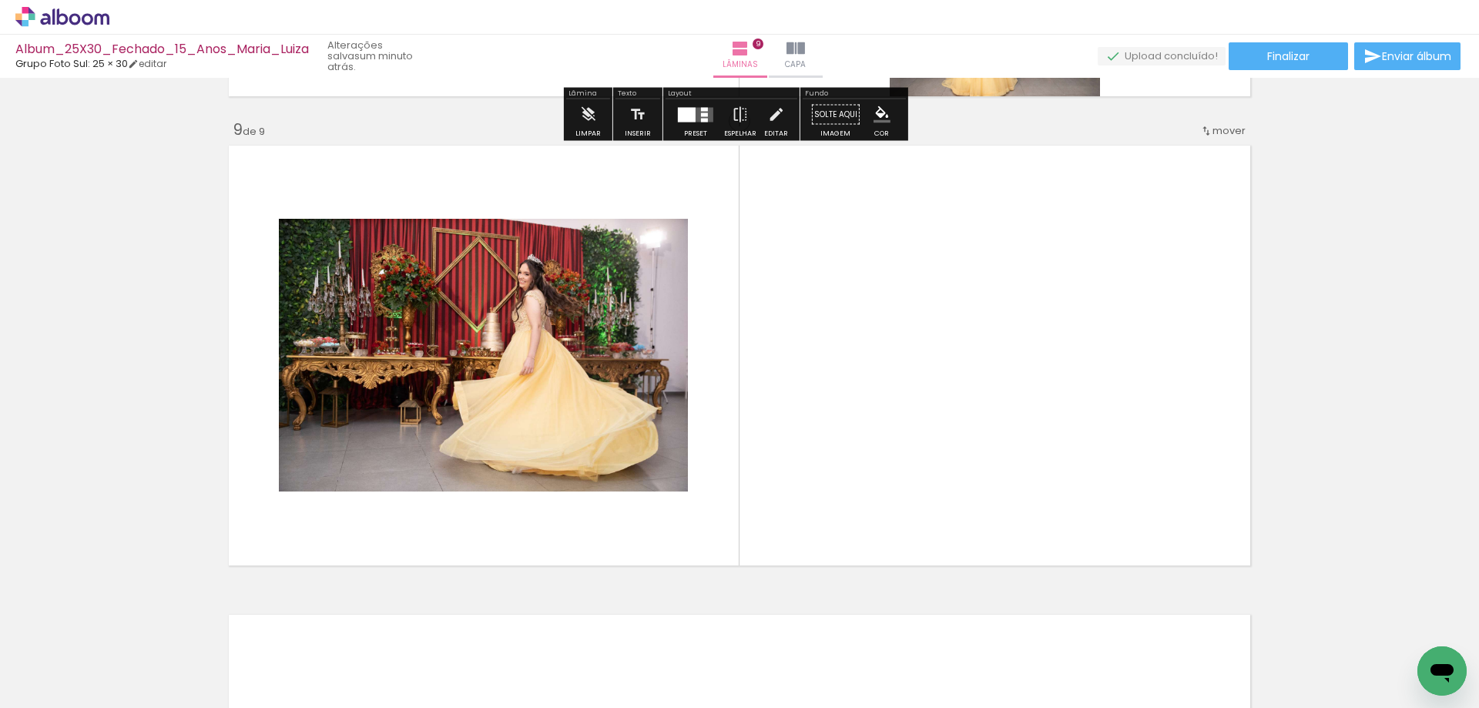
scroll to position [3747, 0]
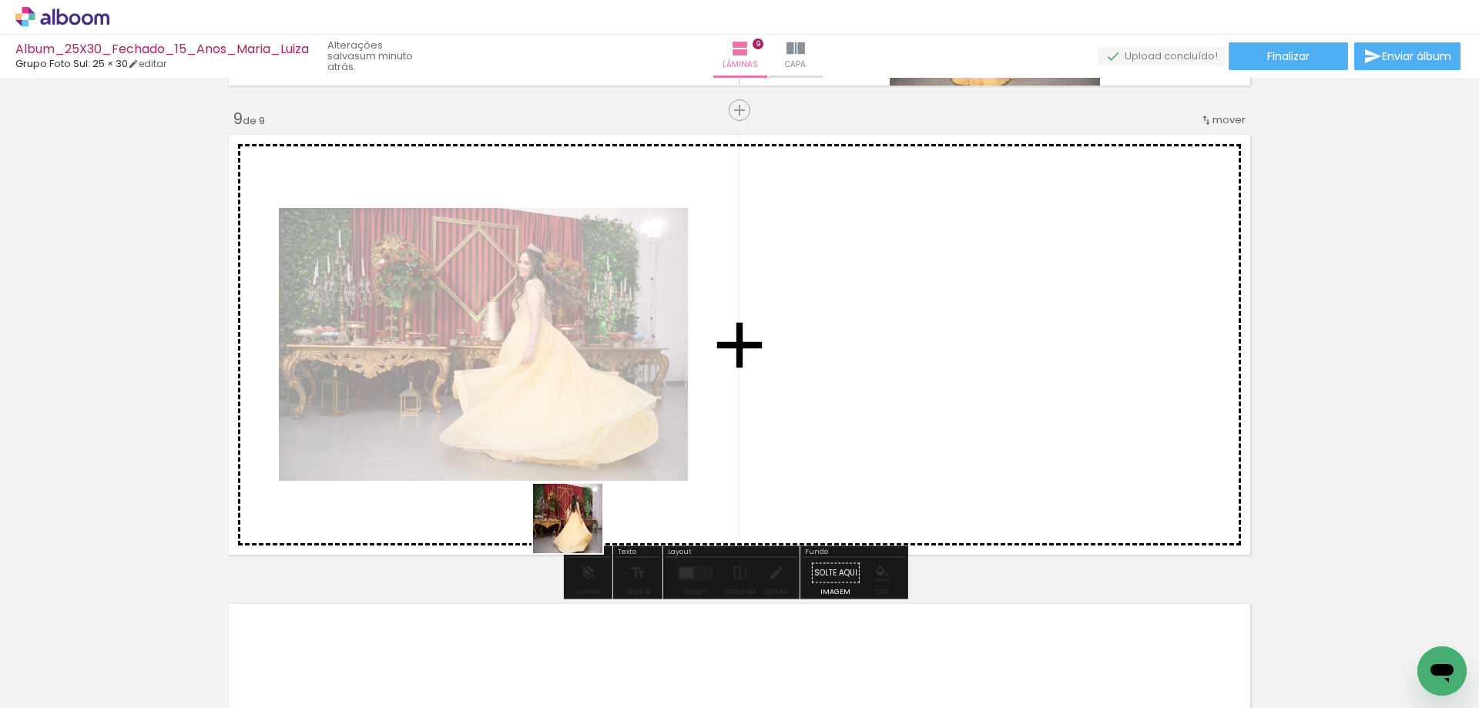
drag
click at [606, 447] on quentale-workspace at bounding box center [739, 354] width 1479 height 708
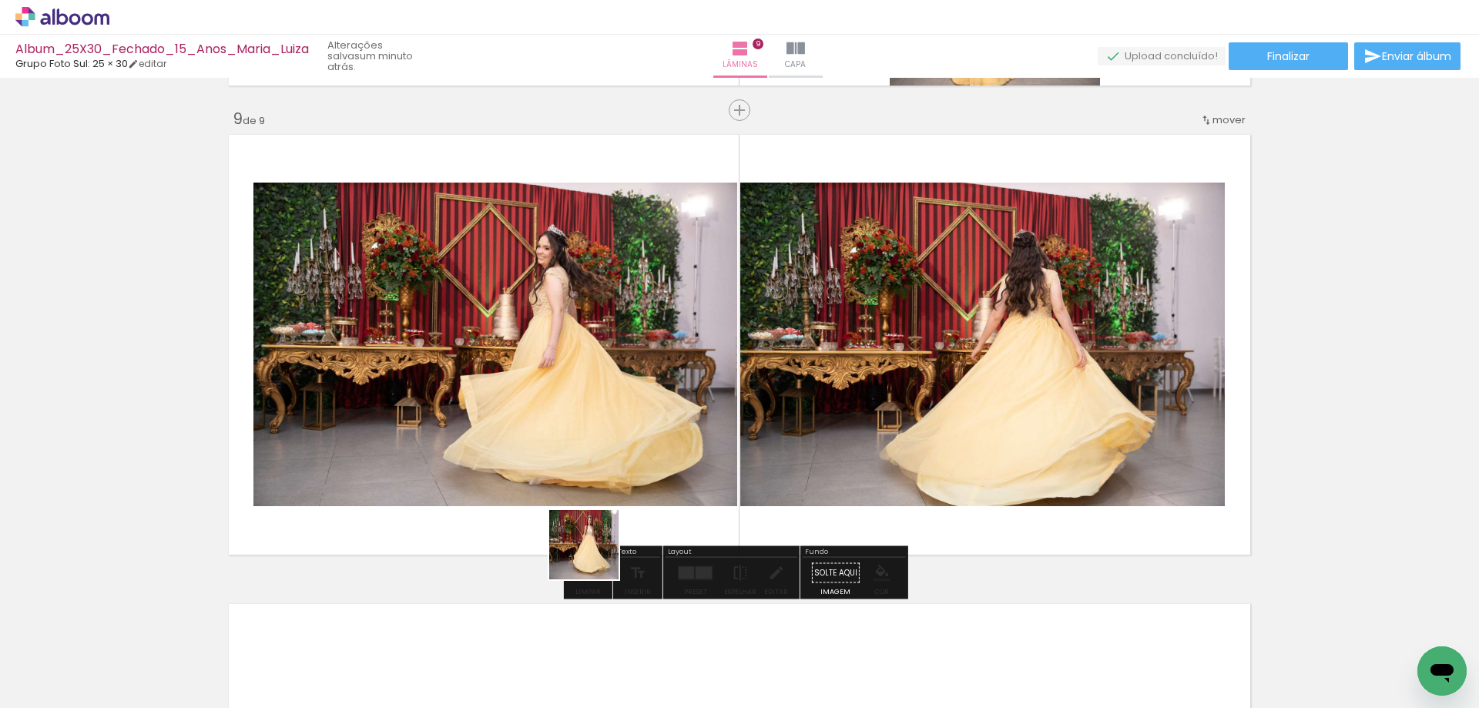
click at [615, 465] on quentale-workspace at bounding box center [739, 354] width 1479 height 708
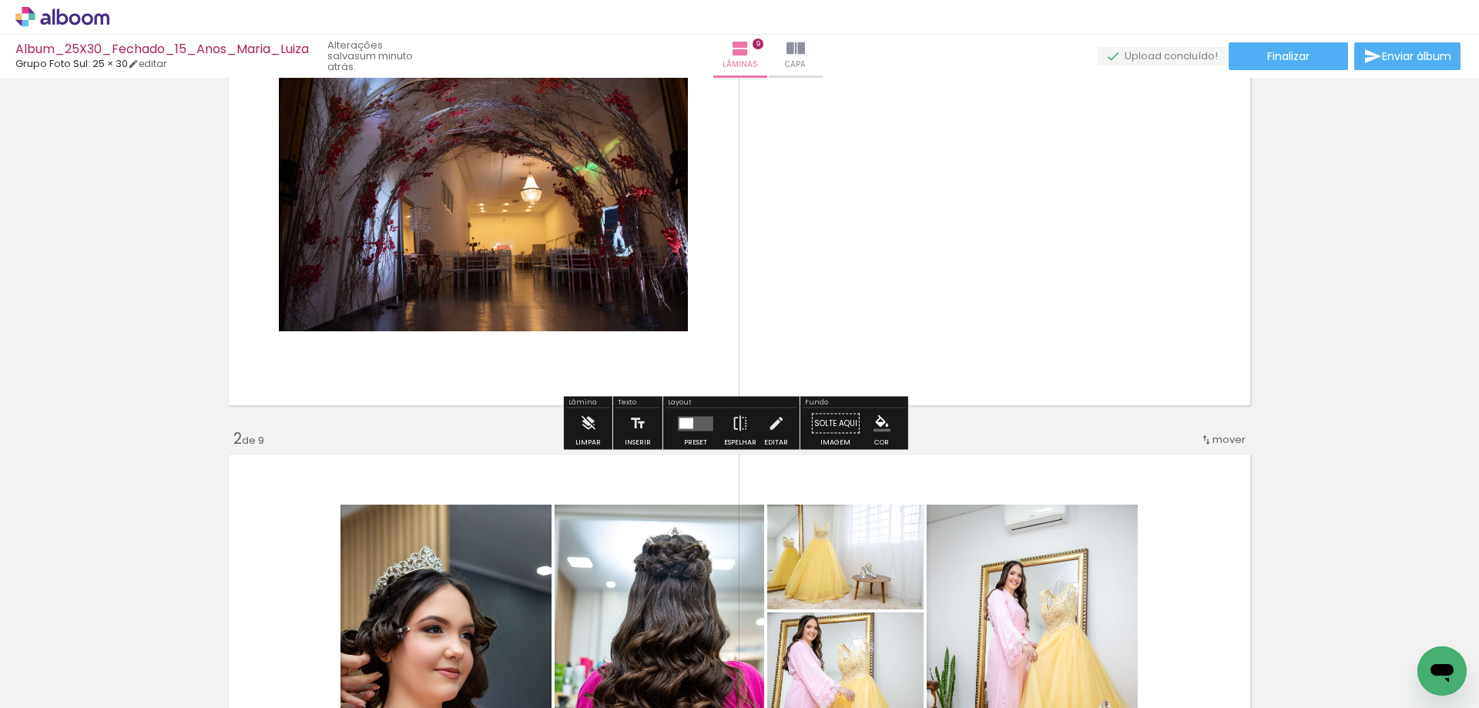
scroll to position [0, 0]
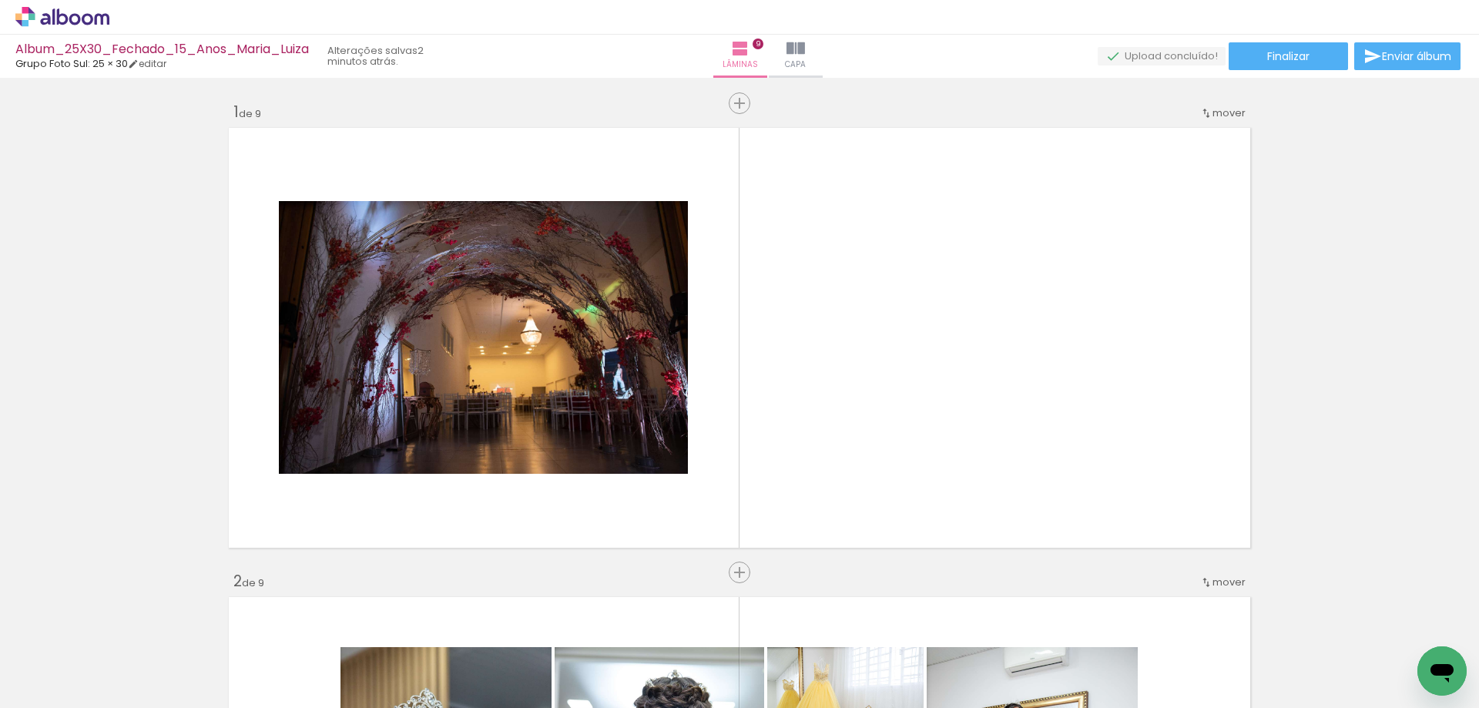
scroll to position [0, 2866]
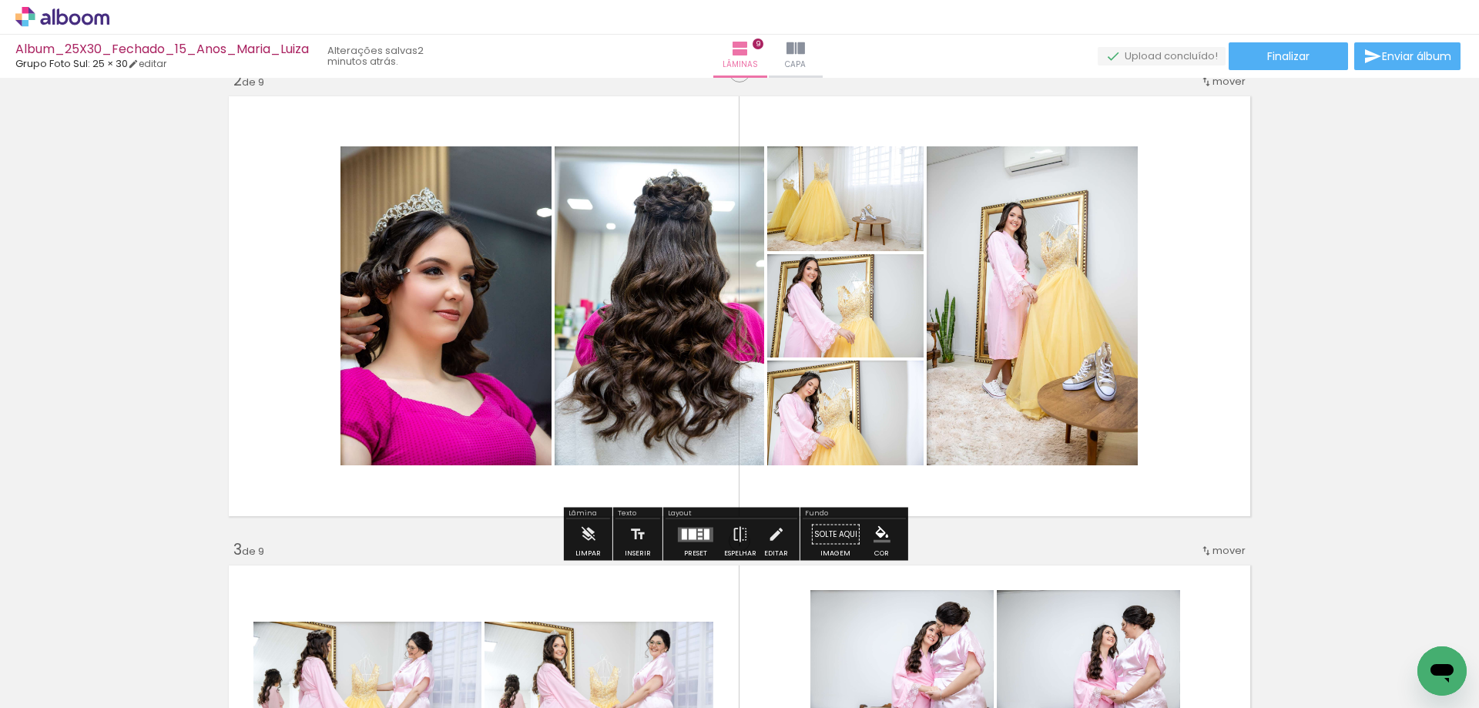
scroll to position [462, 0]
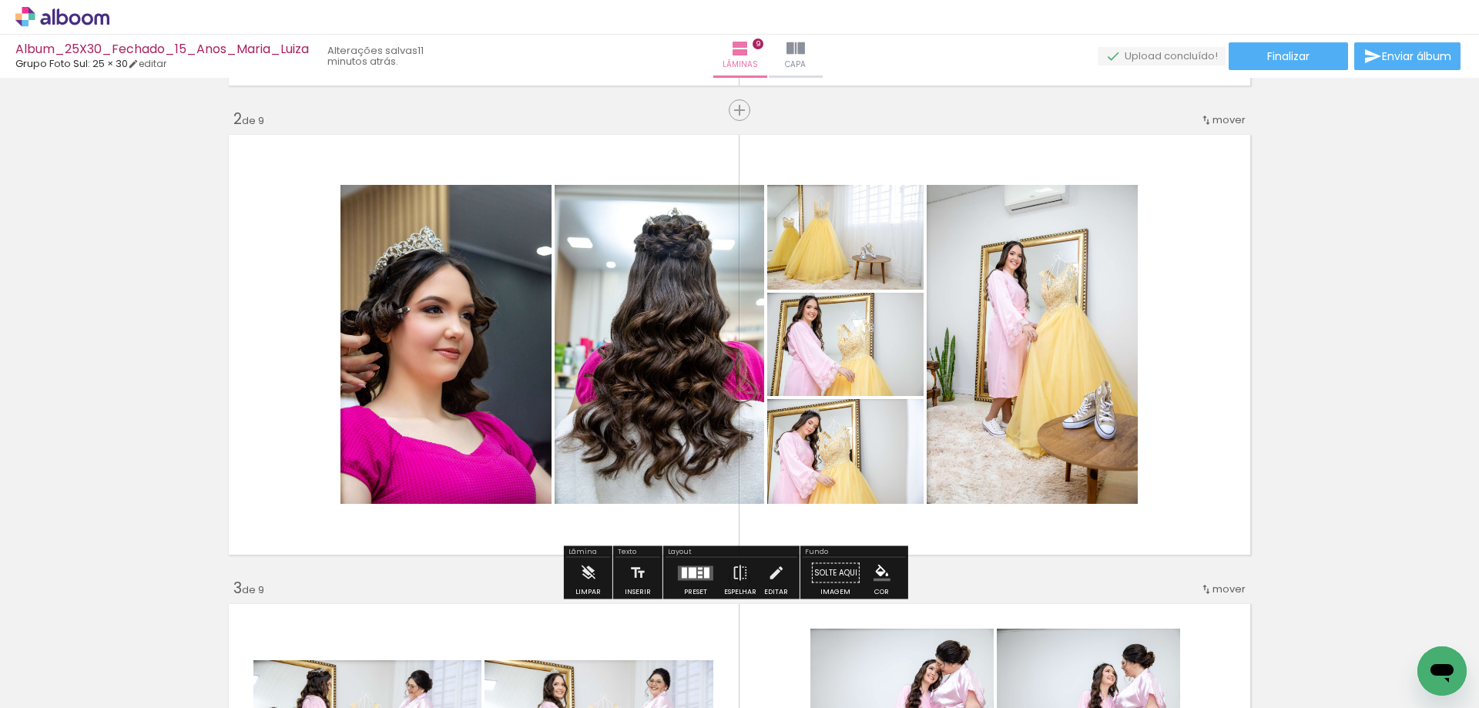
scroll to position [0, 2866]
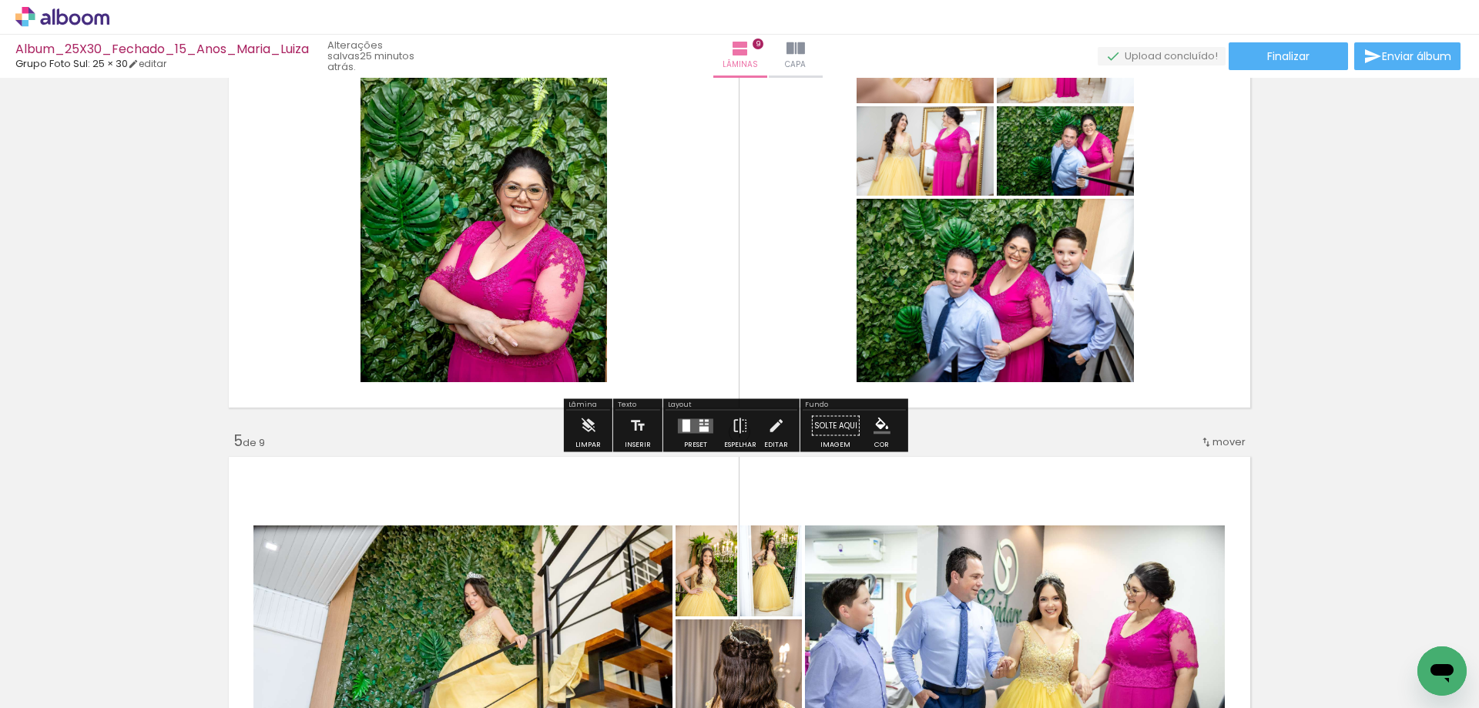
scroll to position [1541, 0]
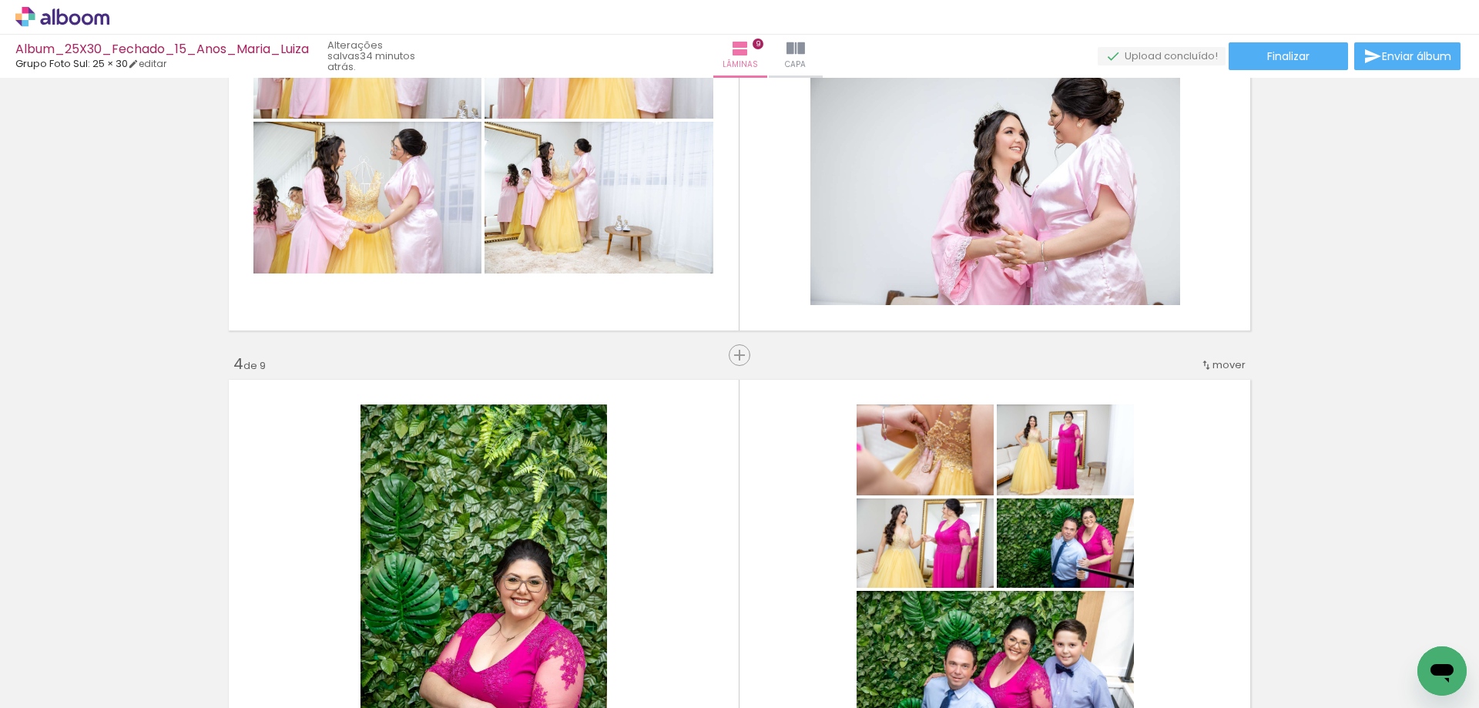
scroll to position [0, 2866]
